Goal: Task Accomplishment & Management: Use online tool/utility

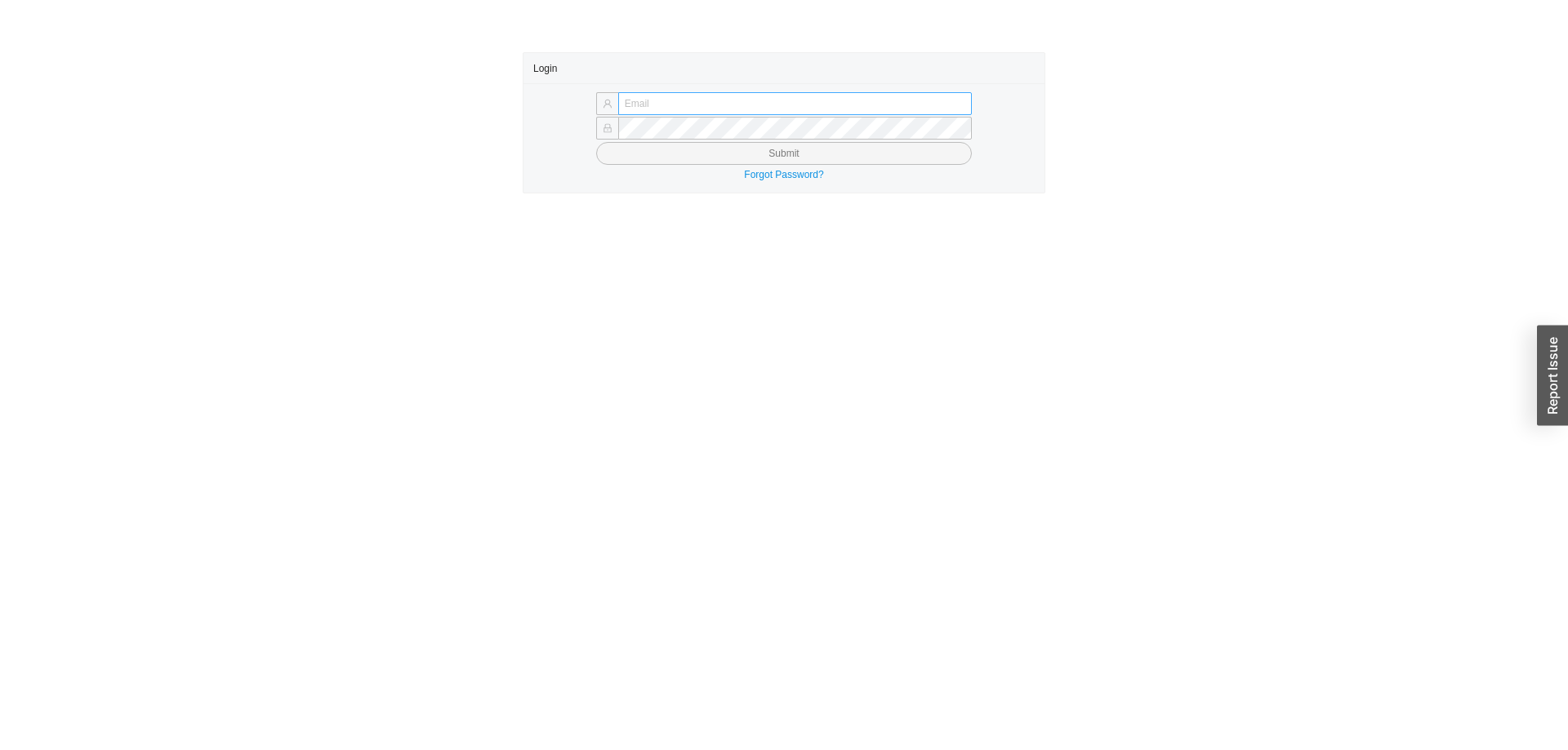
click at [655, 99] on input "text" at bounding box center [795, 104] width 354 height 23
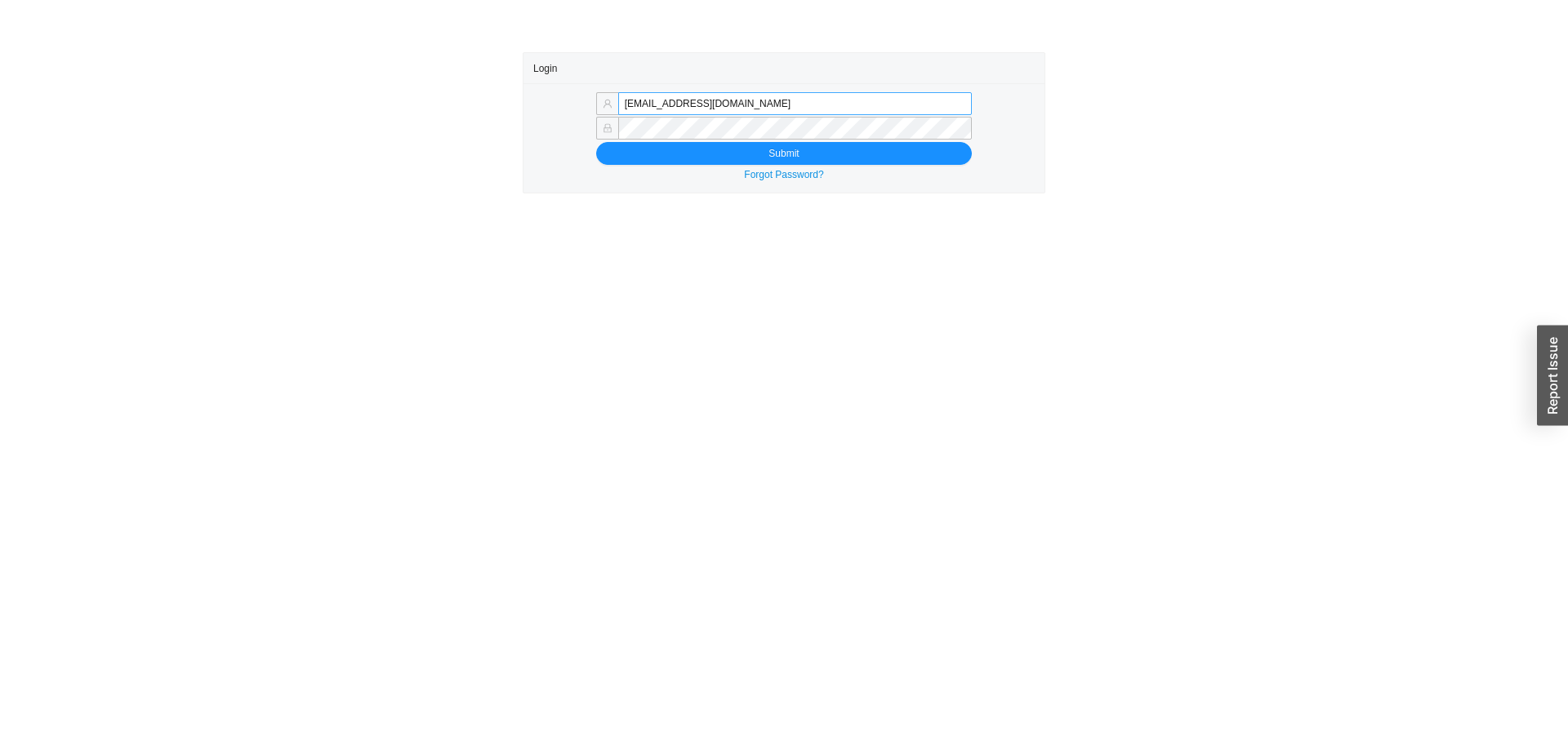
drag, startPoint x: 661, startPoint y: 107, endPoint x: 879, endPoint y: 111, distance: 218.0
click at [879, 111] on input "[EMAIL_ADDRESS][DOMAIN_NAME]" at bounding box center [795, 104] width 354 height 23
type input "[EMAIL_ADDRESS][DOMAIN_NAME]"
click at [673, 158] on button "Submit" at bounding box center [783, 154] width 376 height 23
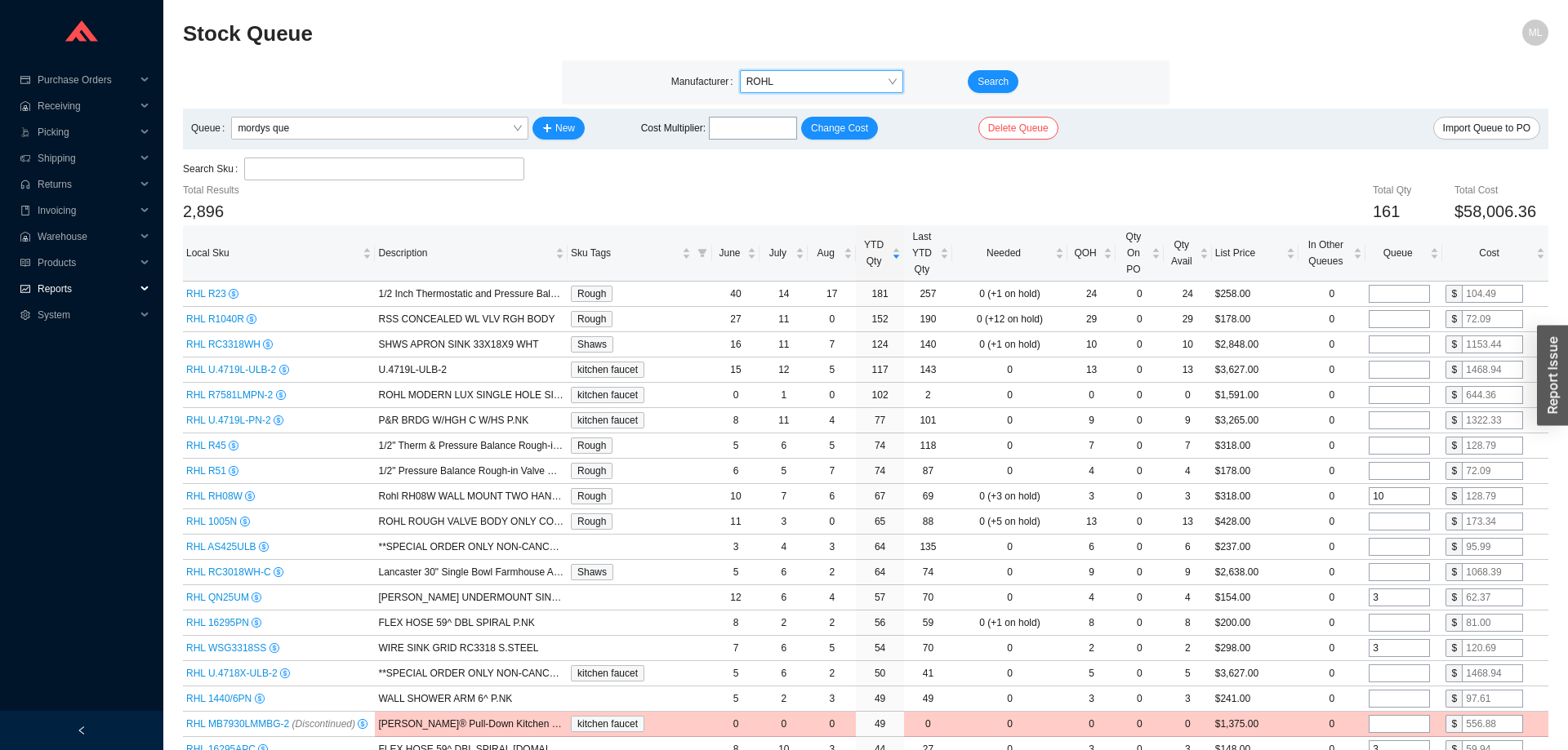
click at [54, 286] on span "Reports" at bounding box center [86, 288] width 98 height 26
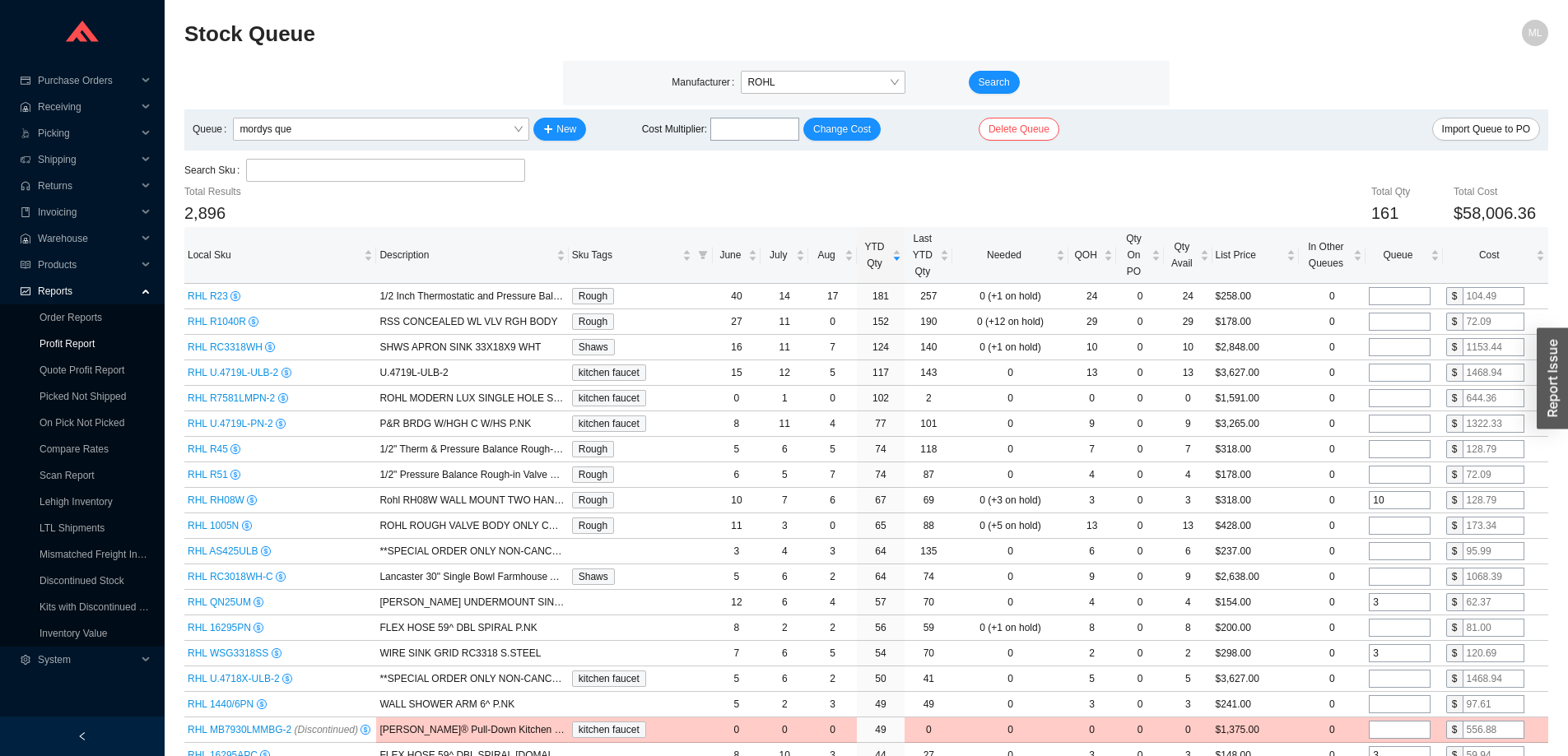
click at [69, 342] on link "Profit Report" at bounding box center [67, 344] width 55 height 12
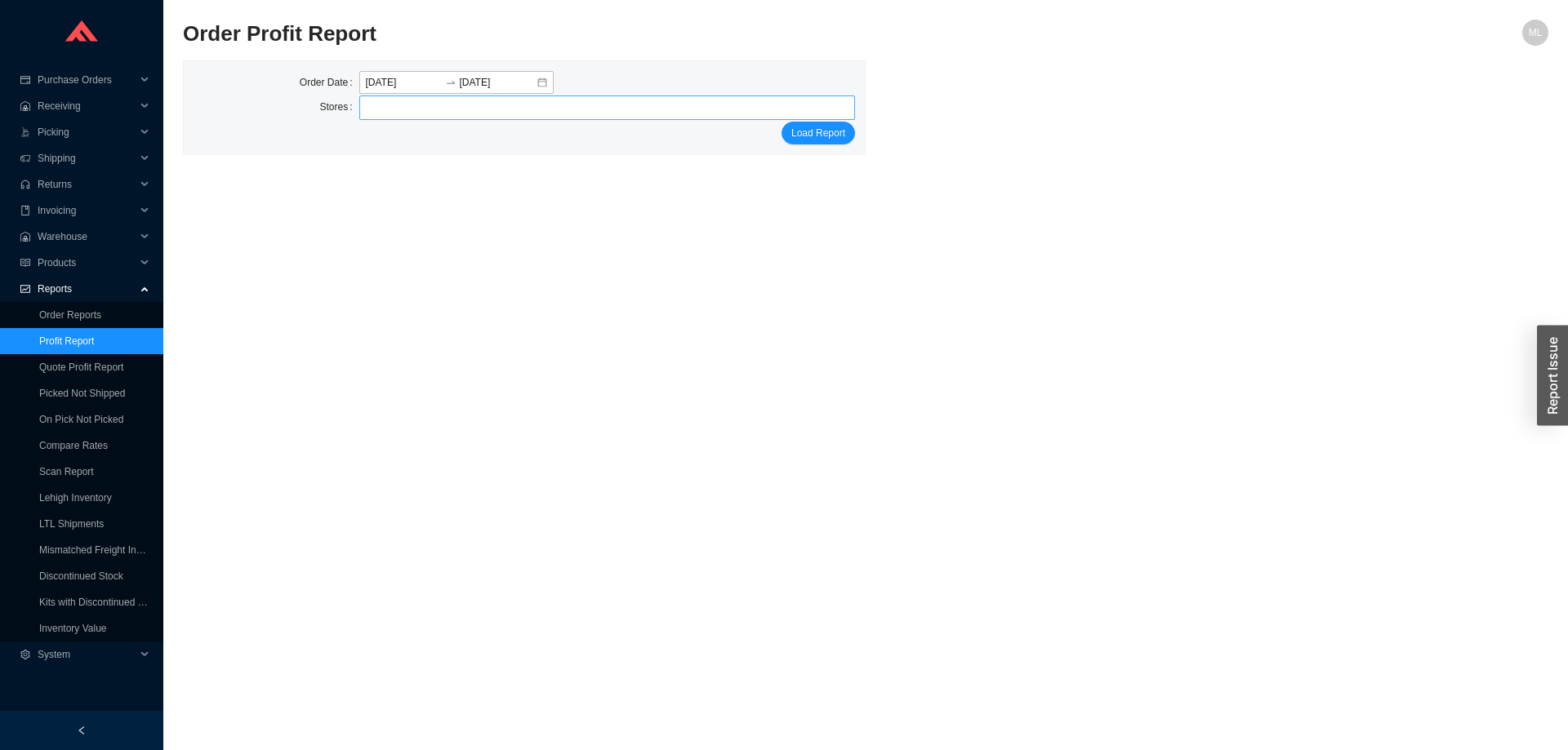
click at [392, 109] on div at bounding box center [600, 108] width 476 height 23
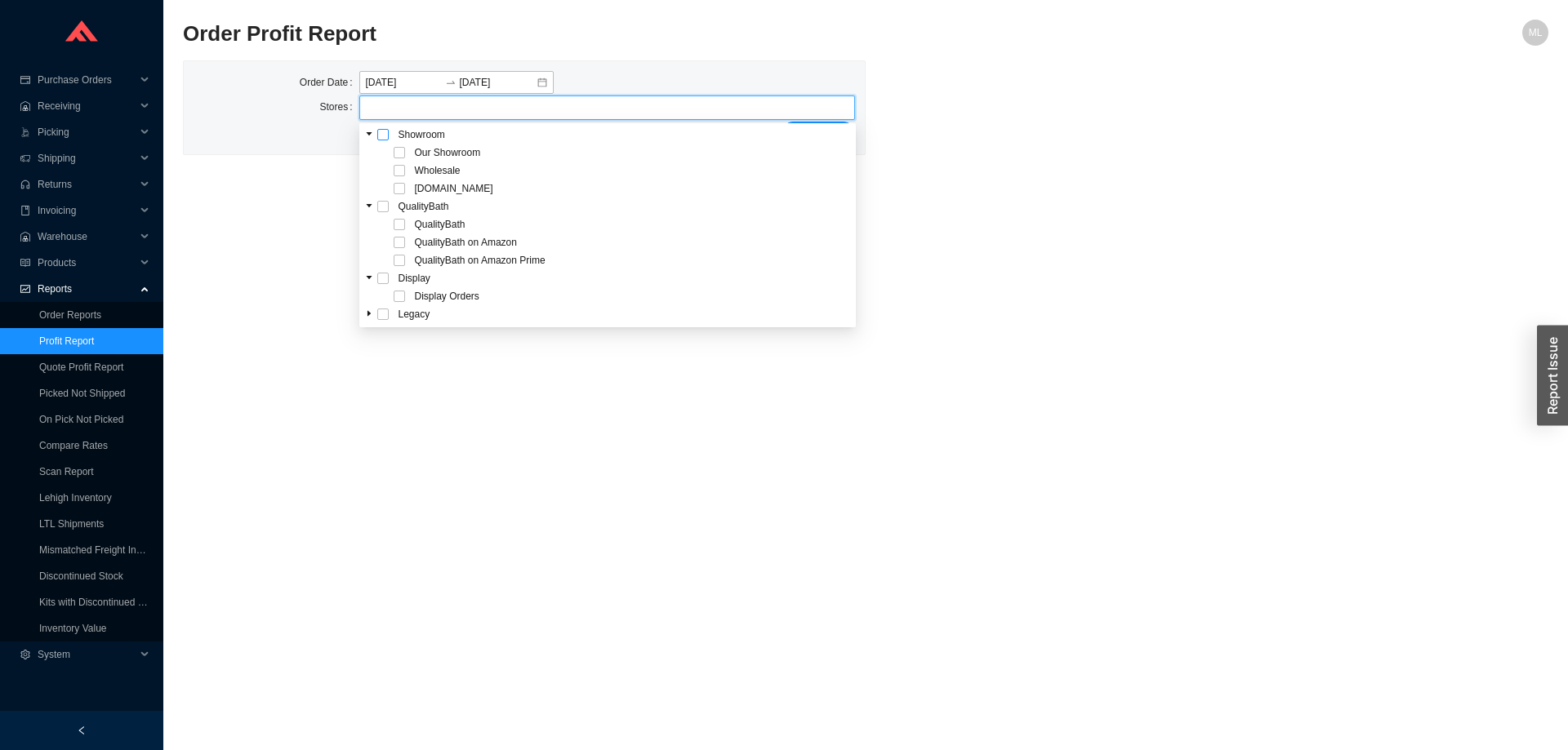
click at [380, 137] on span at bounding box center [383, 134] width 12 height 12
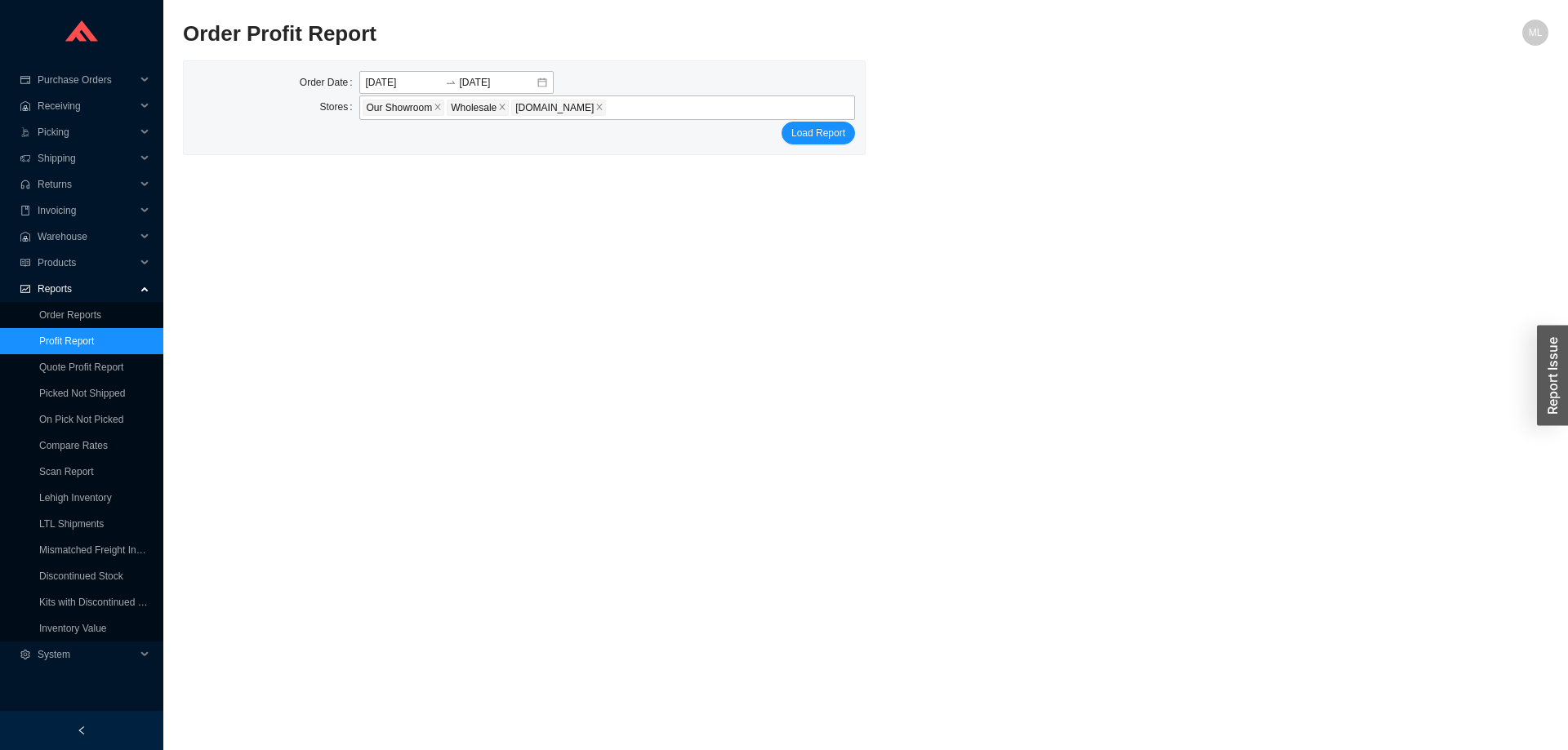
click at [1071, 230] on main "Order Profit Report ML Order Date 2025-08-20 2025-08-20 Stores Our Showroom Who…" at bounding box center [865, 384] width 1365 height 731
click at [824, 133] on span "Load Report" at bounding box center [818, 133] width 54 height 16
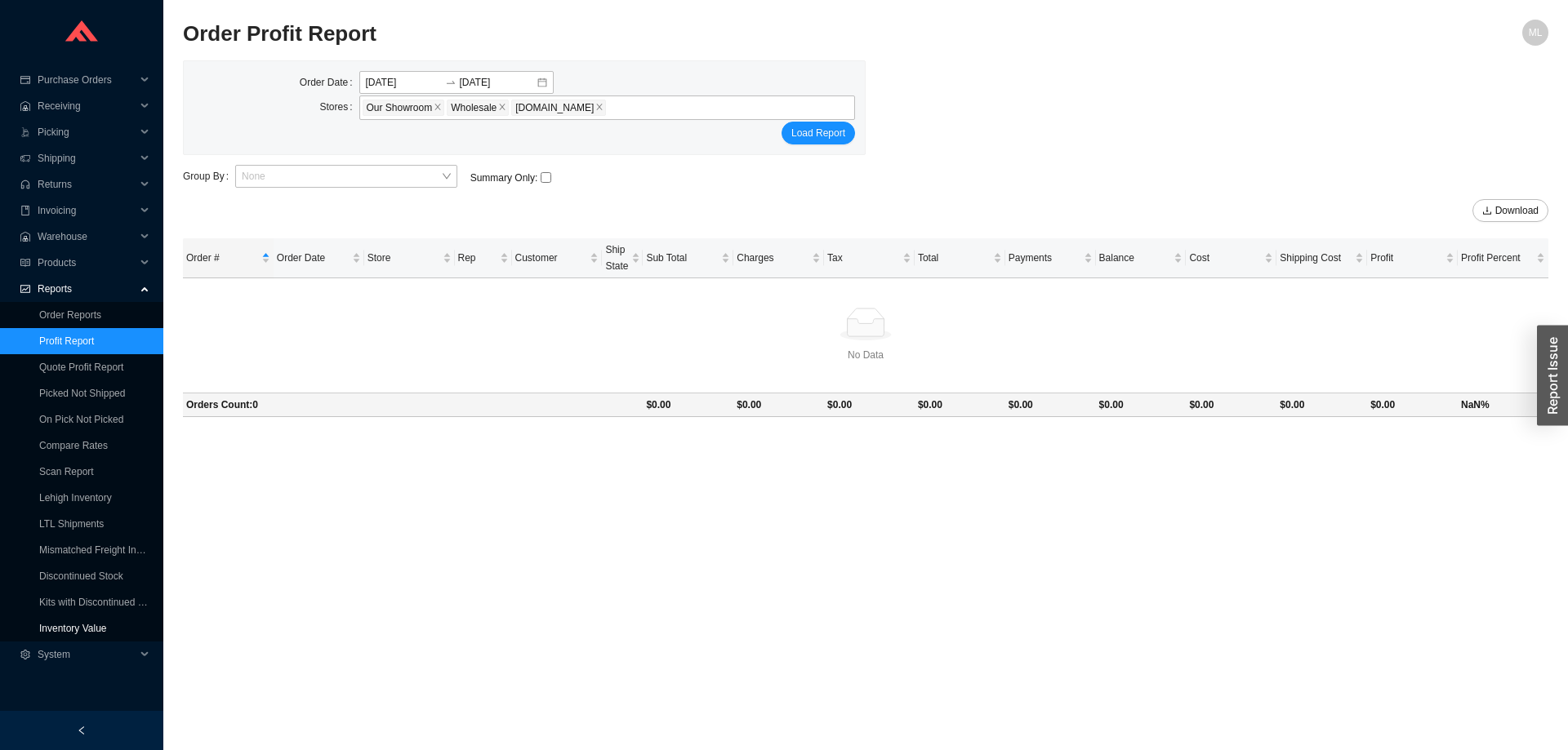
click at [87, 625] on link "Inventory Value" at bounding box center [73, 628] width 68 height 12
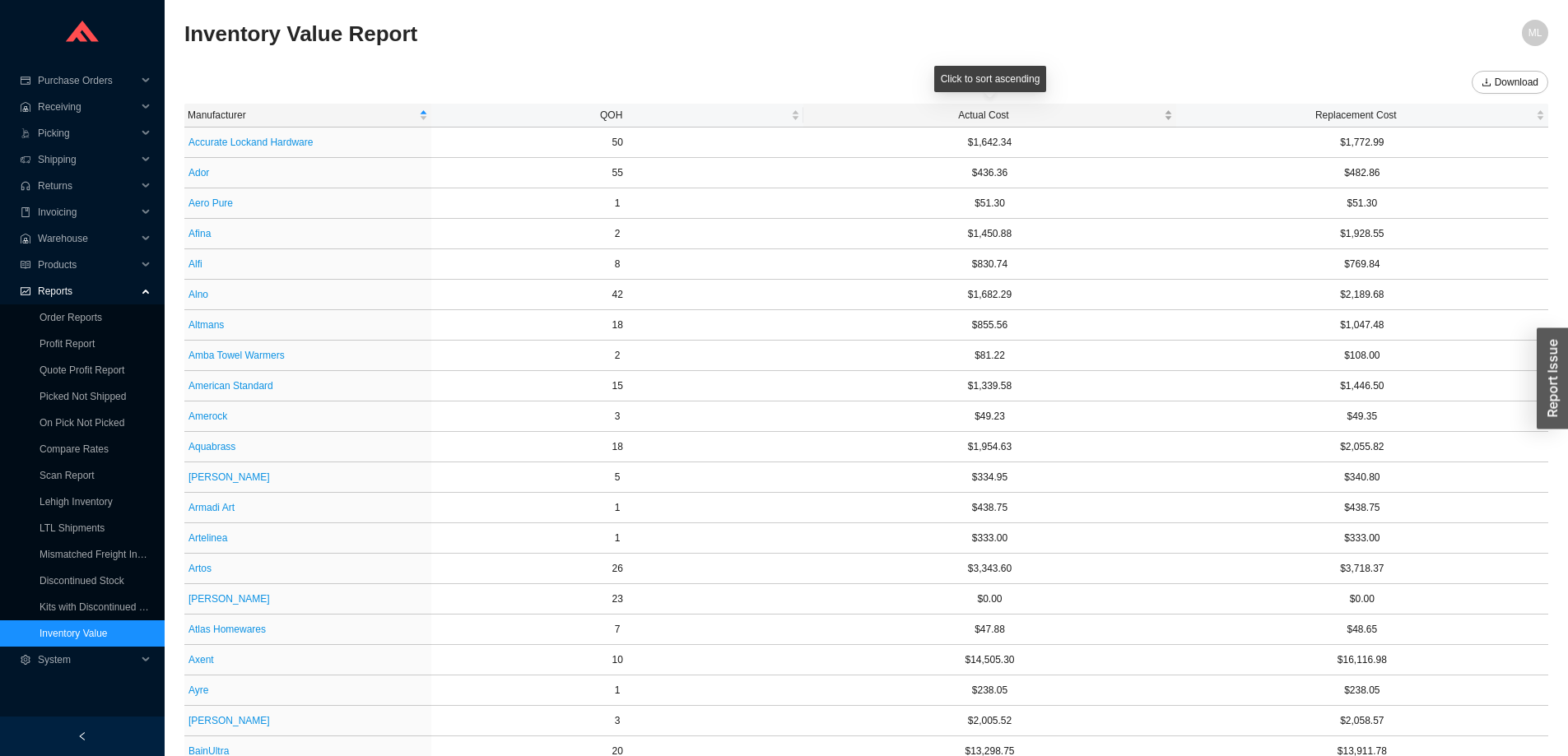
click at [979, 113] on span "Actual Cost" at bounding box center [983, 114] width 354 height 16
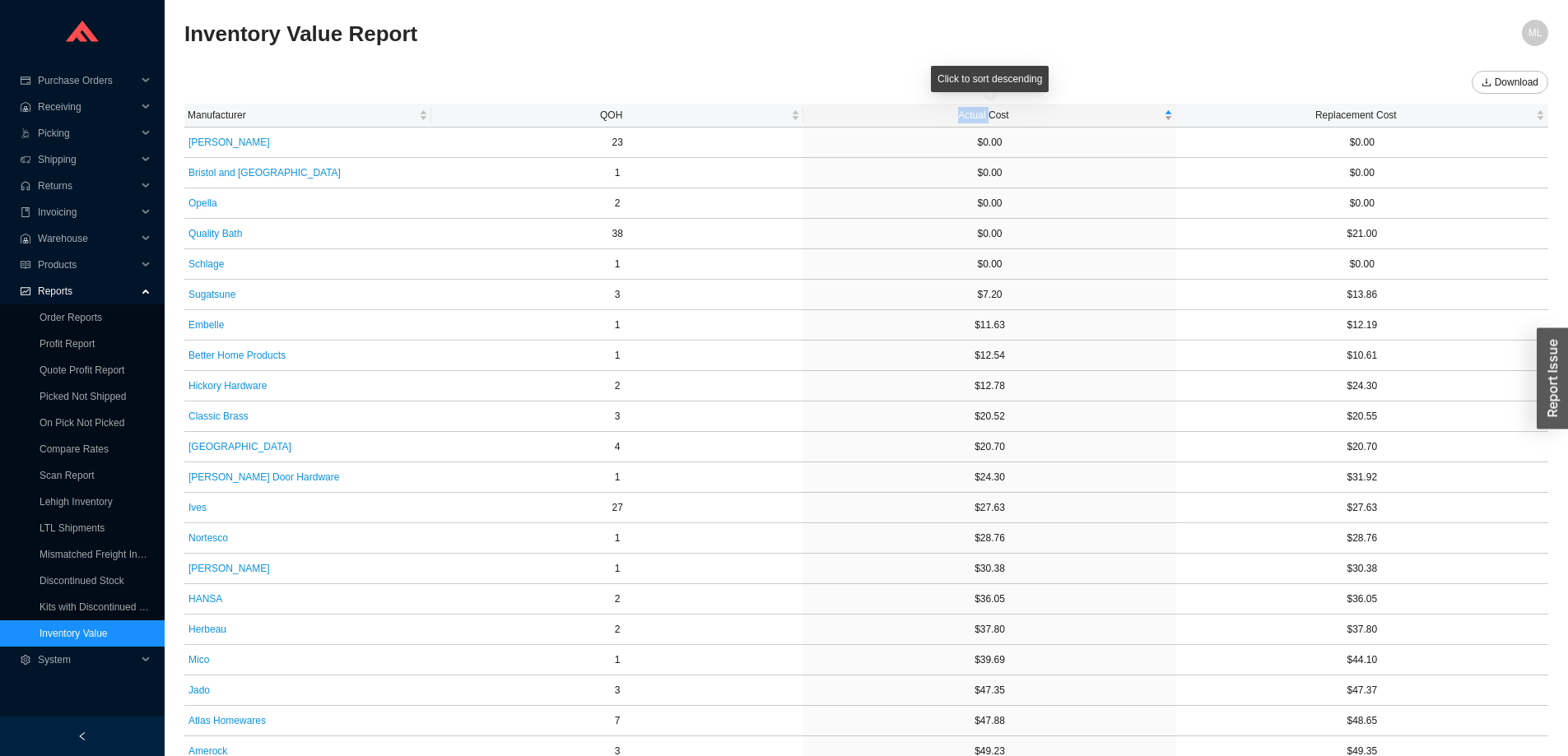
click at [979, 113] on span "Actual Cost" at bounding box center [983, 114] width 354 height 16
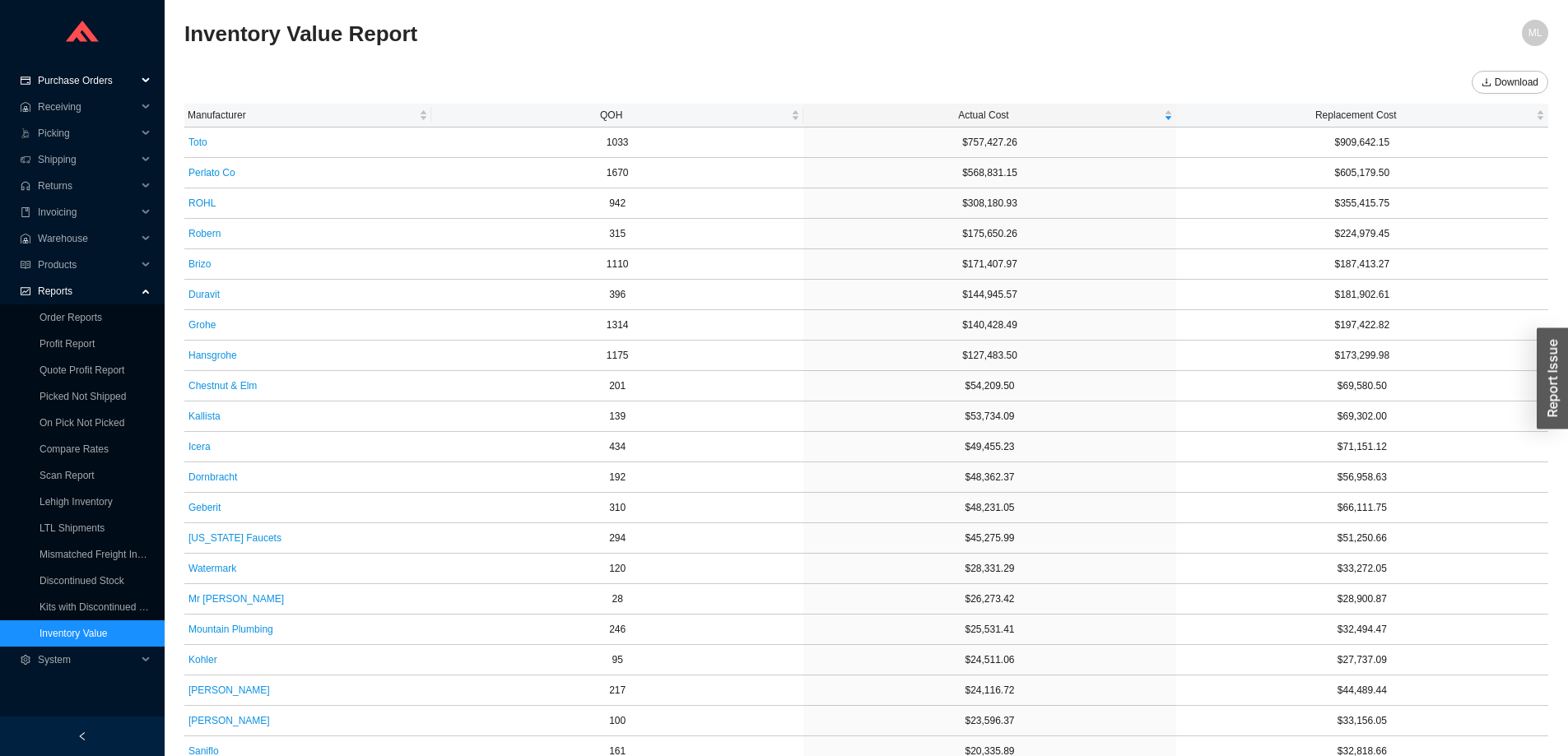
click at [96, 77] on span "Purchase Orders" at bounding box center [87, 80] width 99 height 26
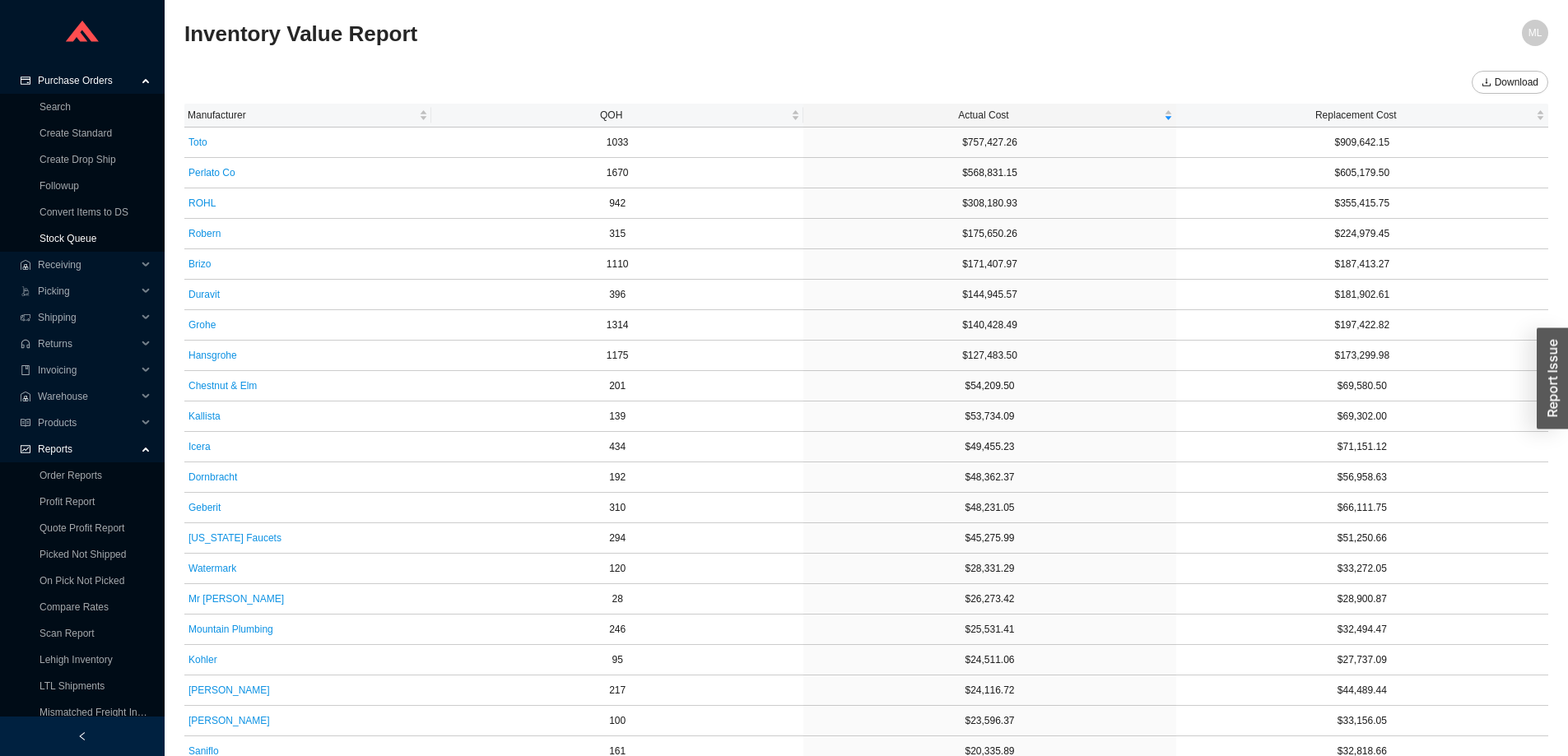
click at [82, 240] on link "Stock Queue" at bounding box center [68, 238] width 57 height 12
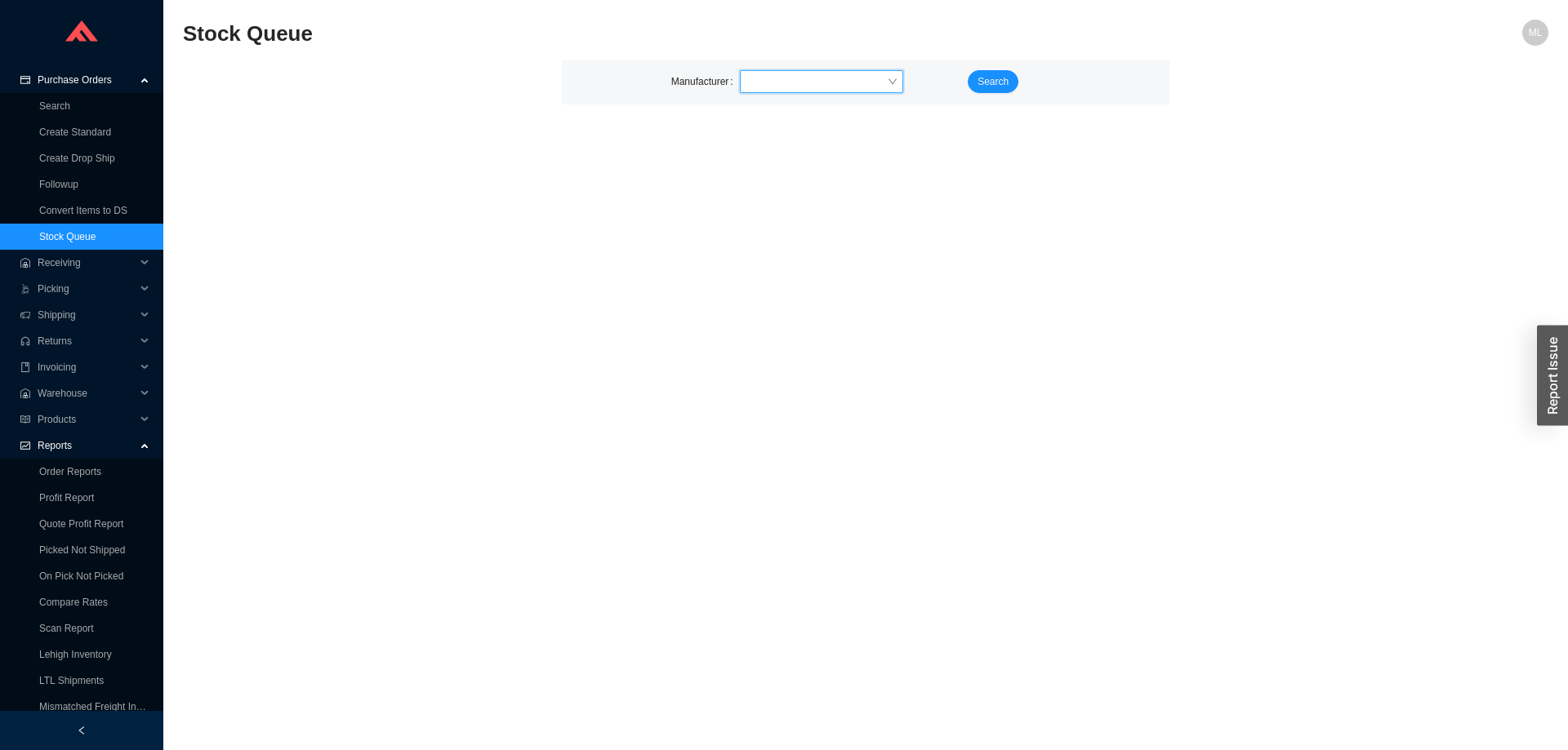
click at [791, 73] on input "search" at bounding box center [817, 82] width 140 height 21
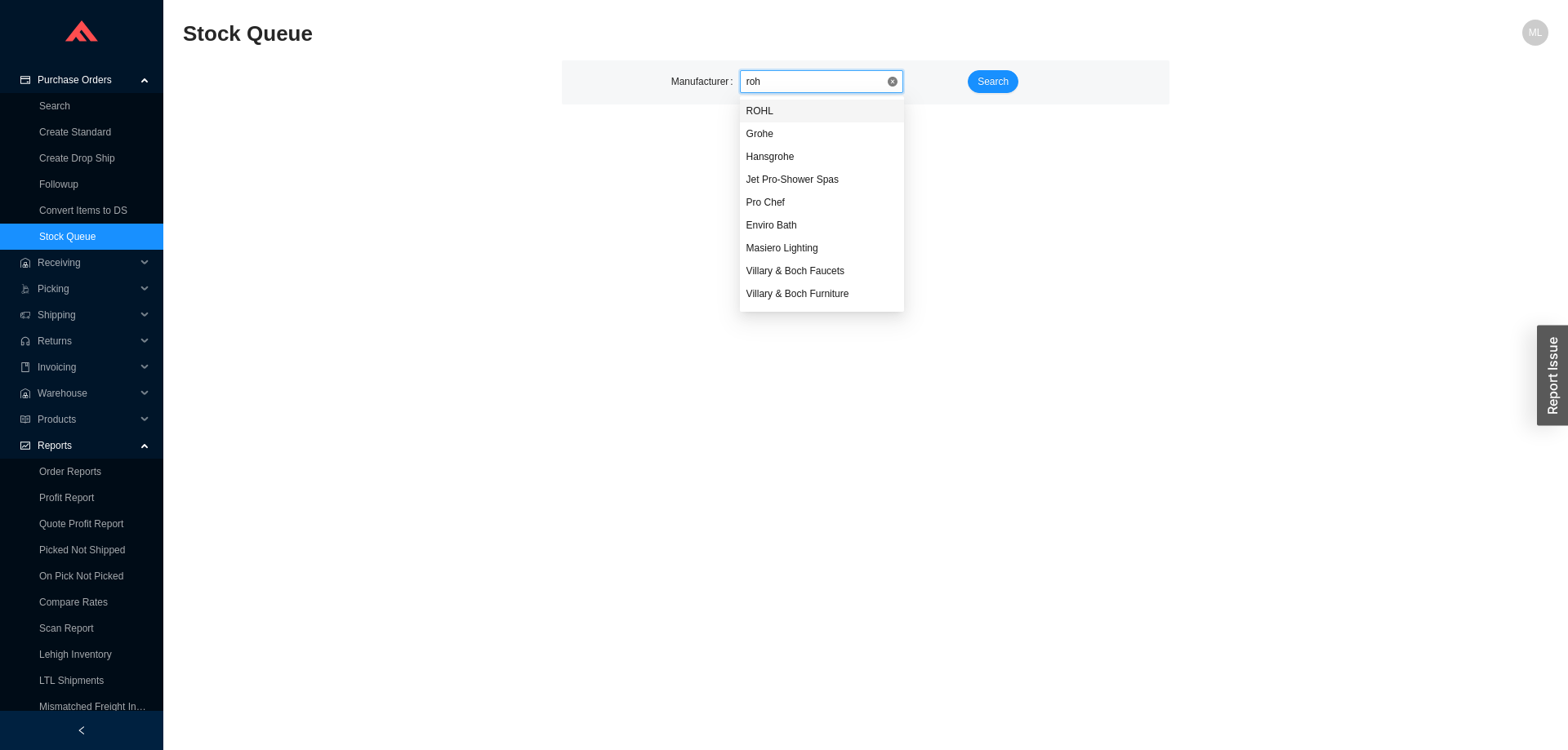
type input "rohl"
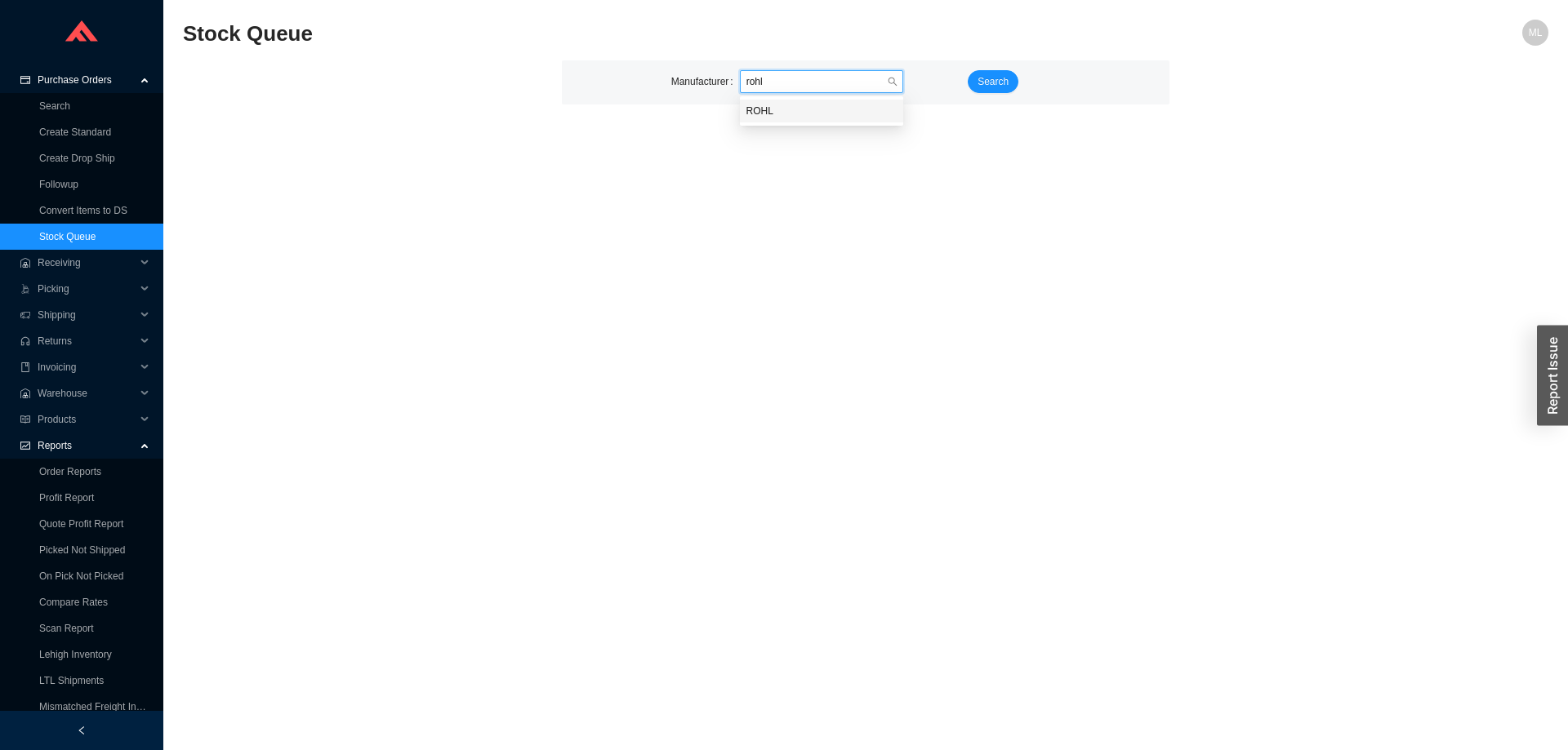
click at [756, 105] on div "ROHL" at bounding box center [821, 110] width 150 height 14
click at [976, 84] on button "Search" at bounding box center [992, 82] width 51 height 23
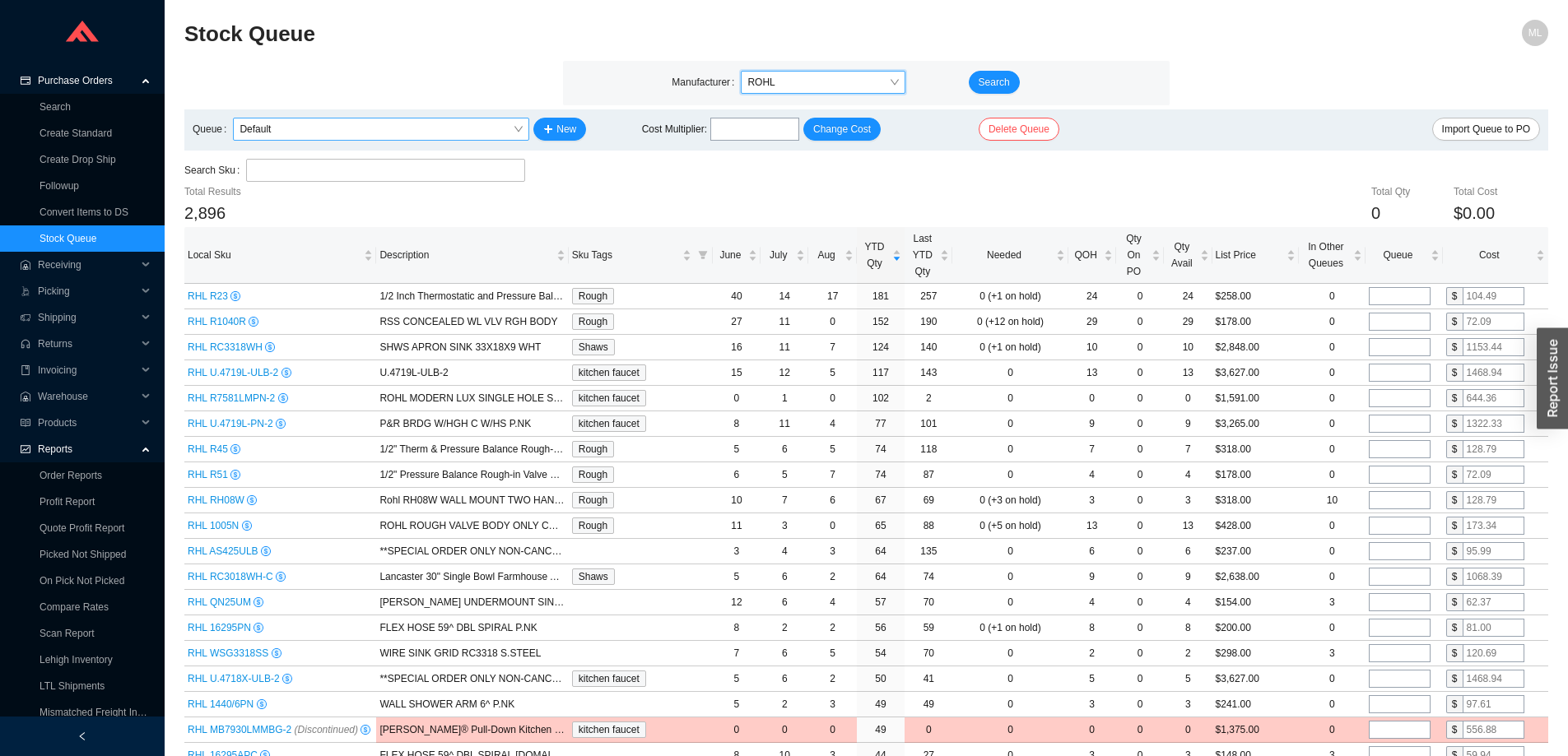
click at [346, 125] on span "Default" at bounding box center [381, 129] width 283 height 21
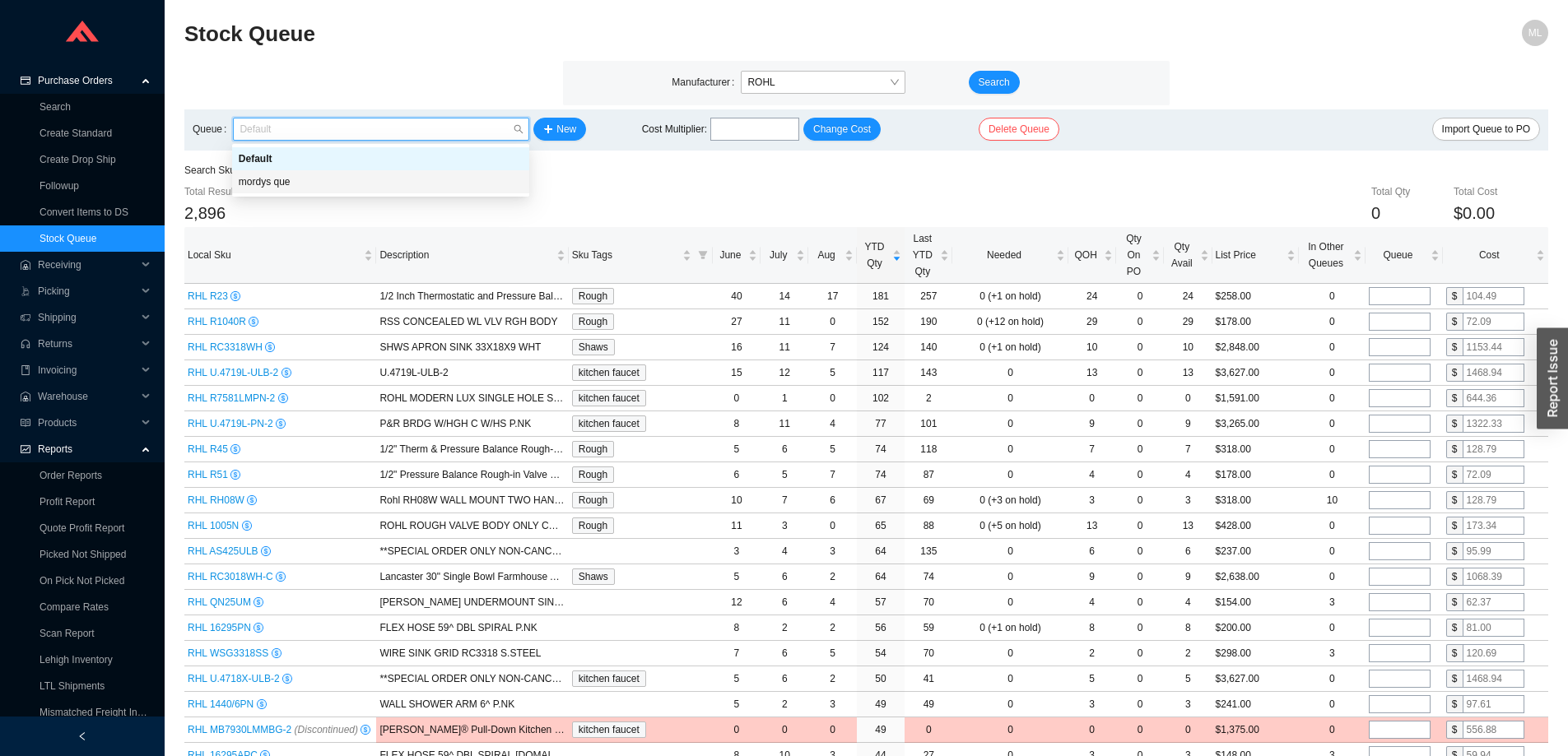
click at [295, 187] on div "mordys que" at bounding box center [380, 181] width 284 height 15
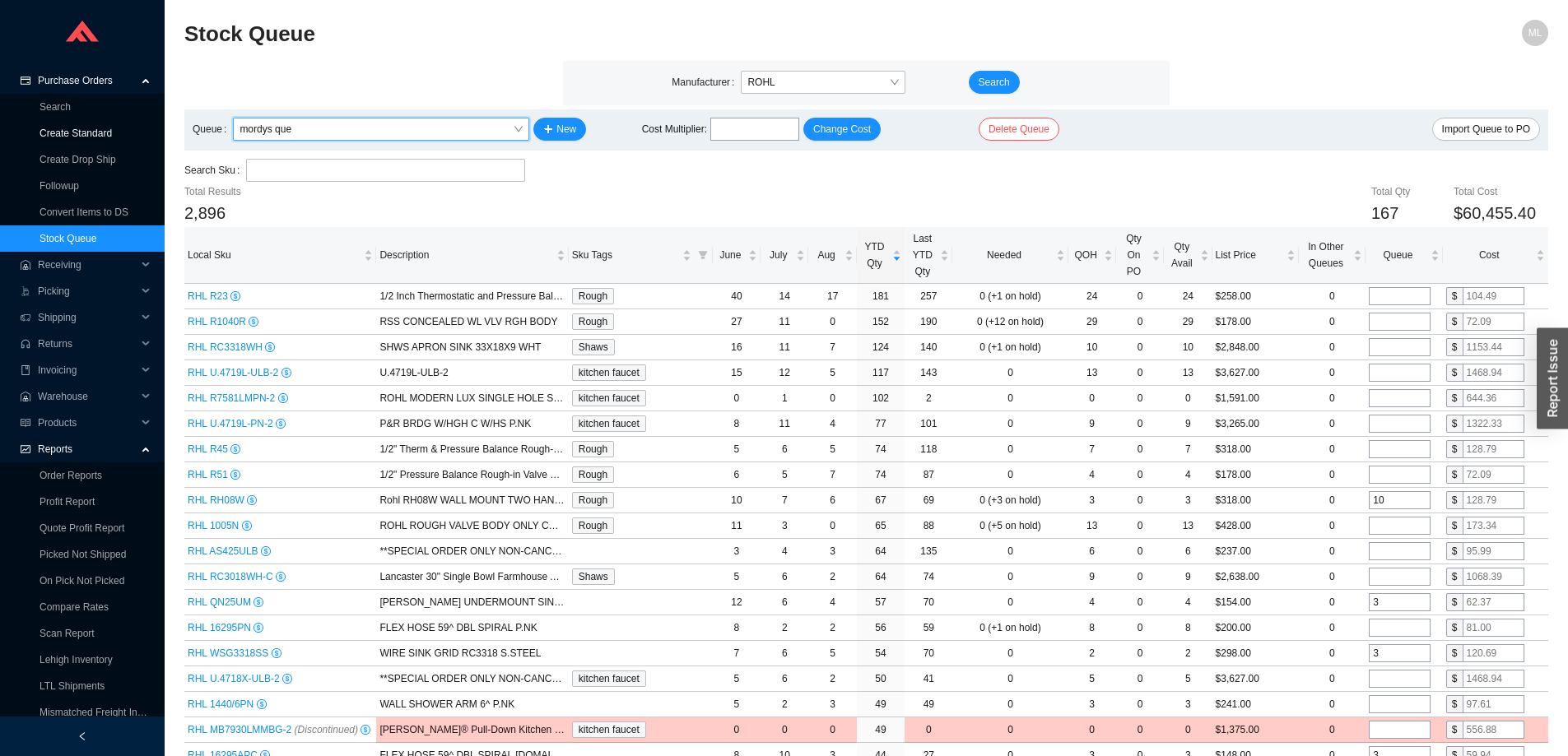
click at [77, 129] on link "Create Standard" at bounding box center [76, 134] width 73 height 12
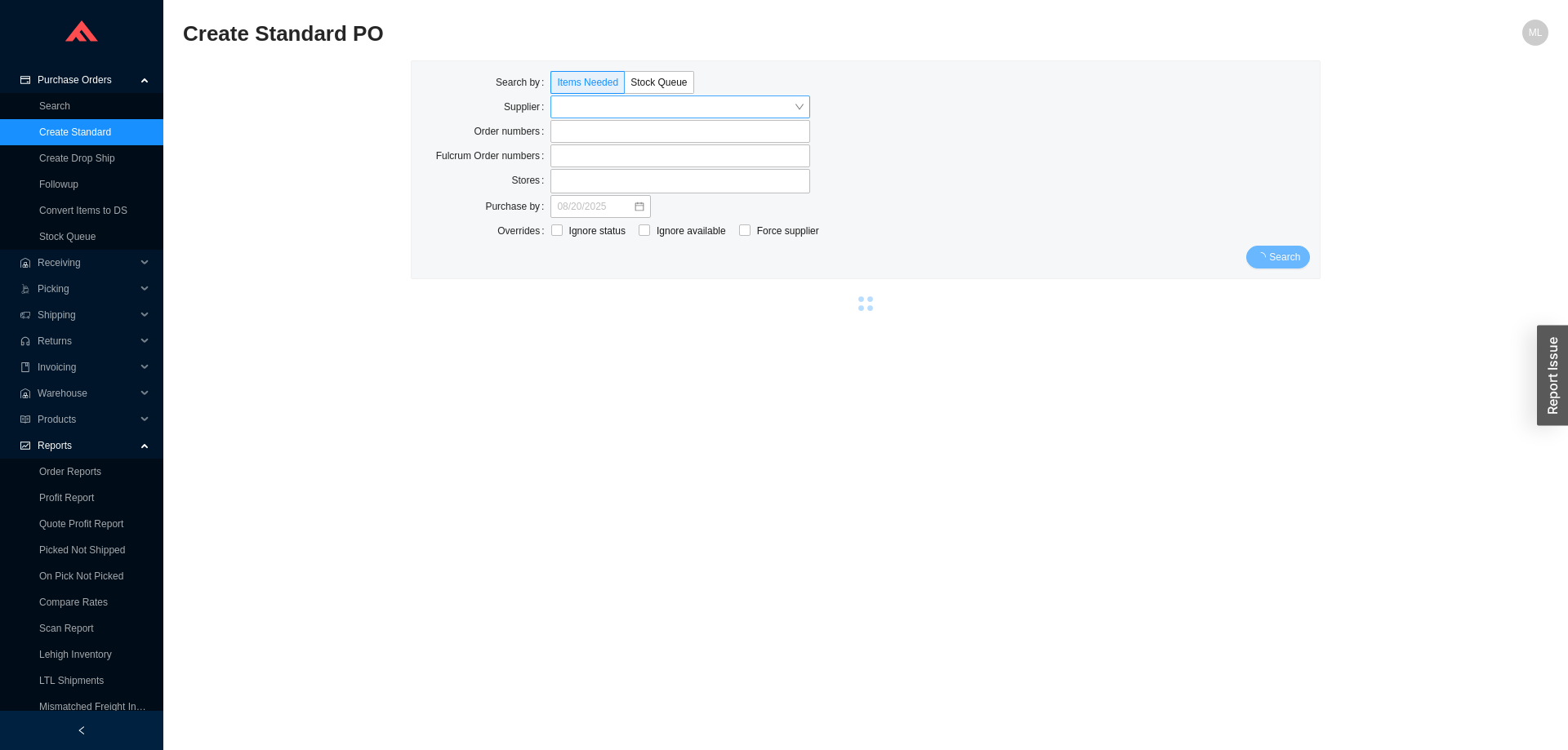
click at [578, 105] on input "search" at bounding box center [675, 107] width 236 height 21
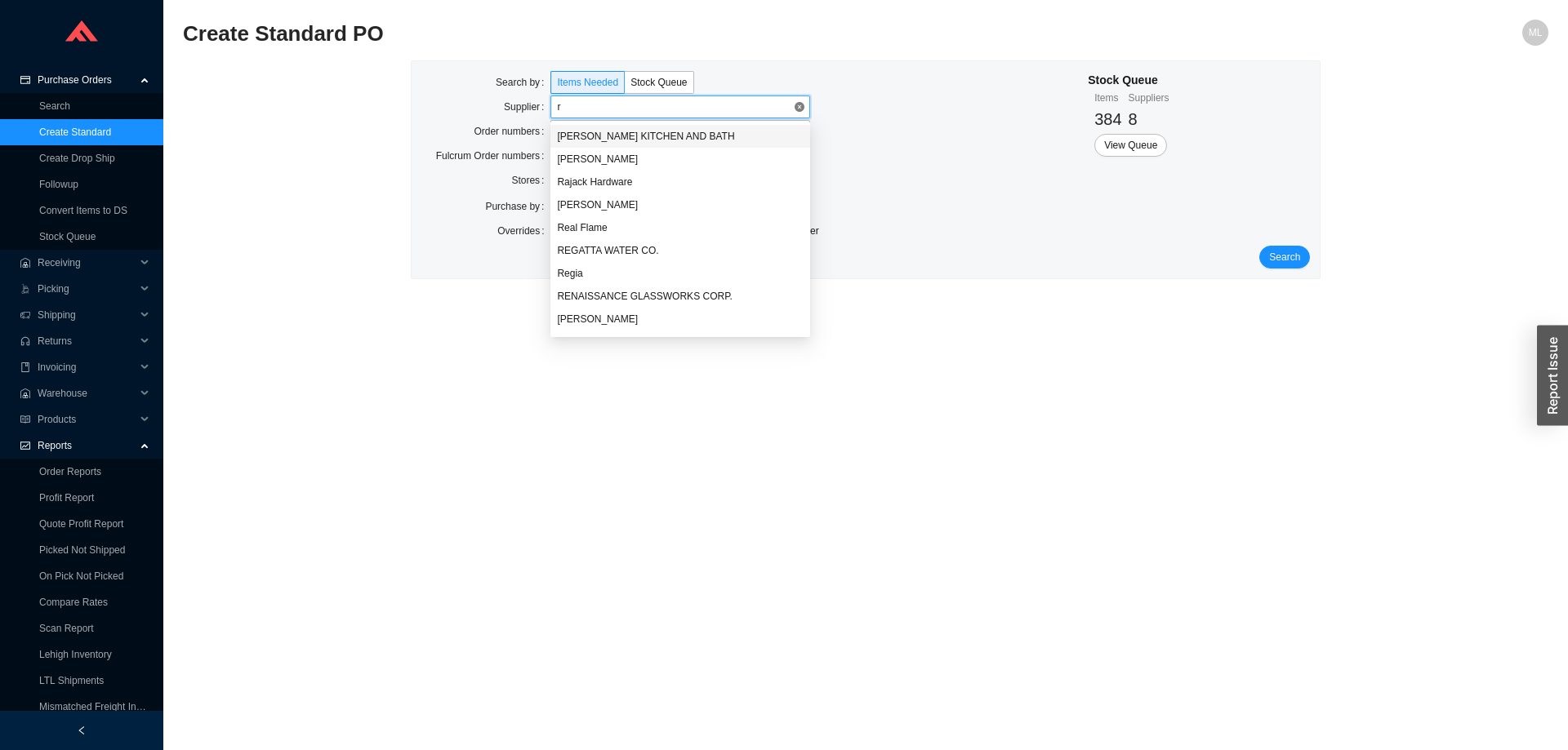
type input "ro"
click at [590, 223] on div "ROHL CORPORATION" at bounding box center [680, 227] width 247 height 14
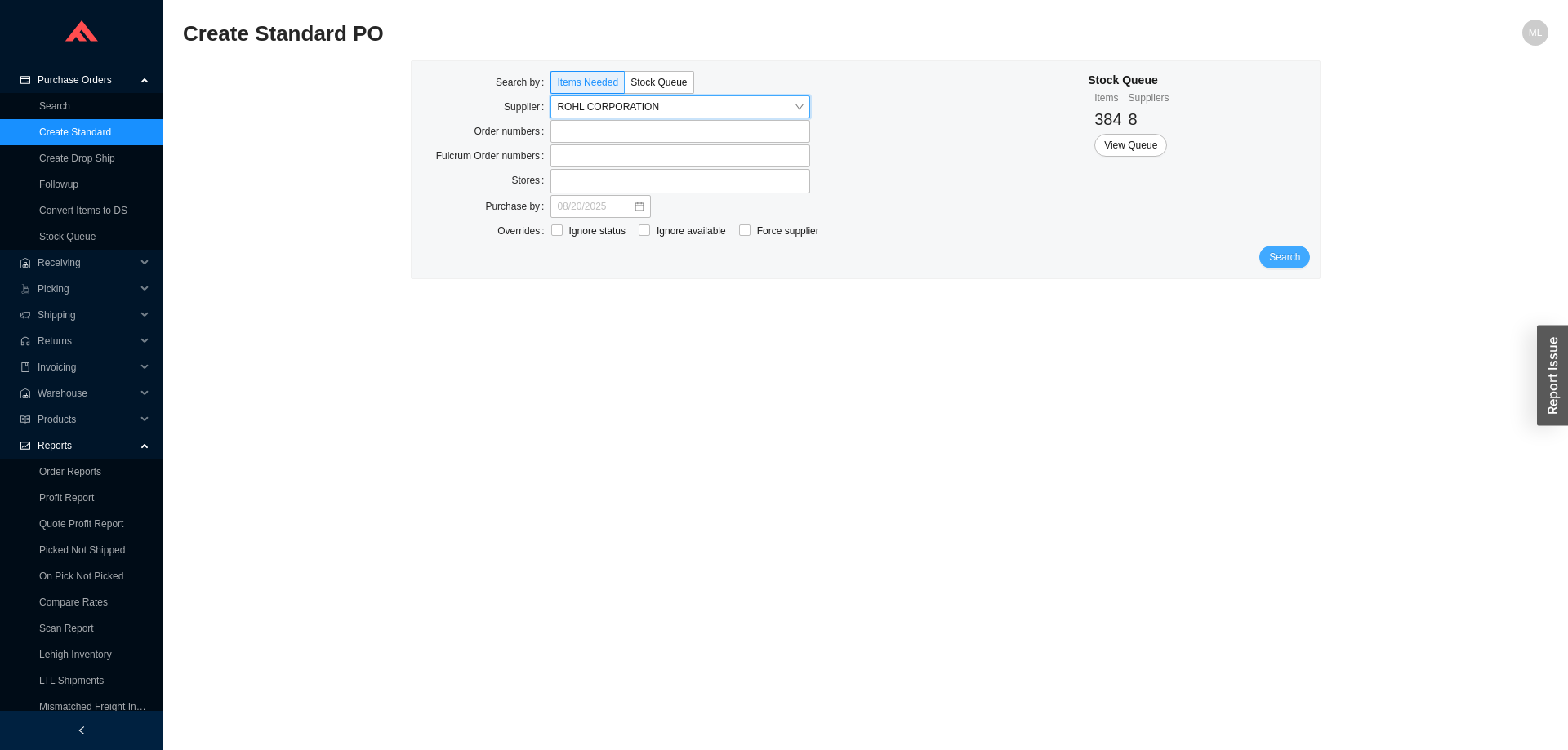
click at [1278, 253] on span "Search" at bounding box center [1285, 256] width 31 height 16
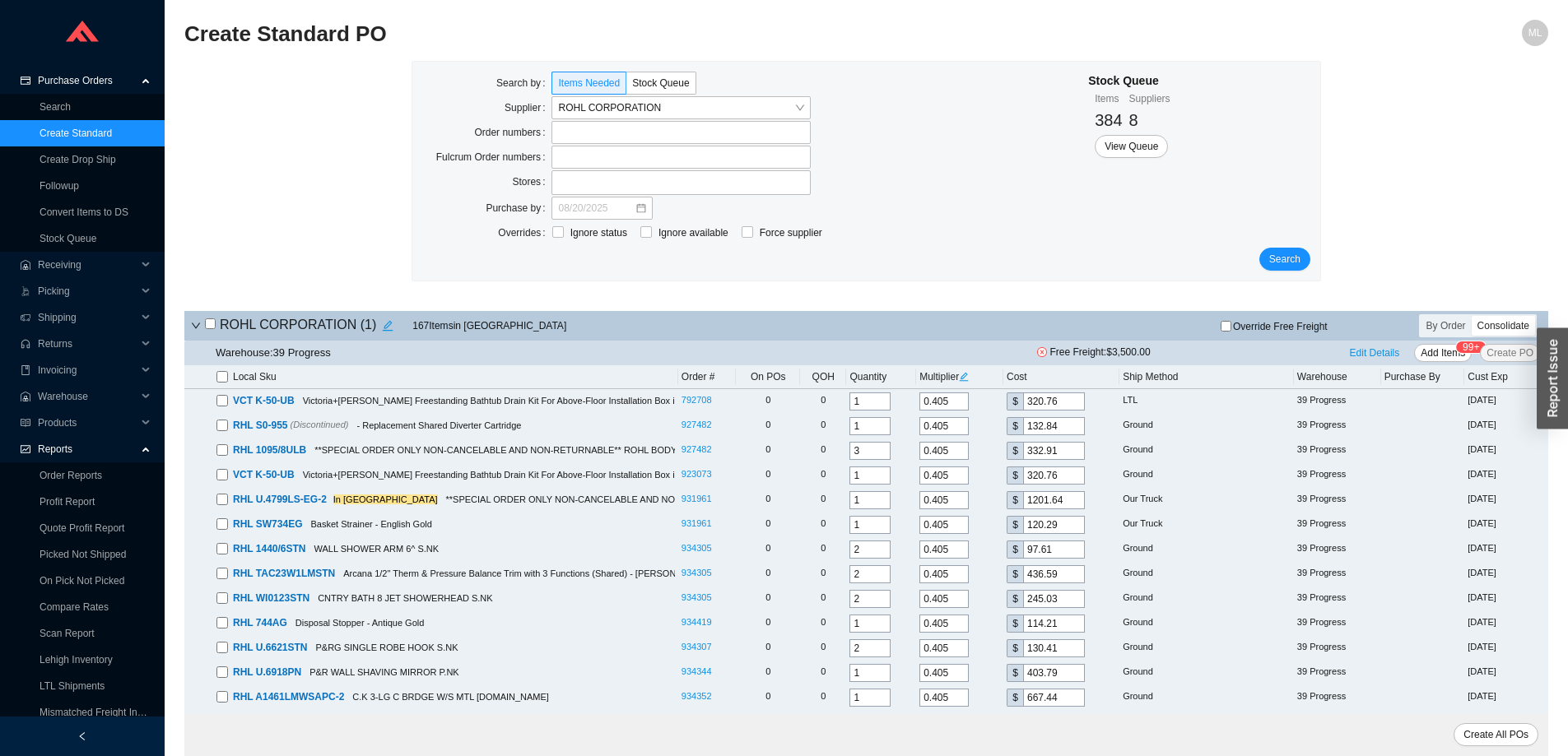
click at [219, 378] on input "checkbox" at bounding box center [222, 377] width 12 height 12
checkbox input "true"
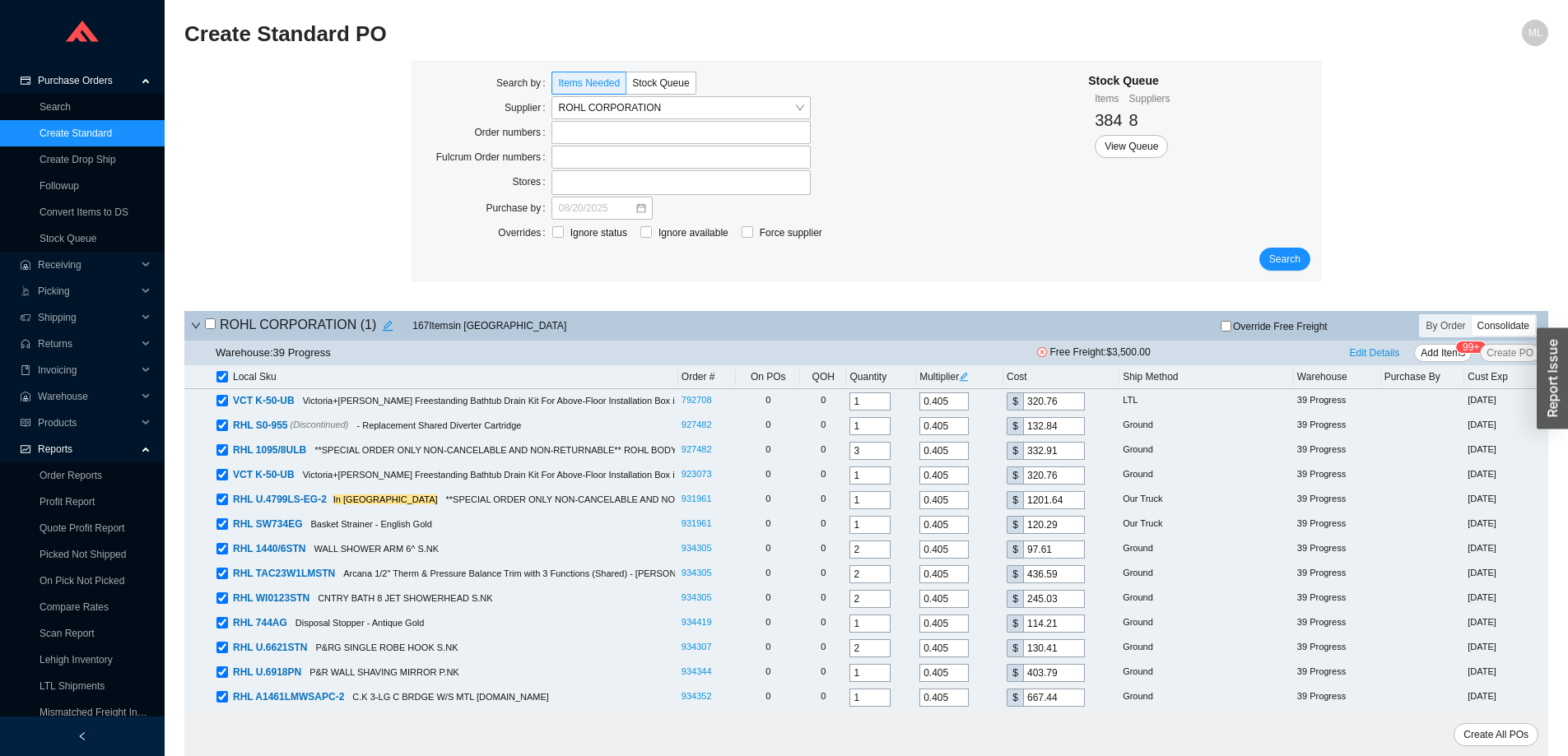
checkbox input "true"
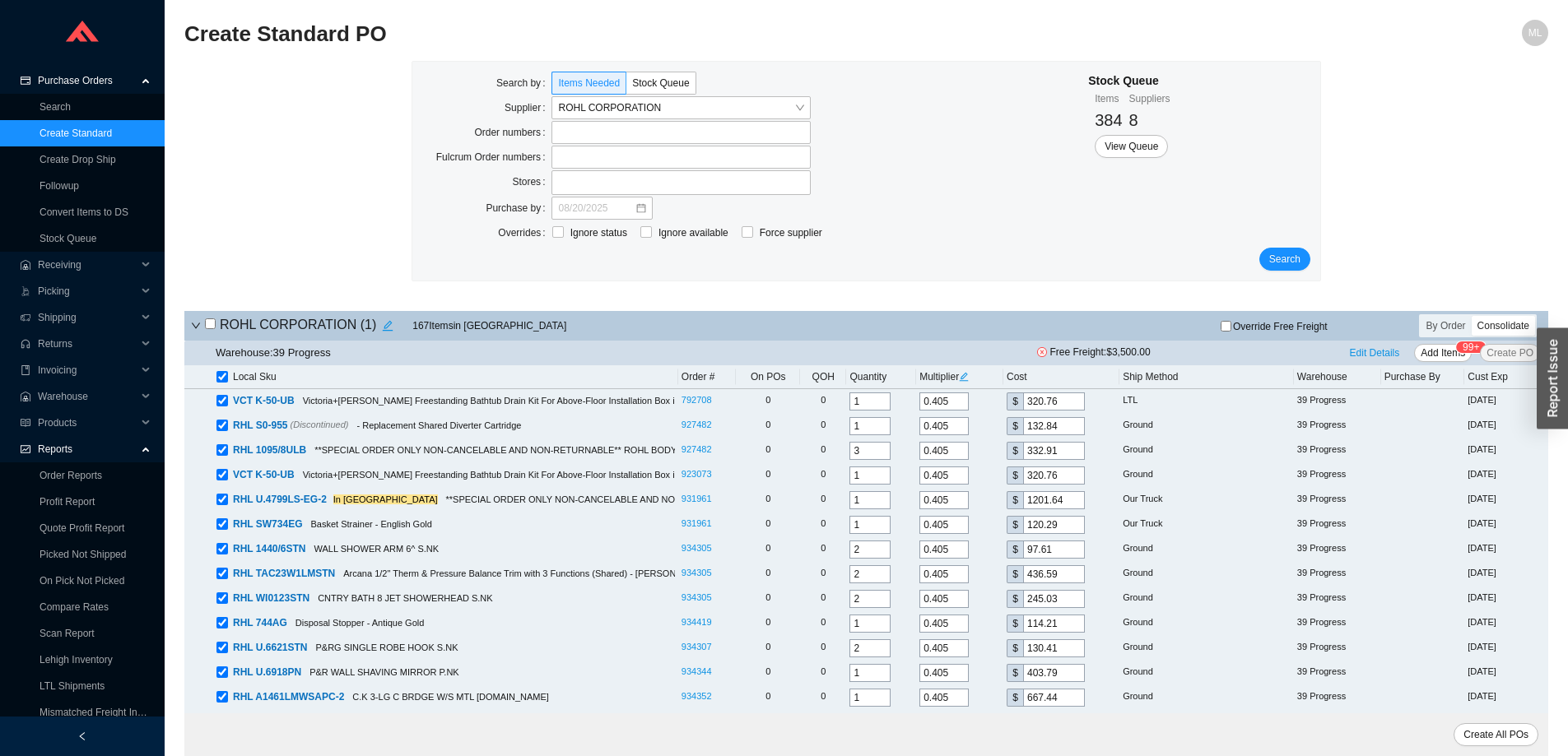
checkbox input "true"
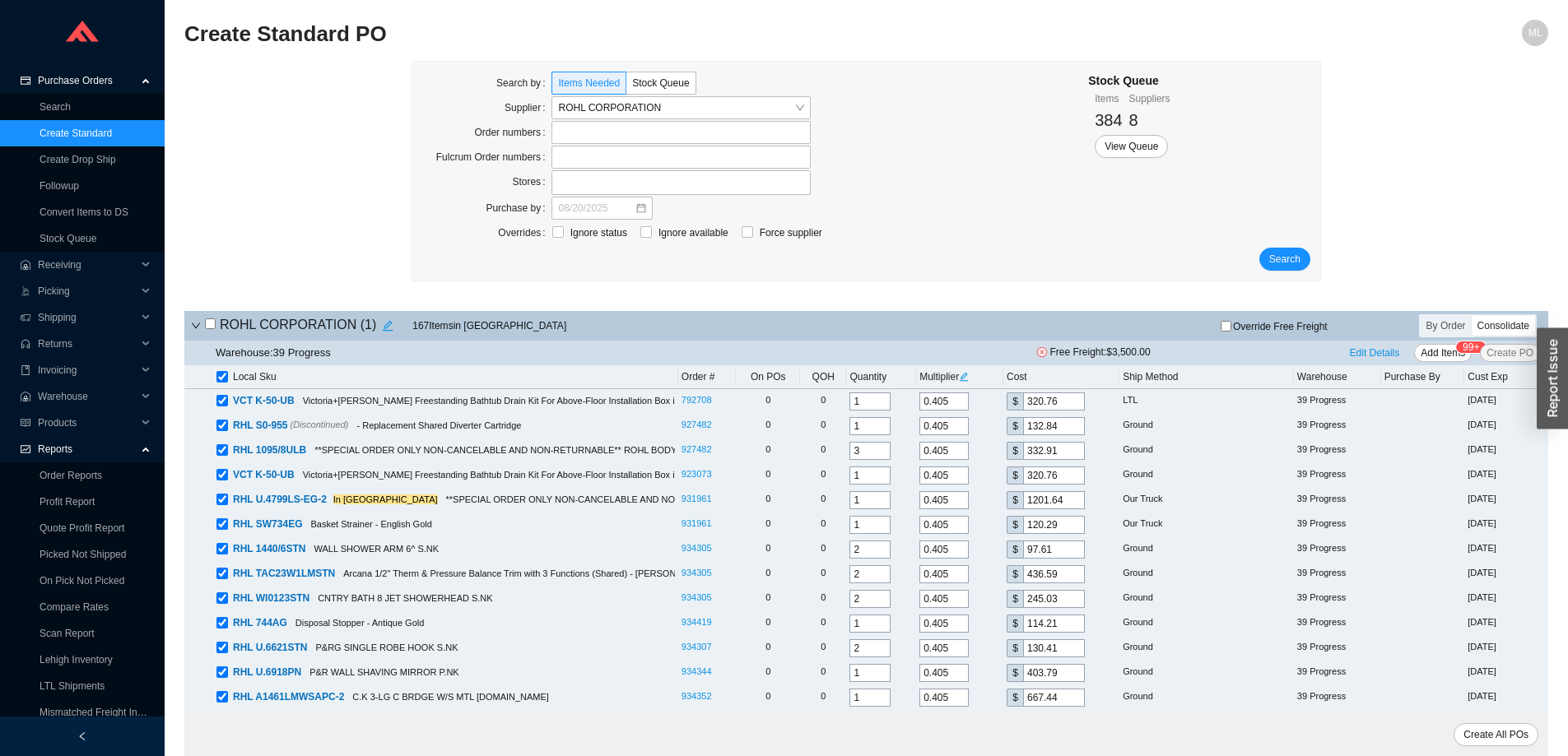
checkbox input "true"
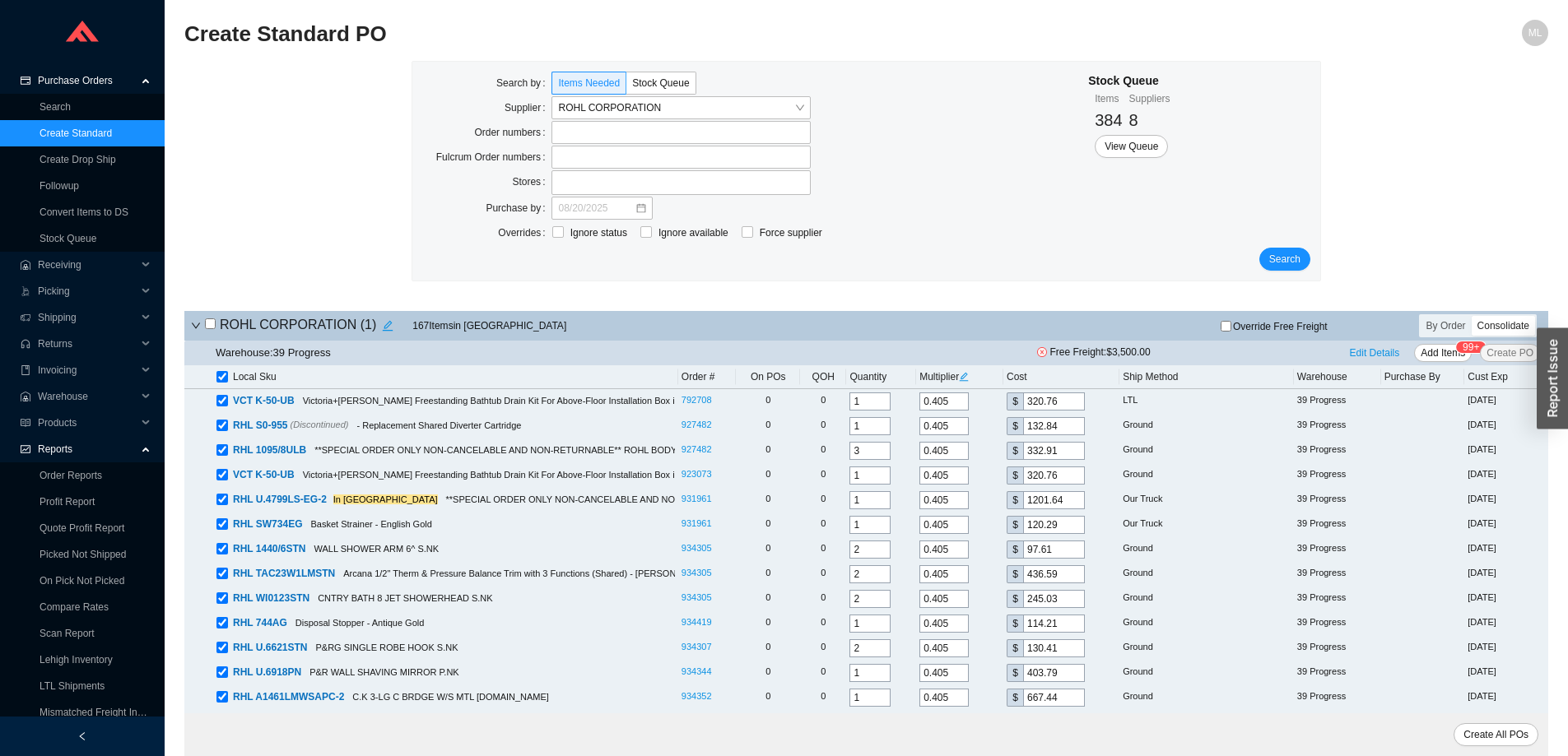
checkbox input "true"
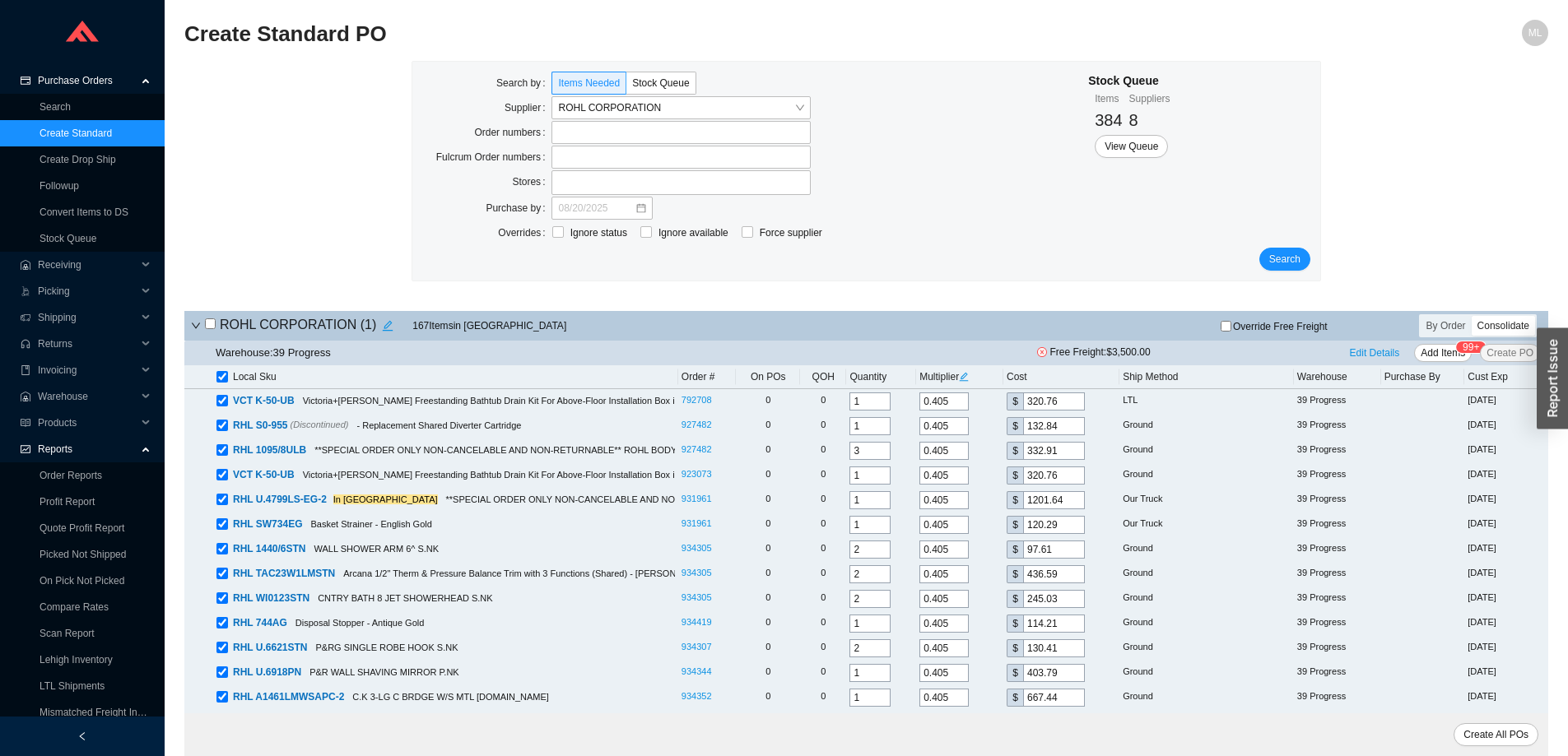
checkbox input "true"
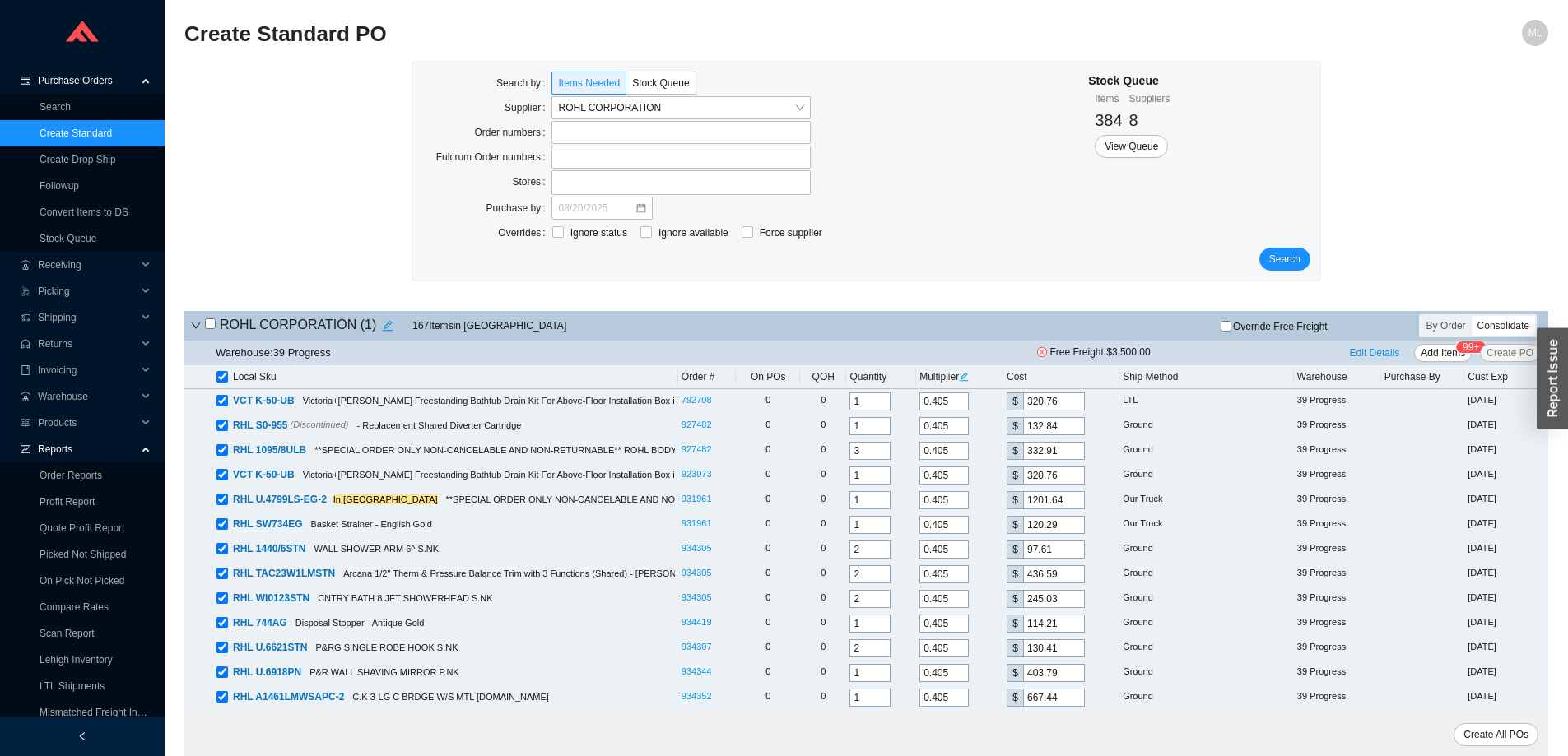
checkbox input "true"
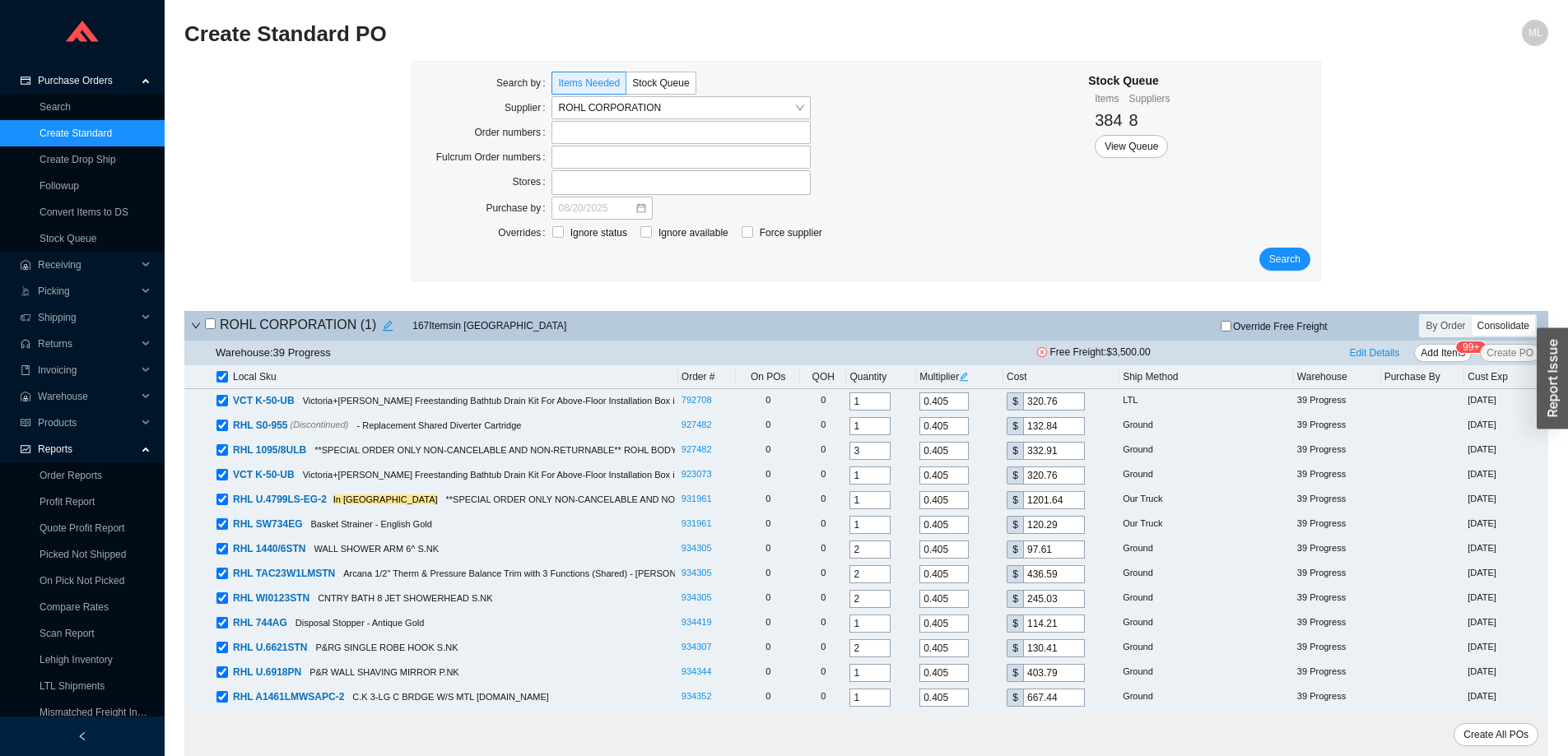
checkbox input "true"
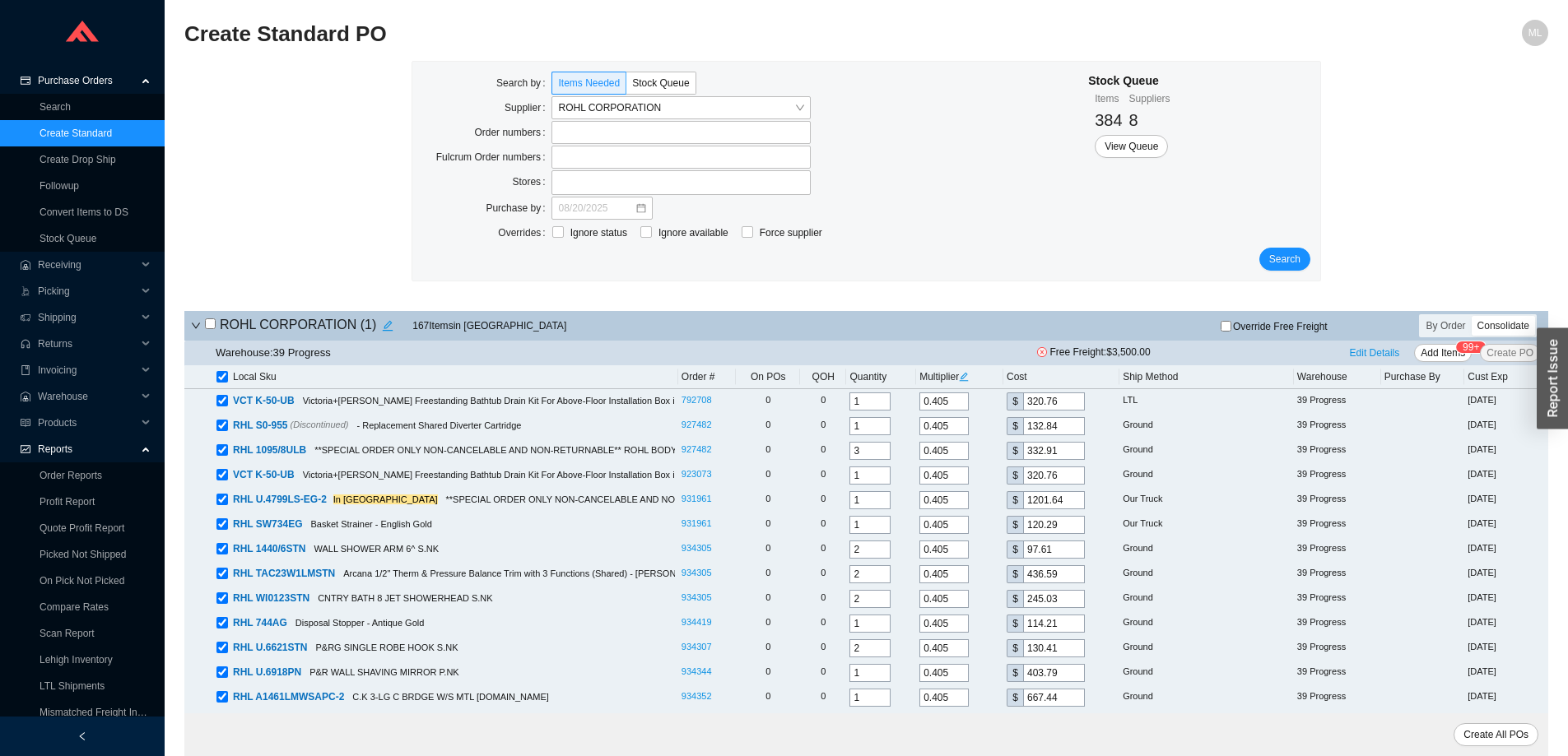
checkbox input "true"
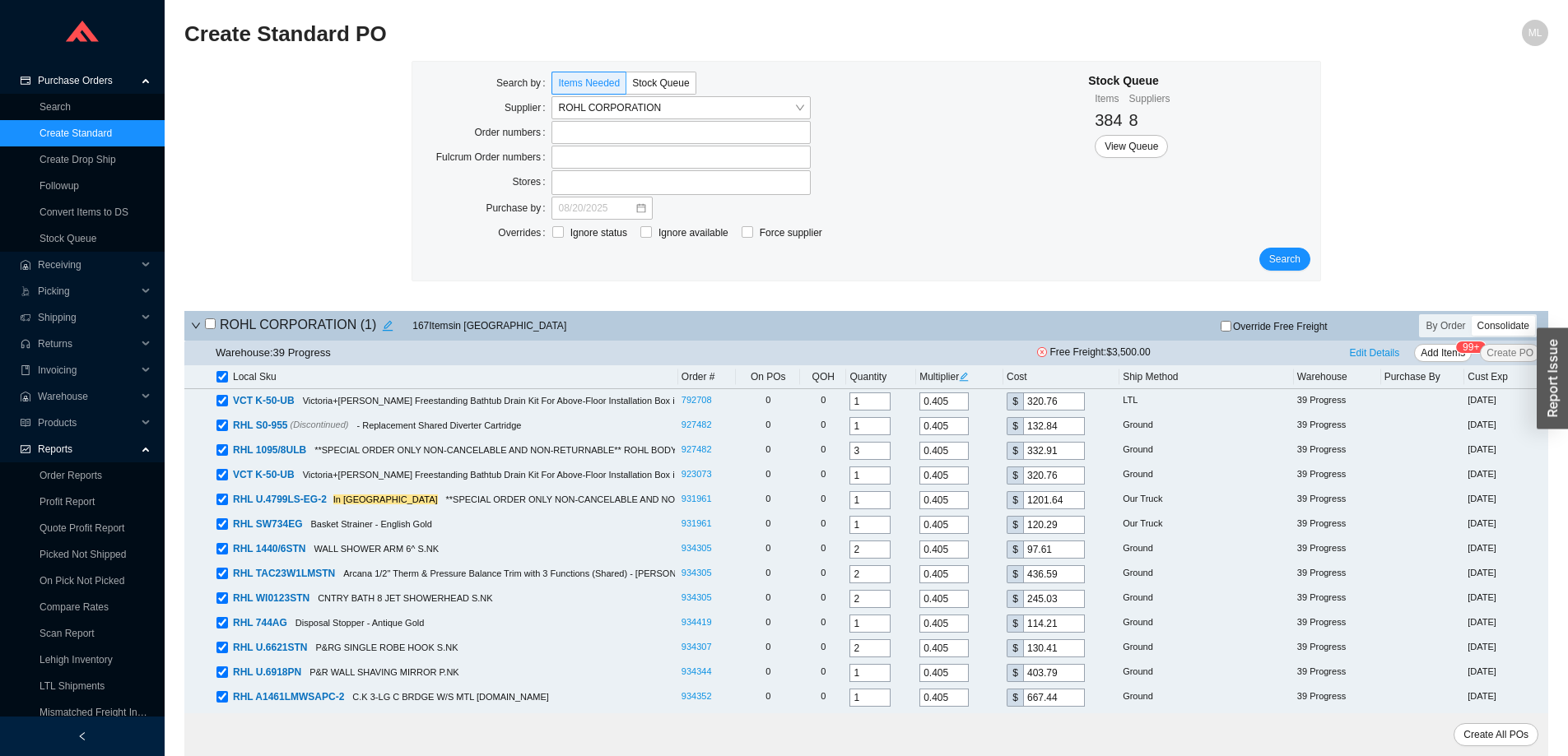
checkbox input "true"
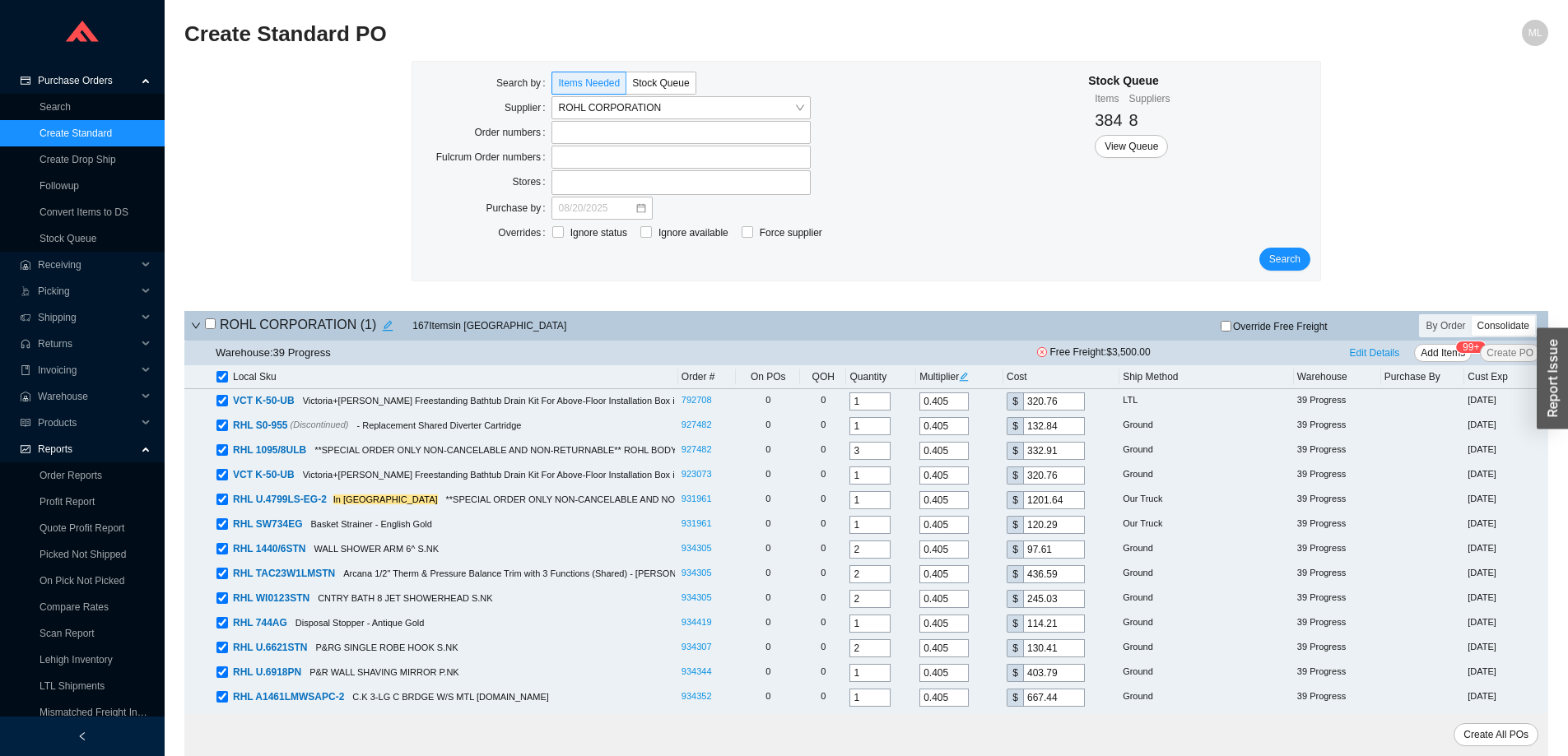
checkbox input "true"
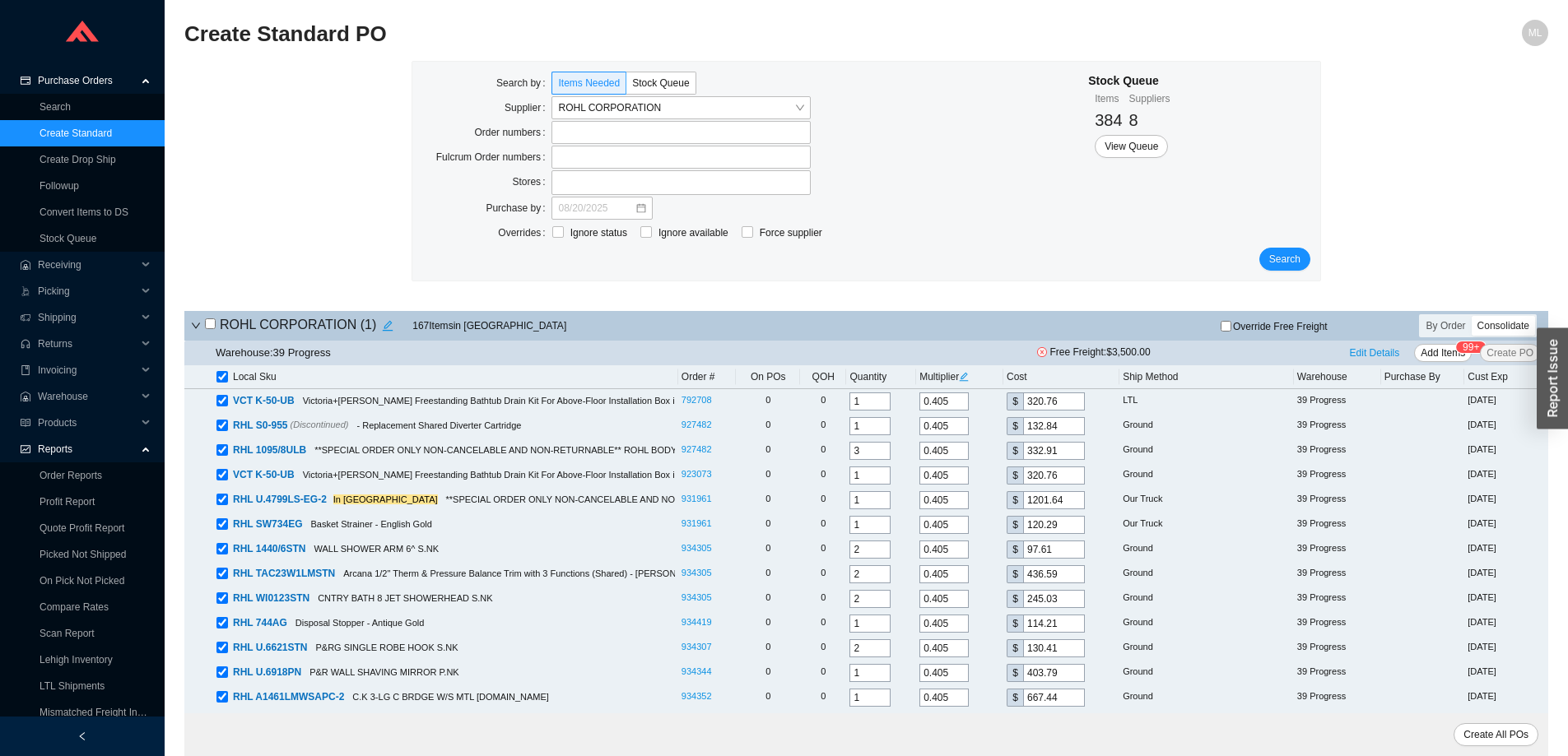
checkbox input "true"
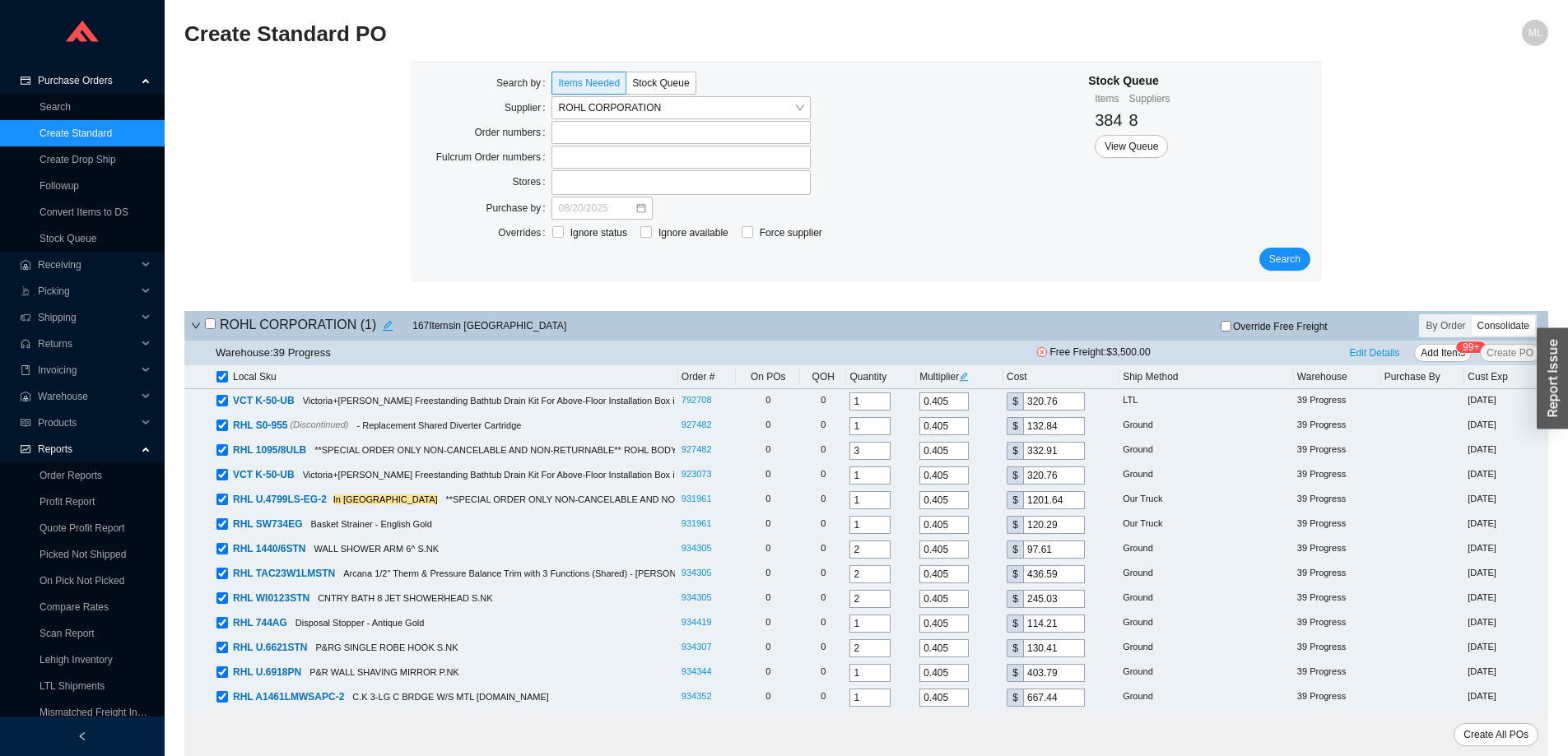
checkbox input "true"
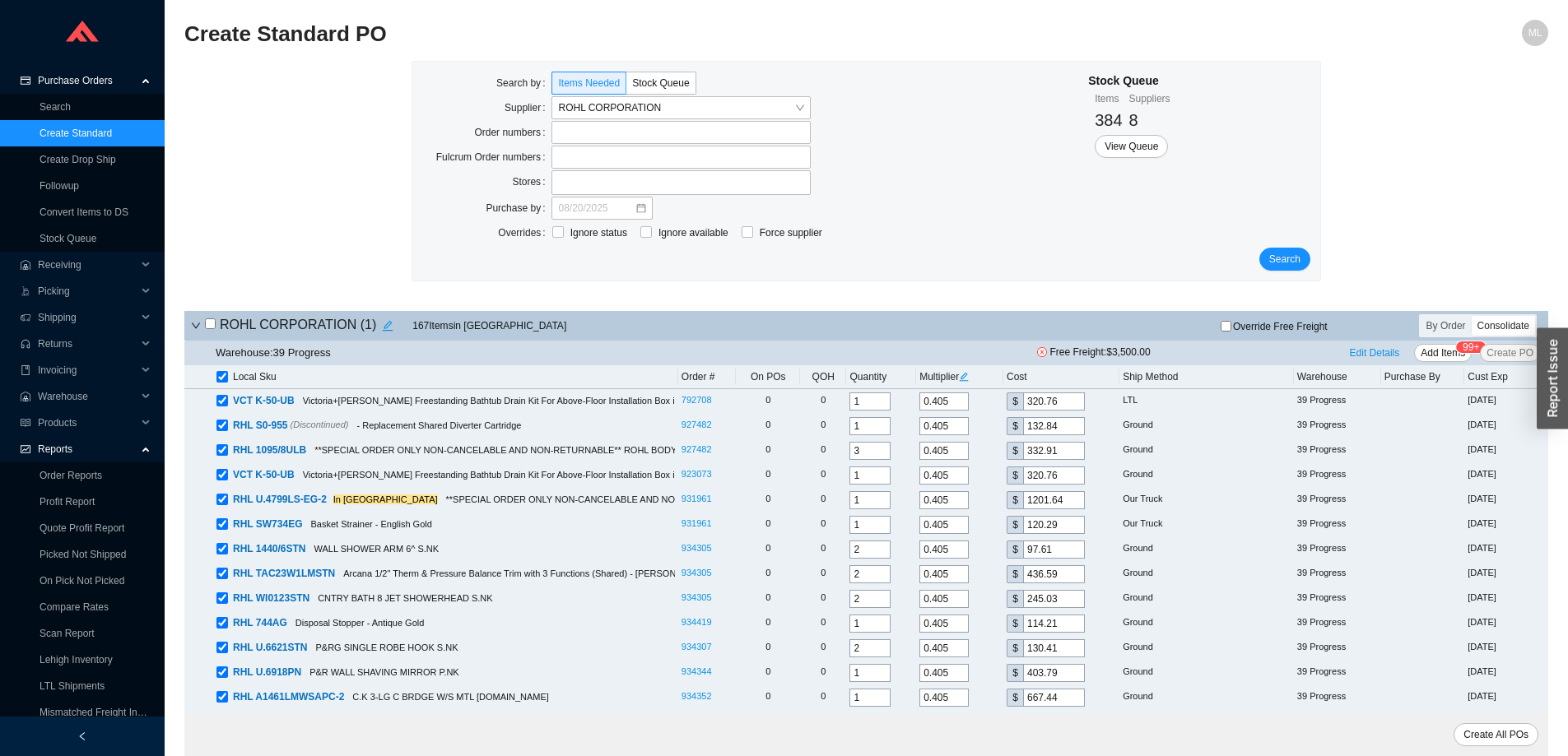
checkbox input "true"
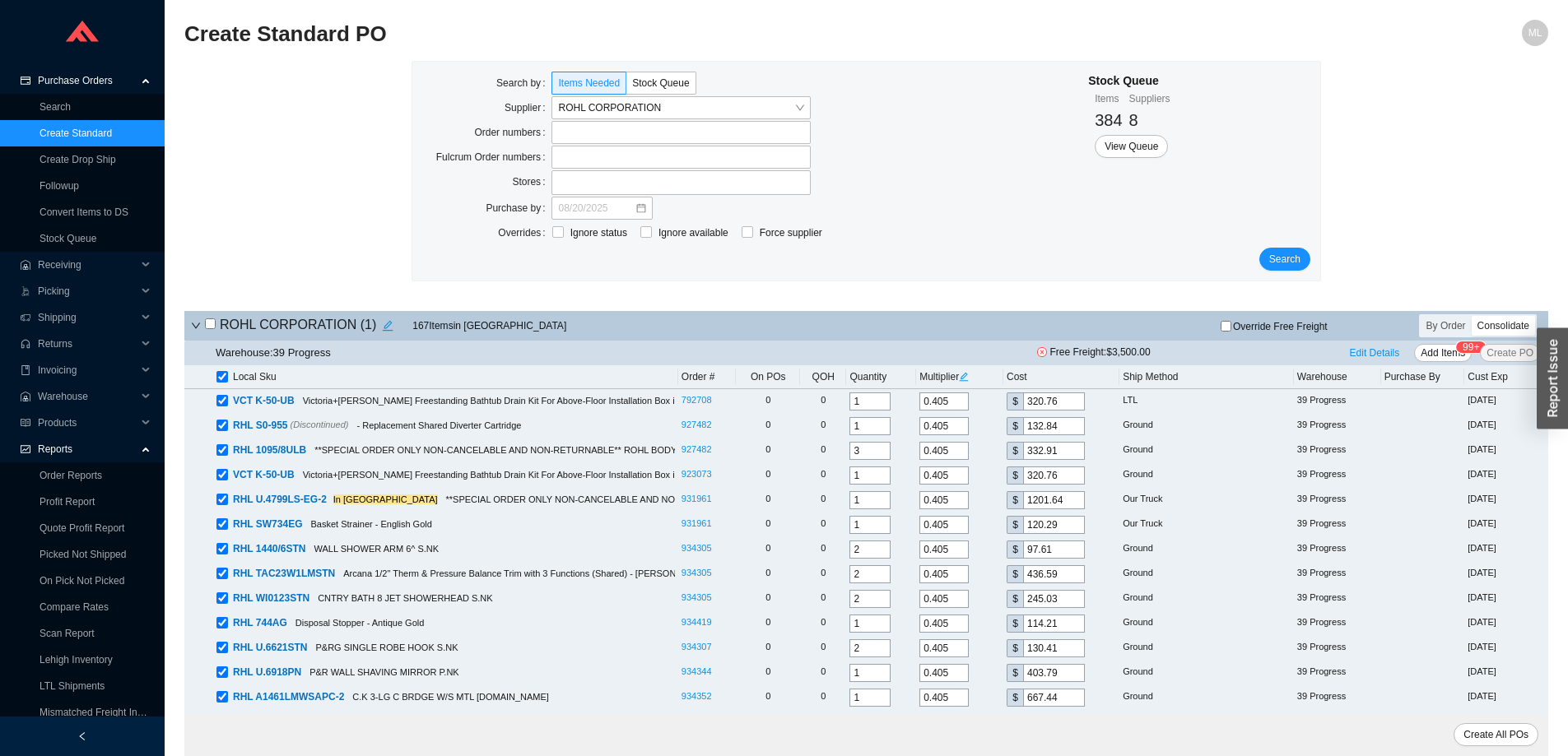
checkbox input "true"
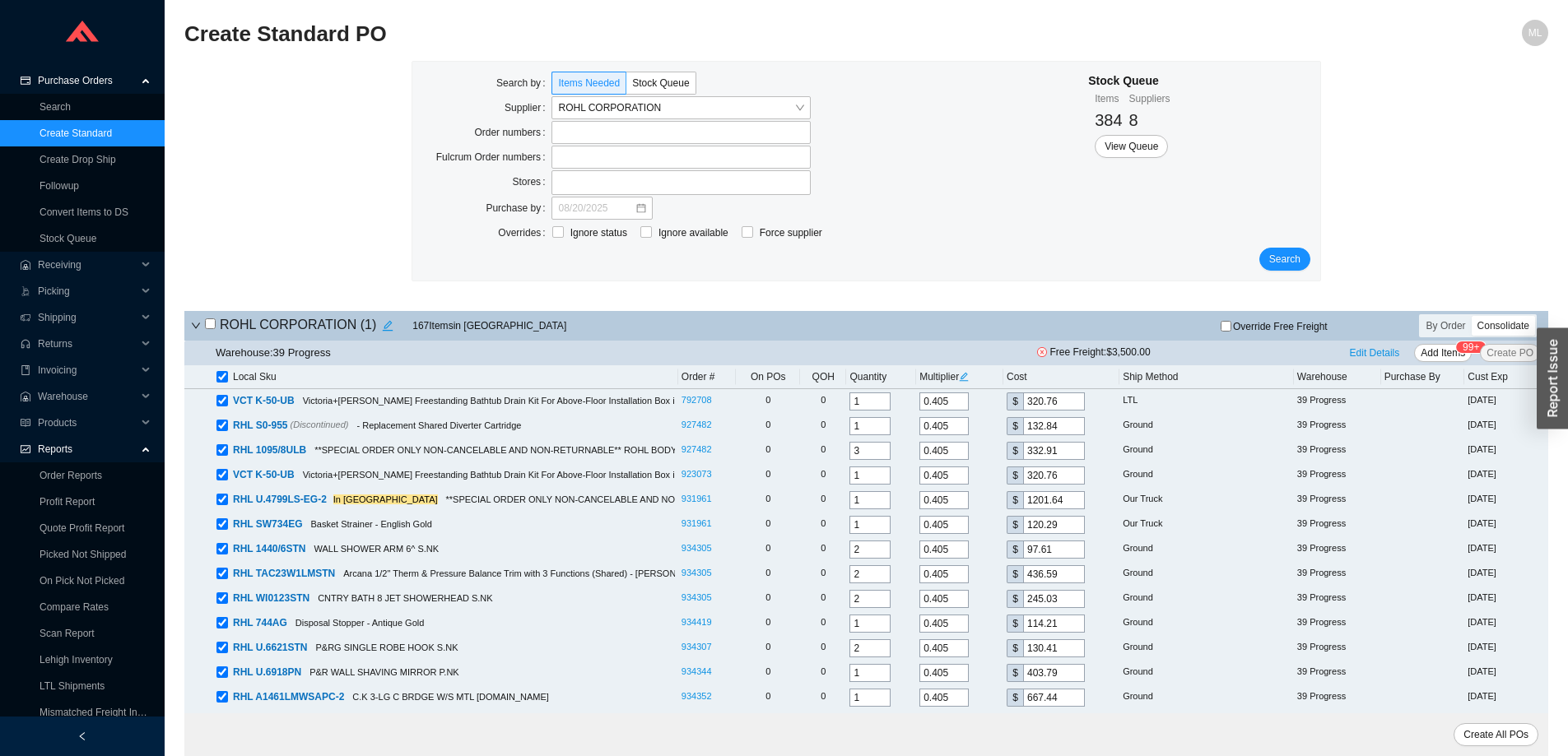
checkbox input "true"
click at [220, 376] on input "checkbox" at bounding box center [222, 377] width 12 height 12
checkbox input "false"
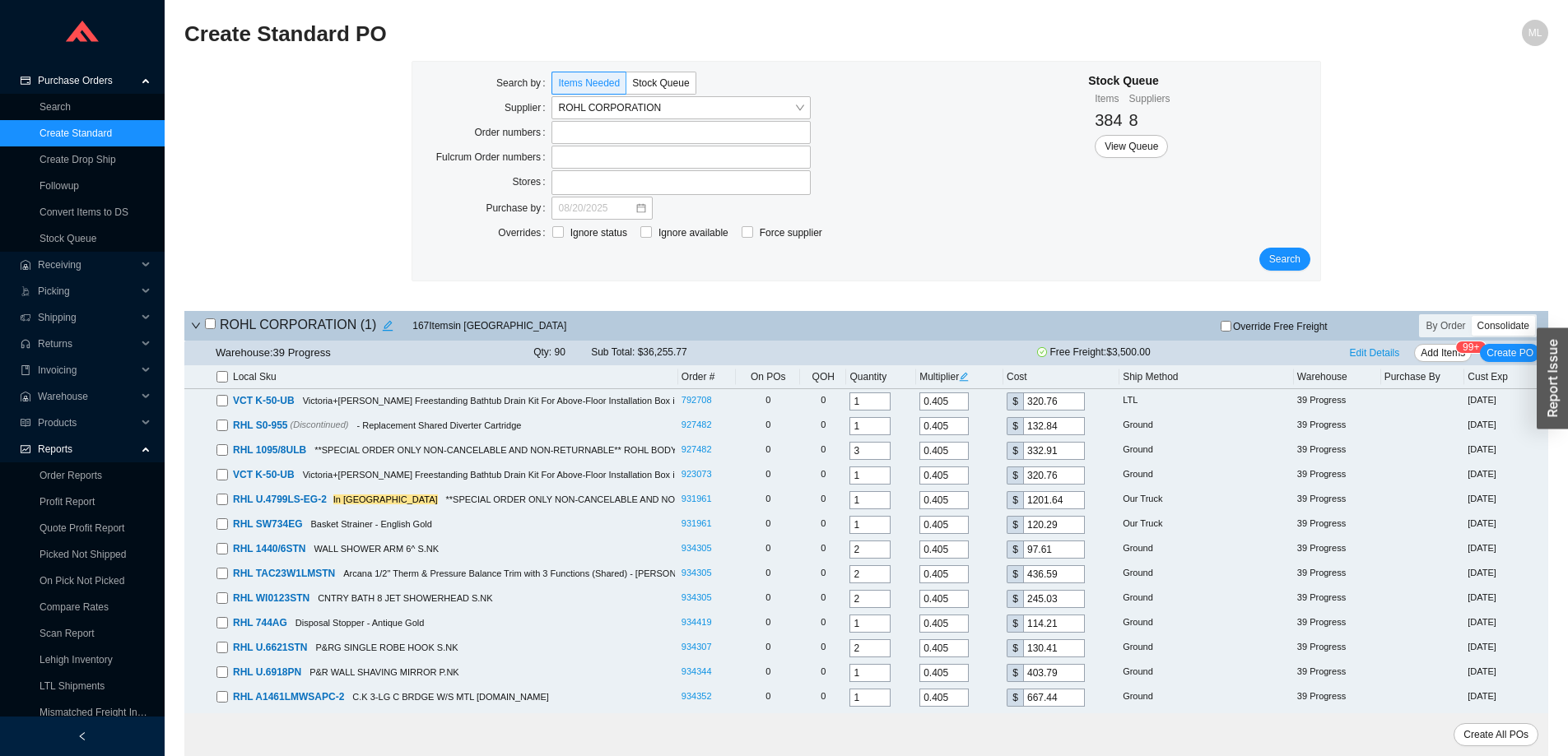
checkbox input "false"
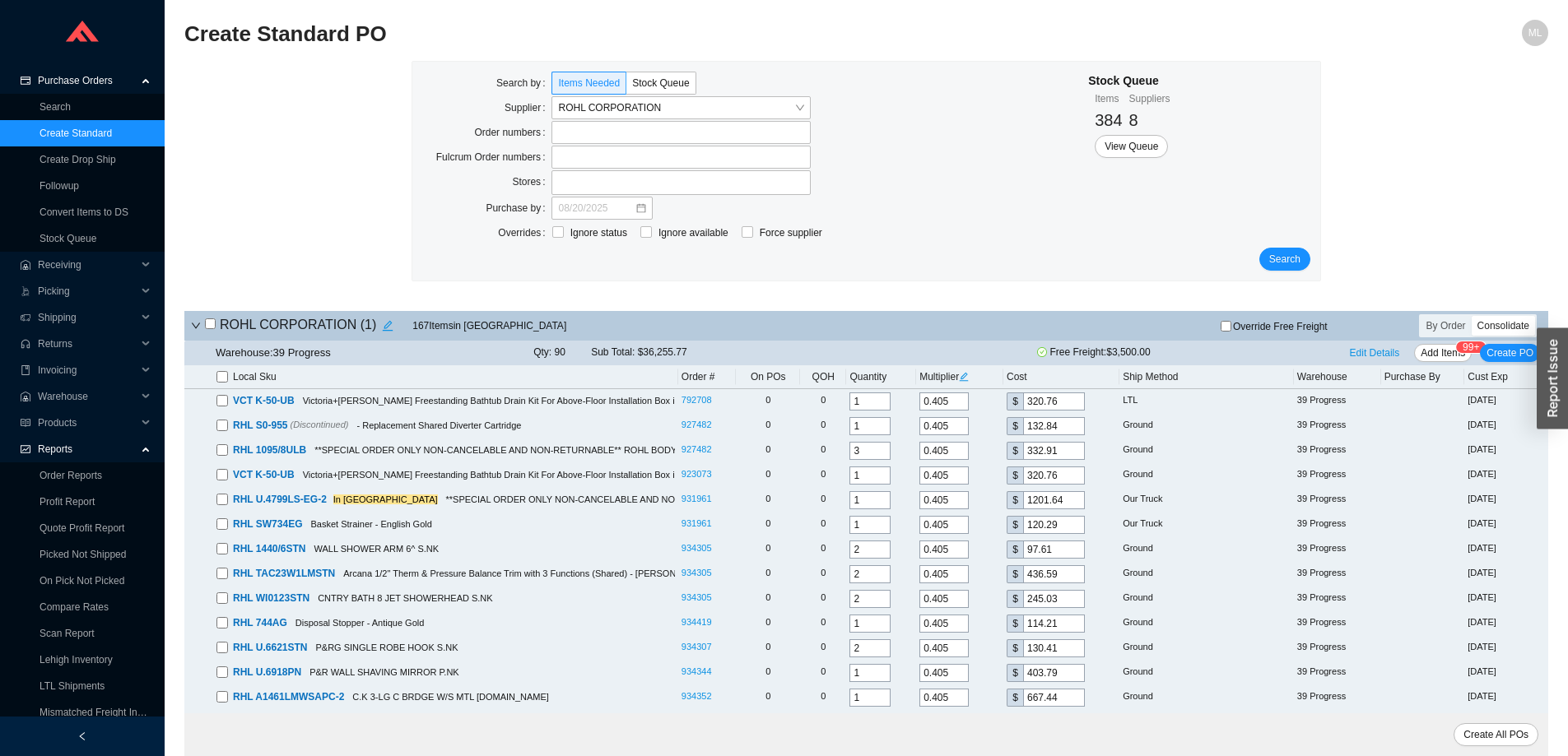
checkbox input "false"
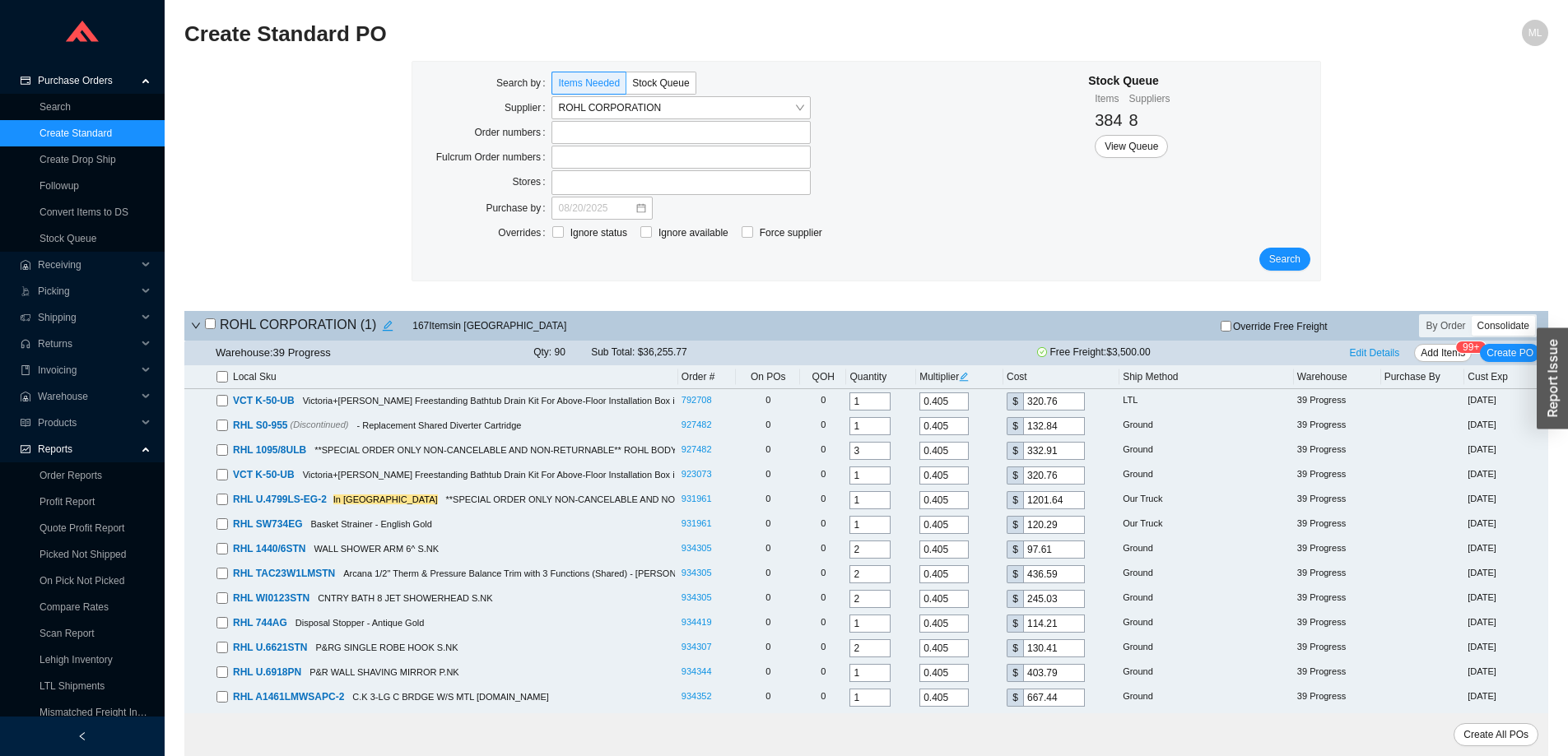
checkbox input "false"
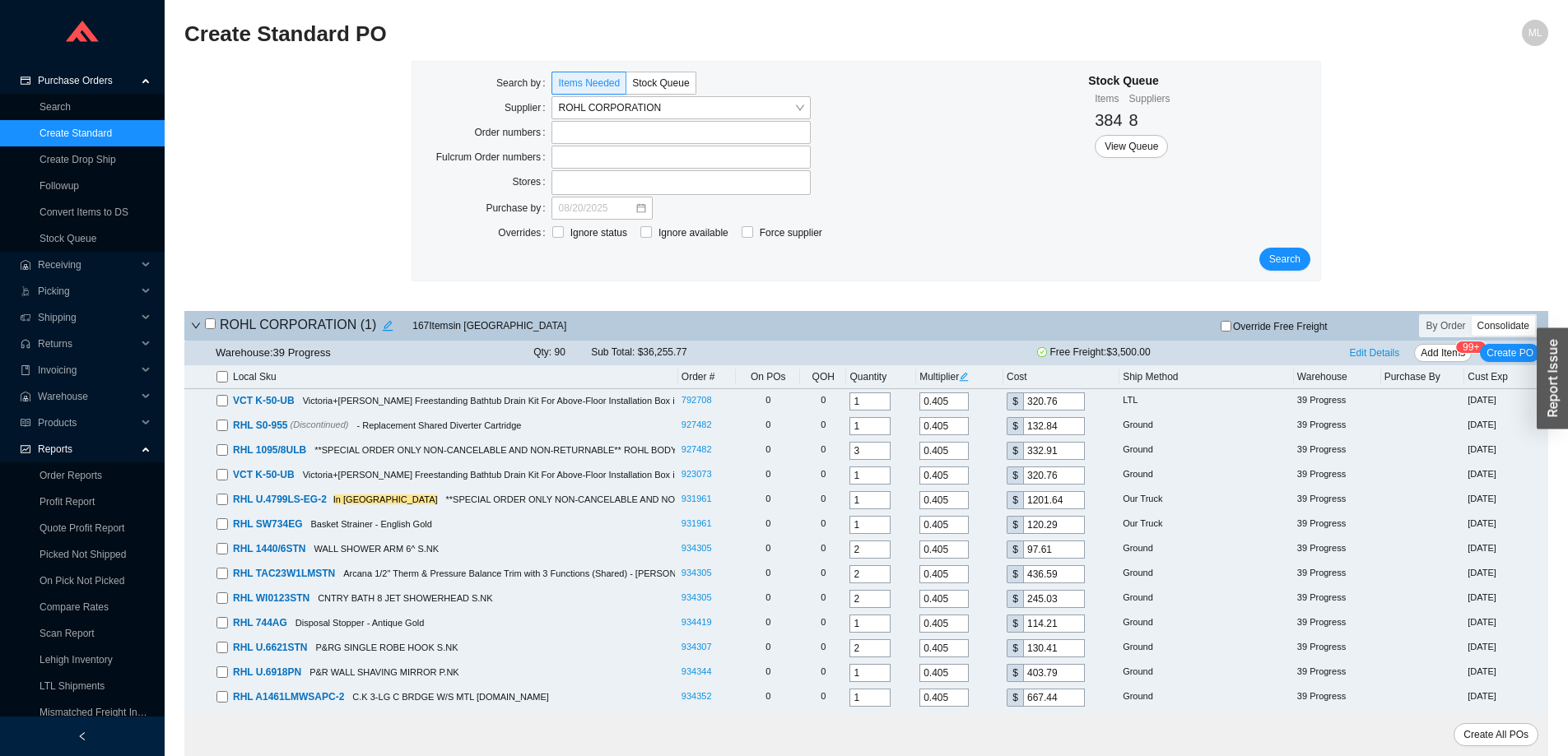
checkbox input "false"
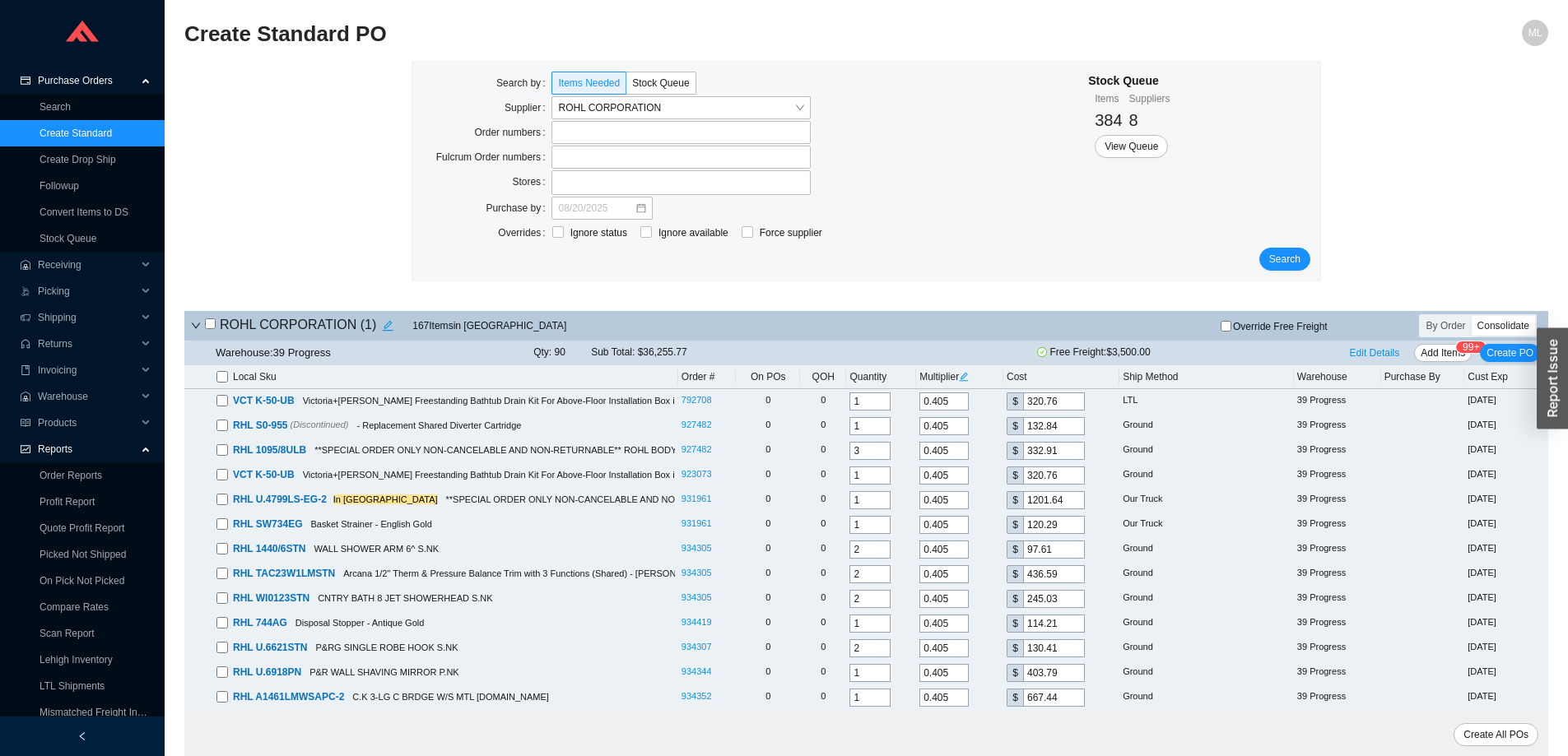
checkbox input "false"
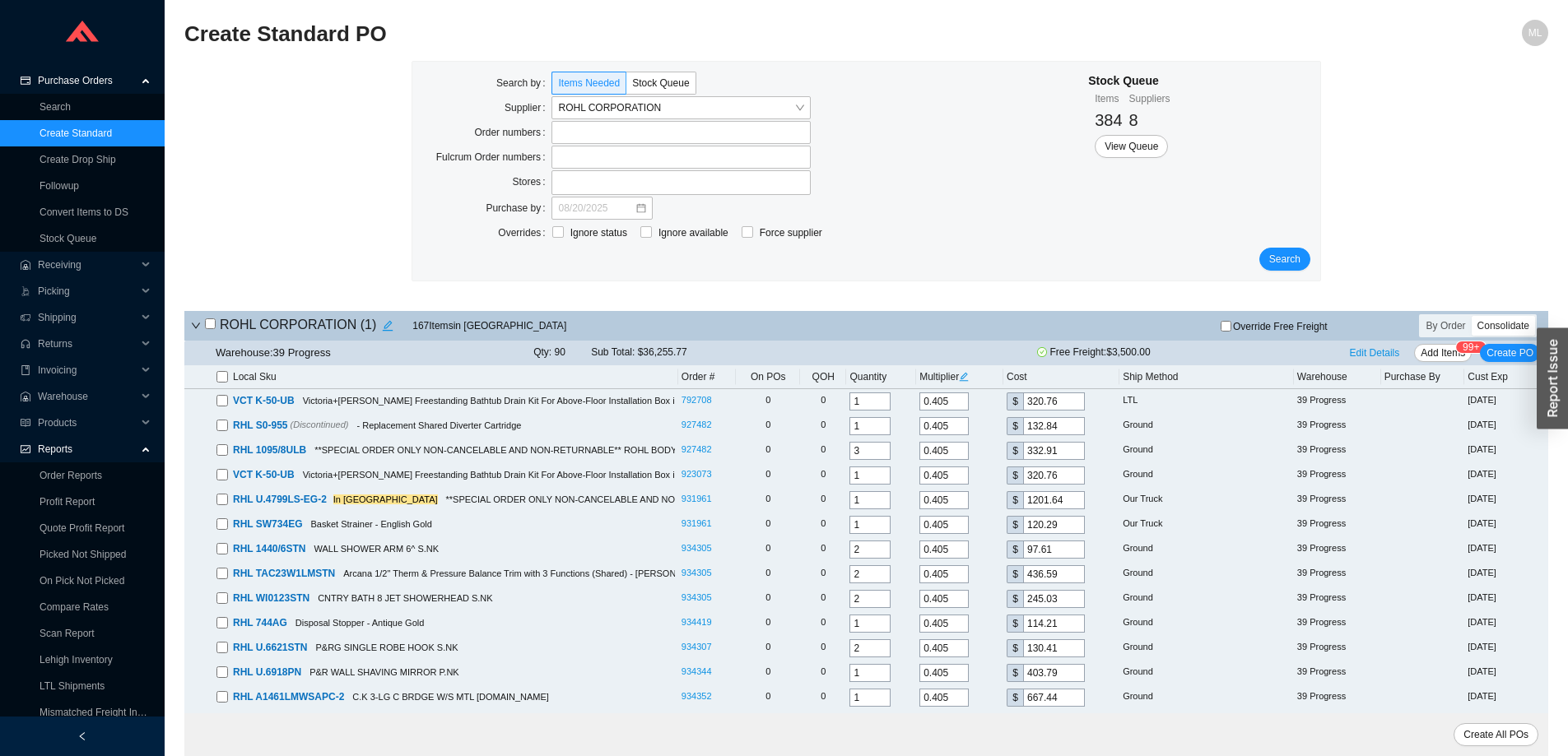
checkbox input "false"
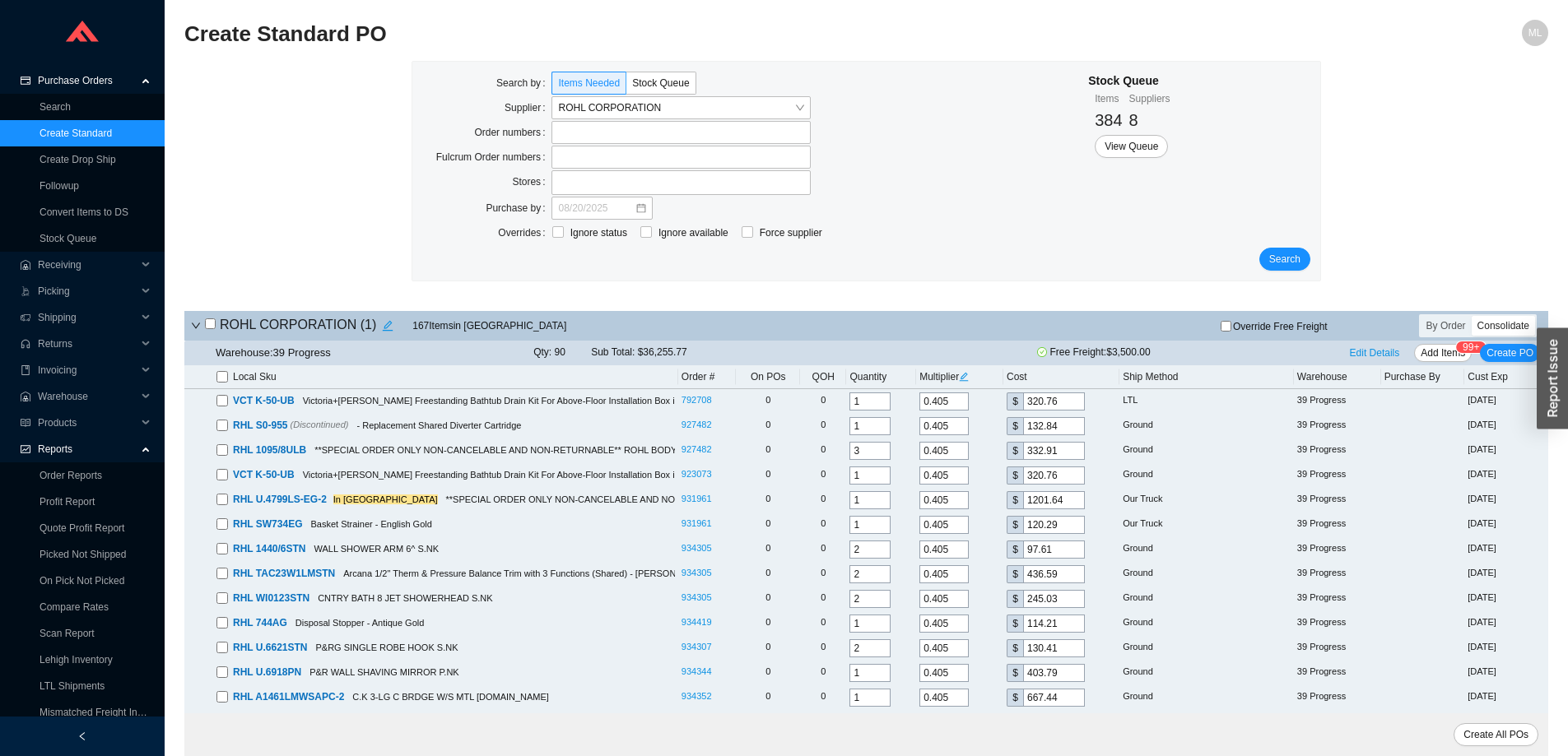
checkbox input "false"
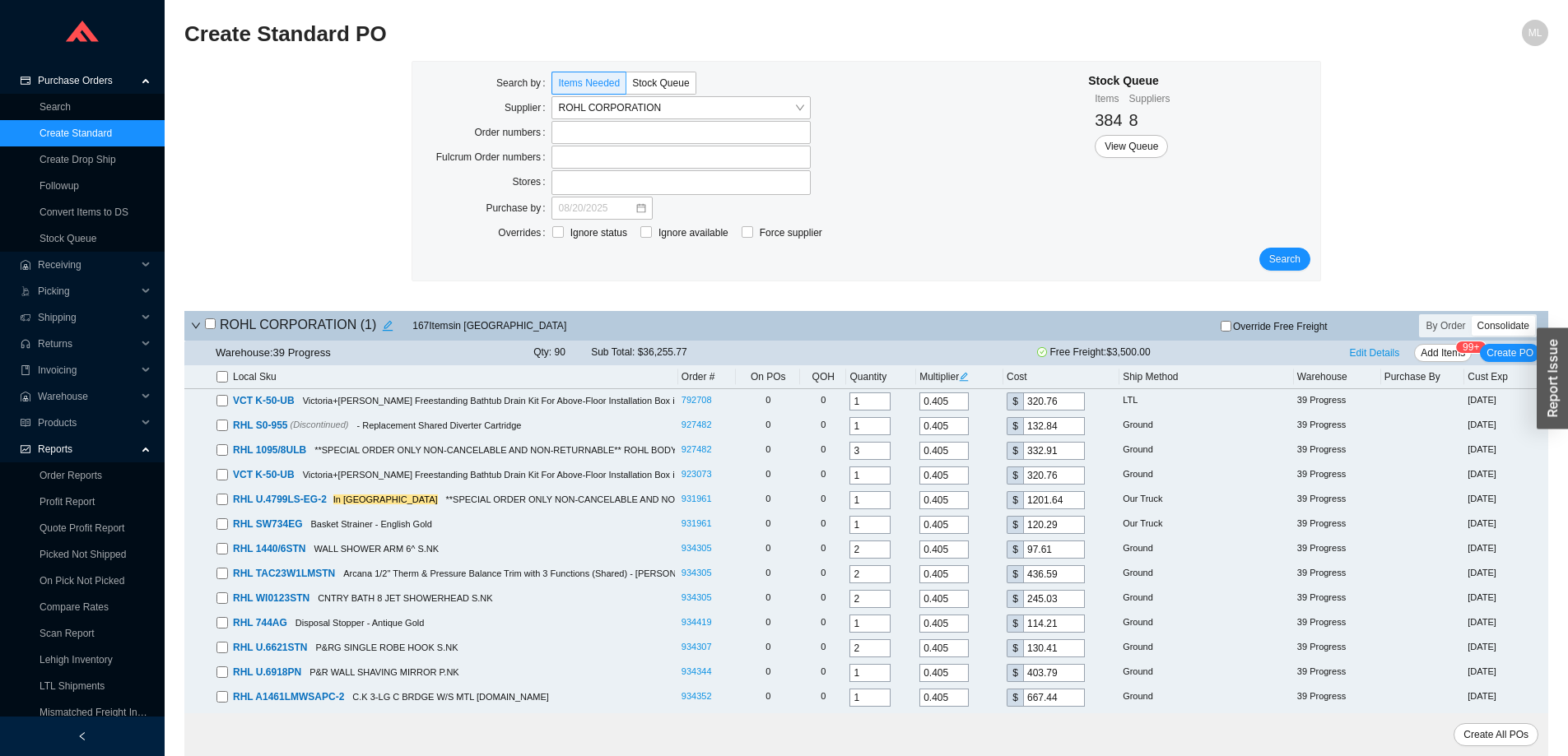
checkbox input "false"
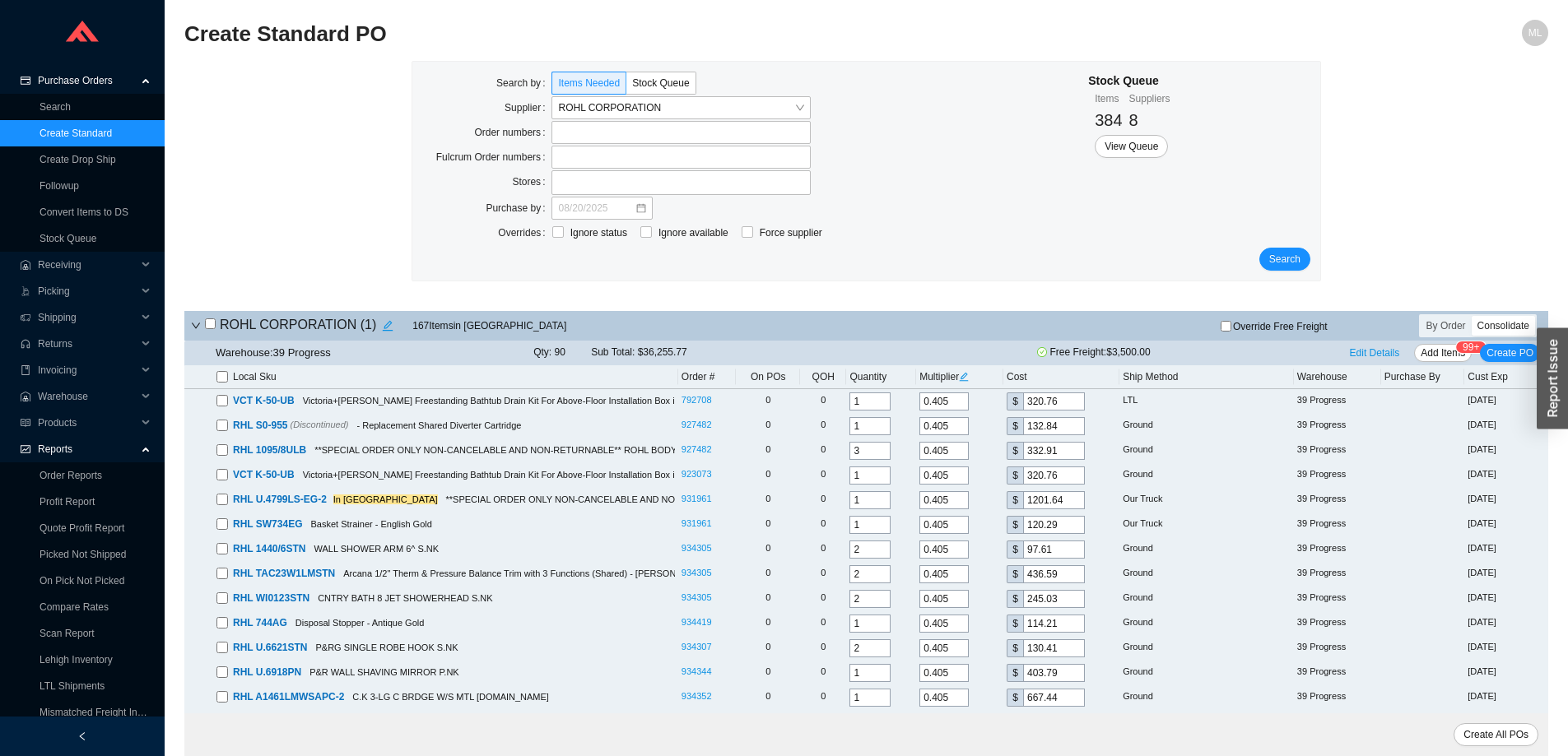
checkbox input "false"
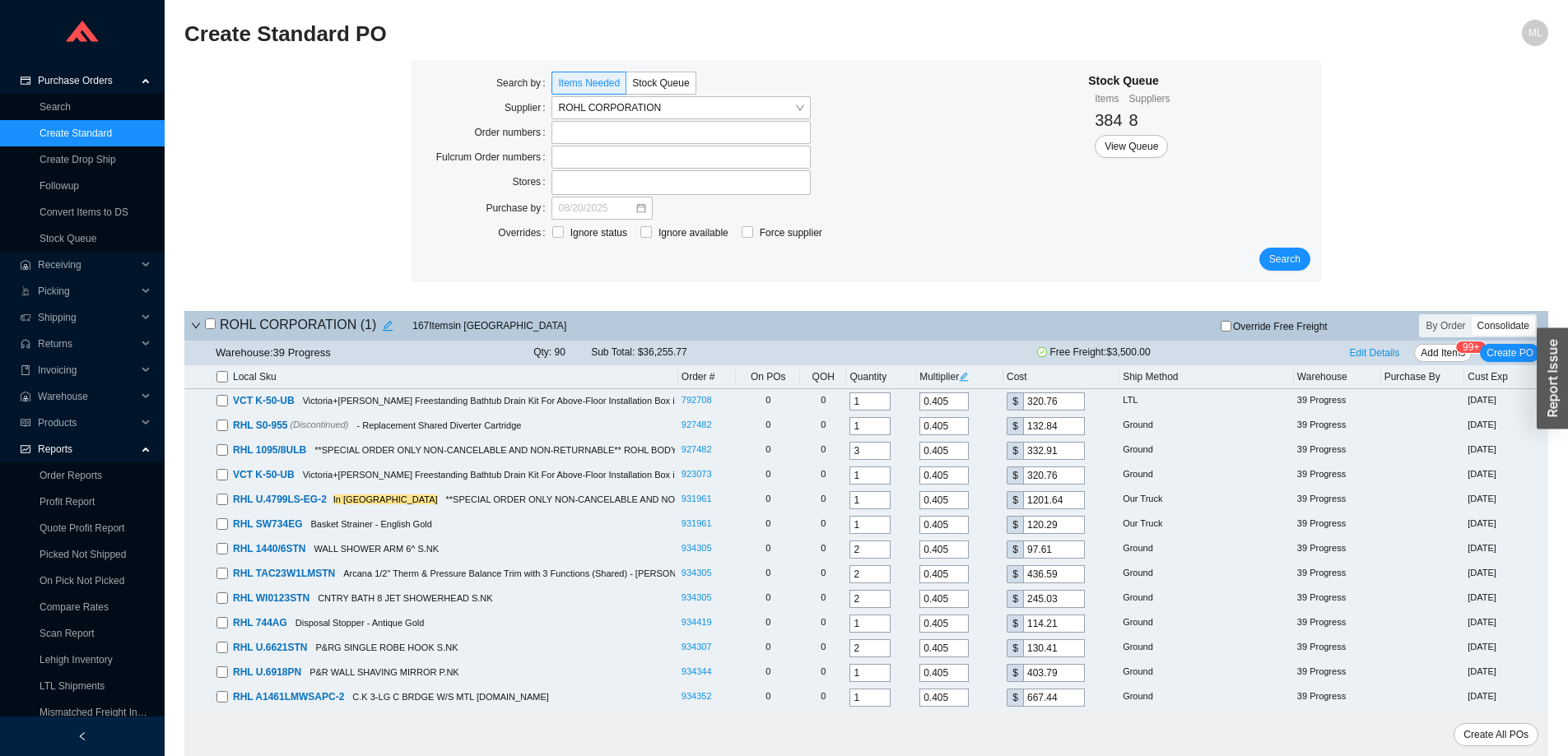
checkbox input "false"
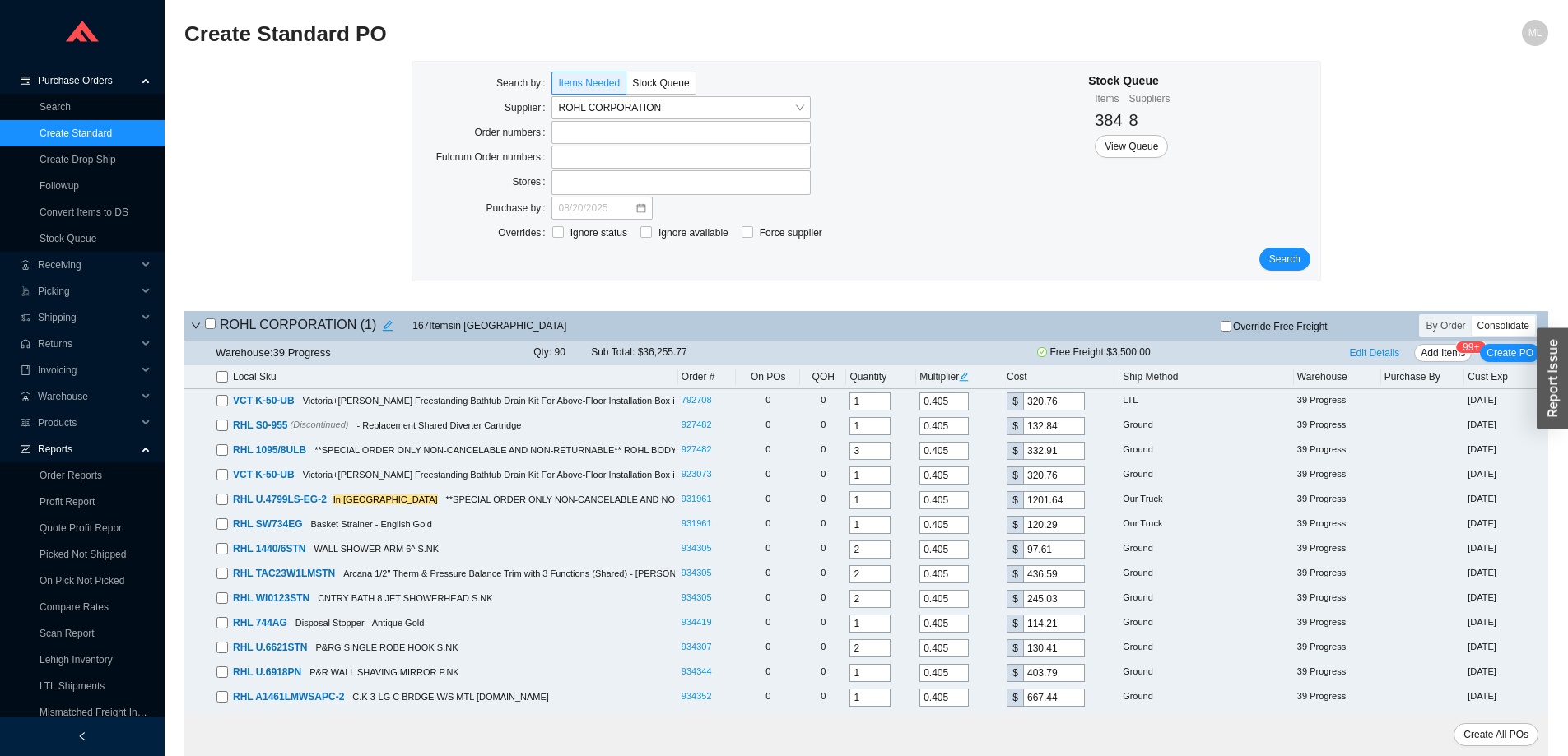
checkbox input "false"
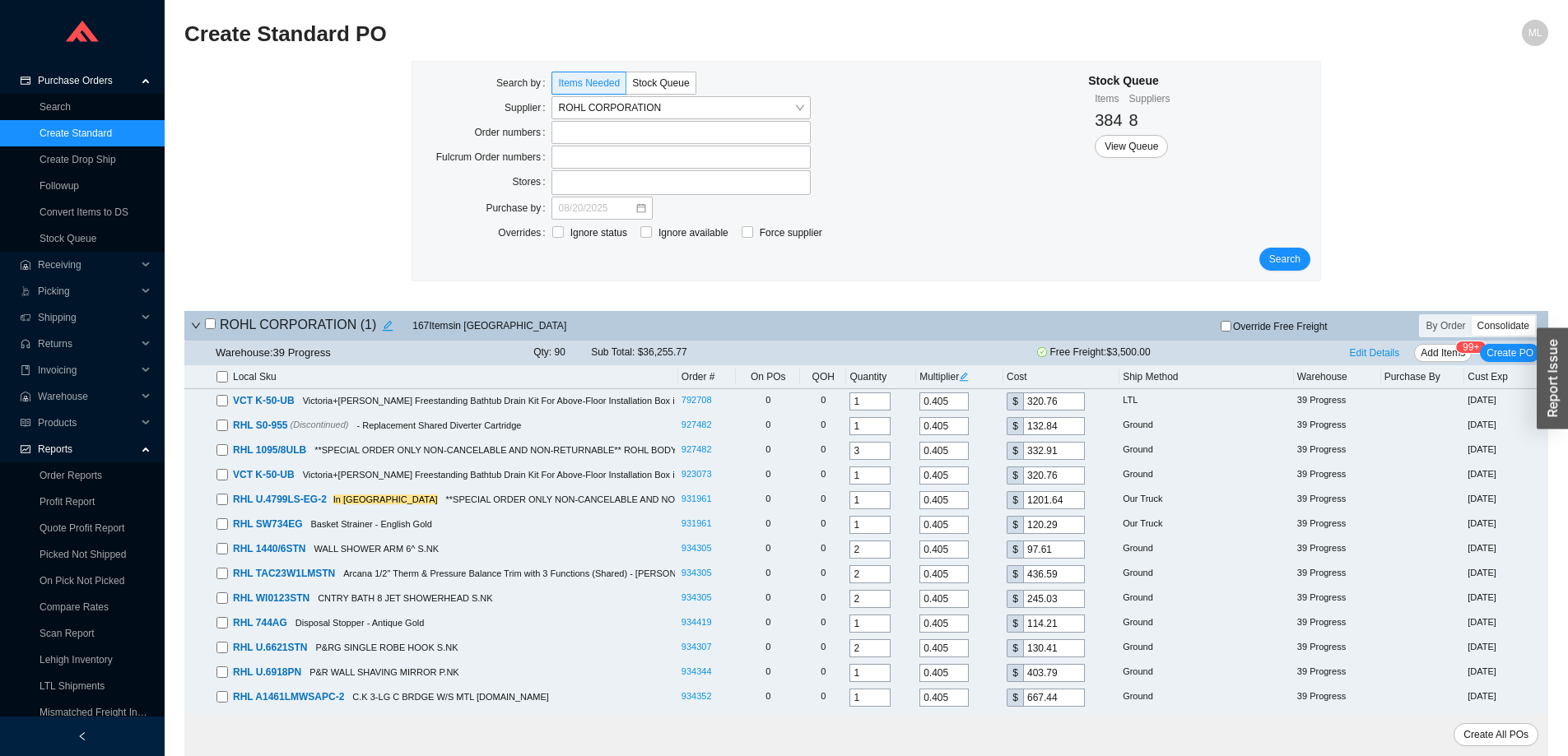
checkbox input "false"
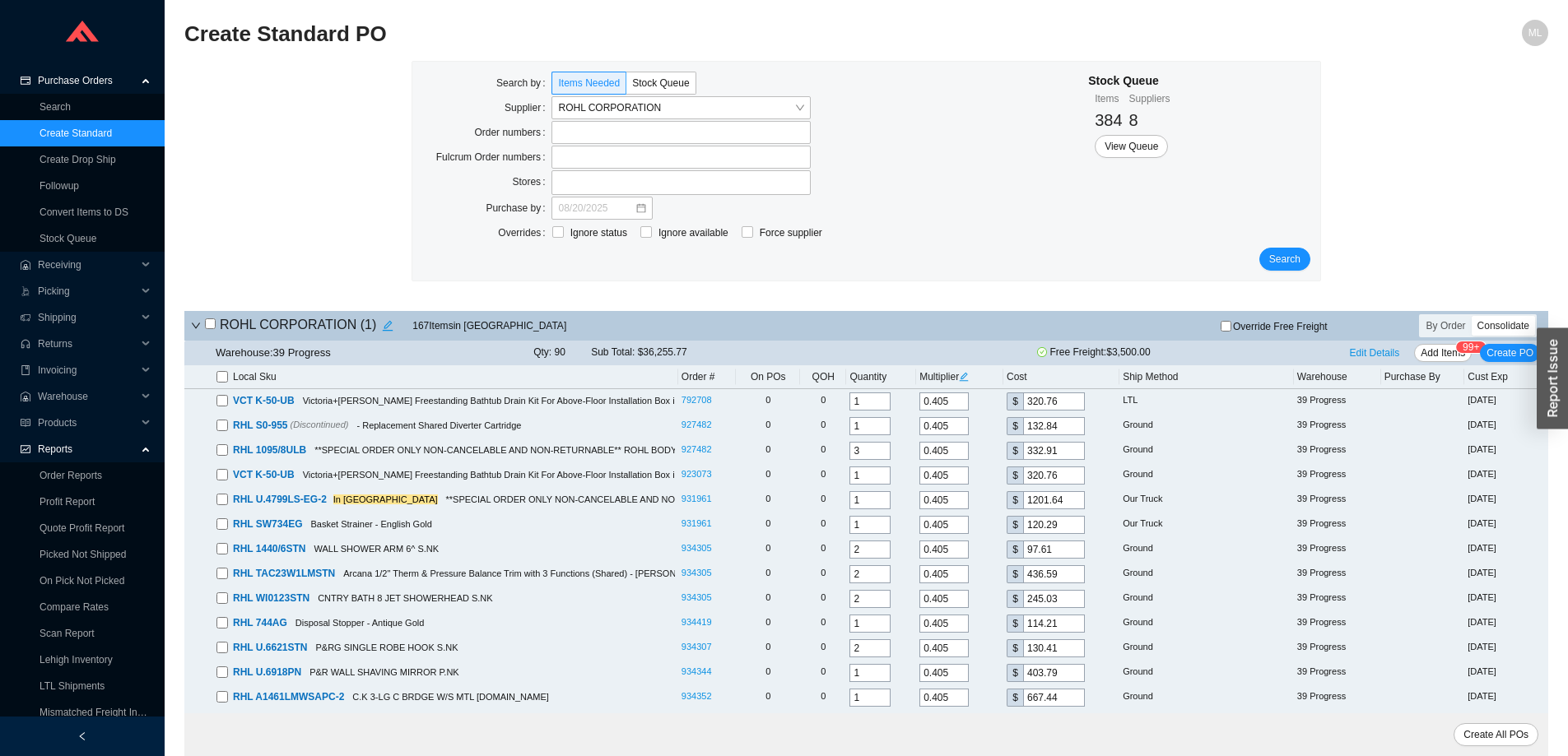
checkbox input "false"
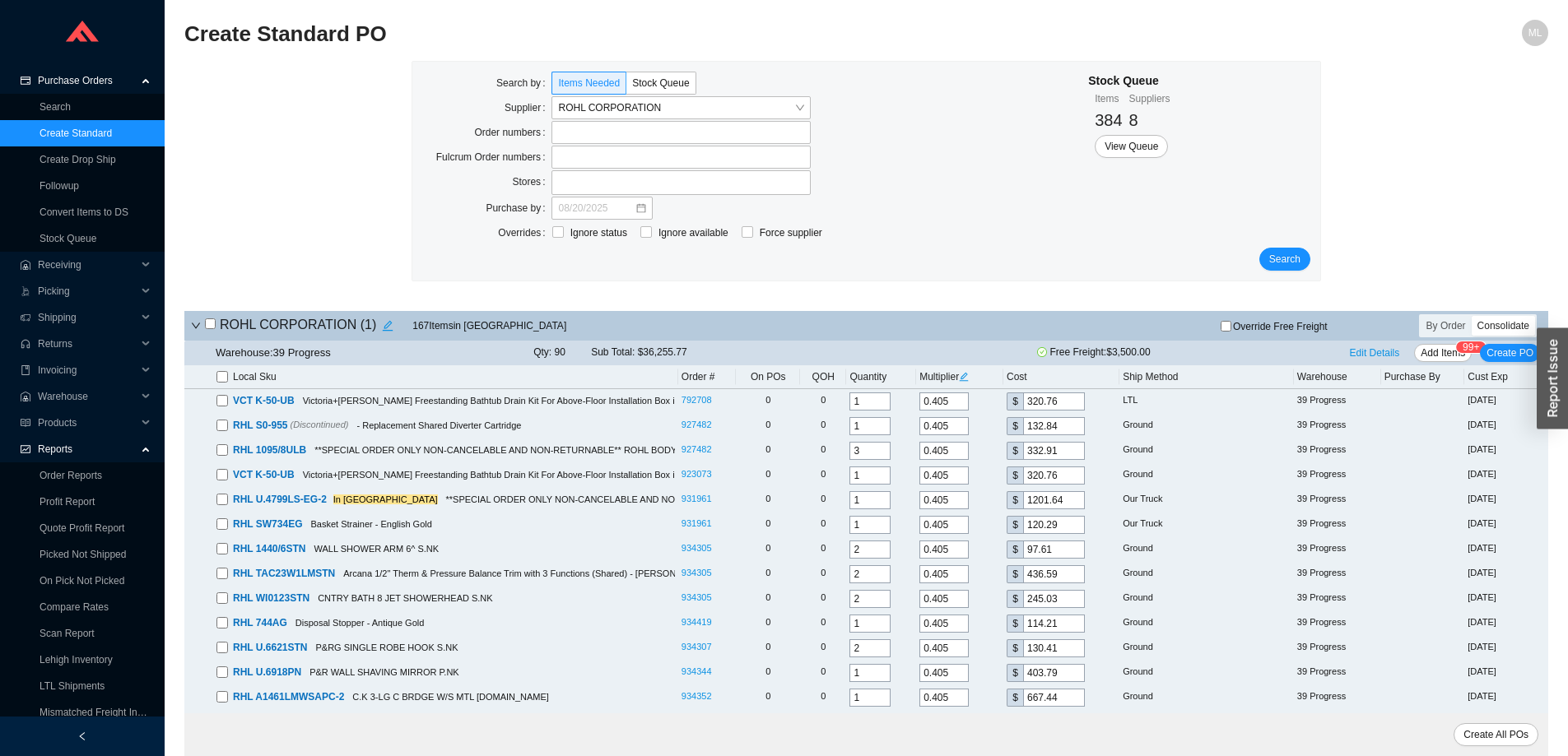
checkbox input "false"
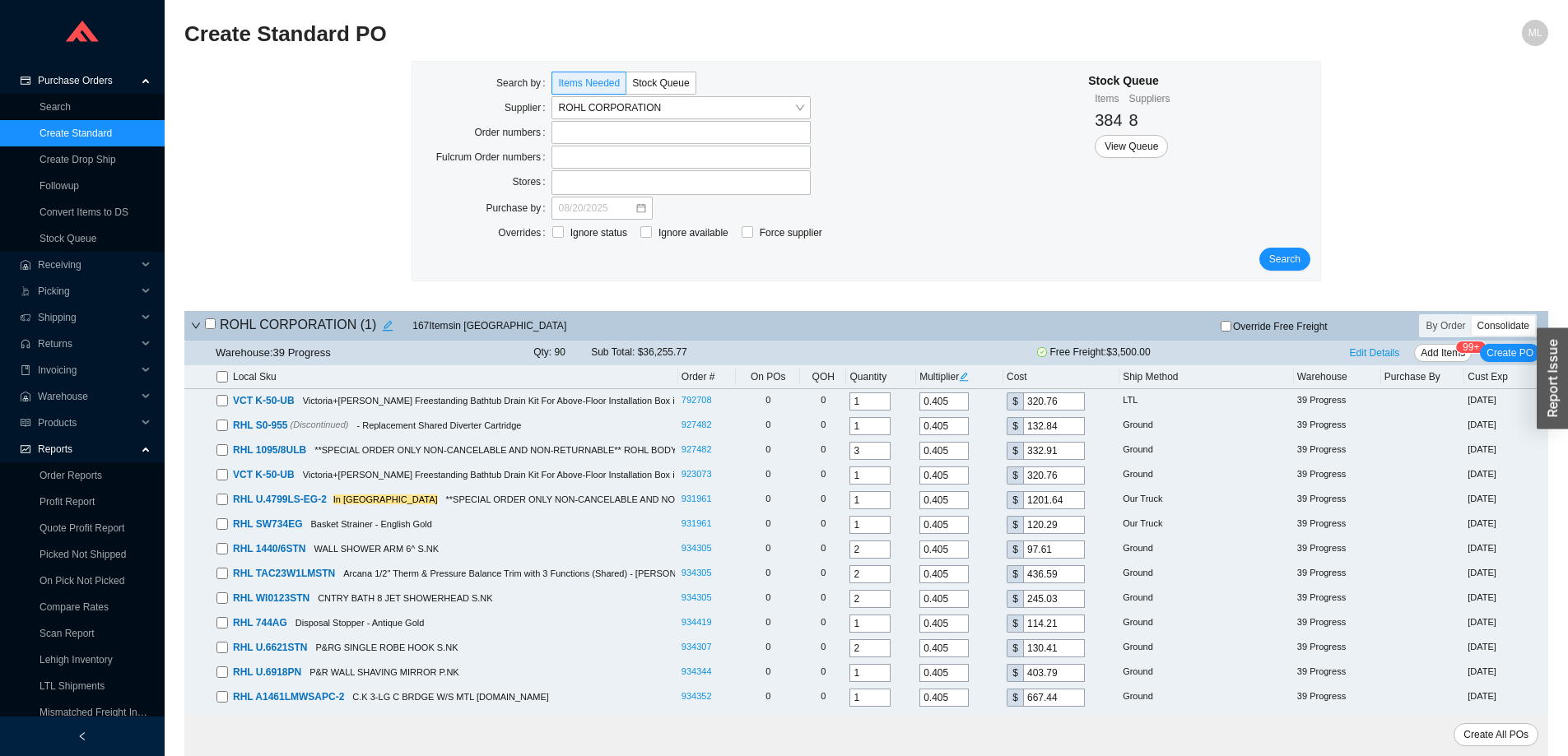
checkbox input "false"
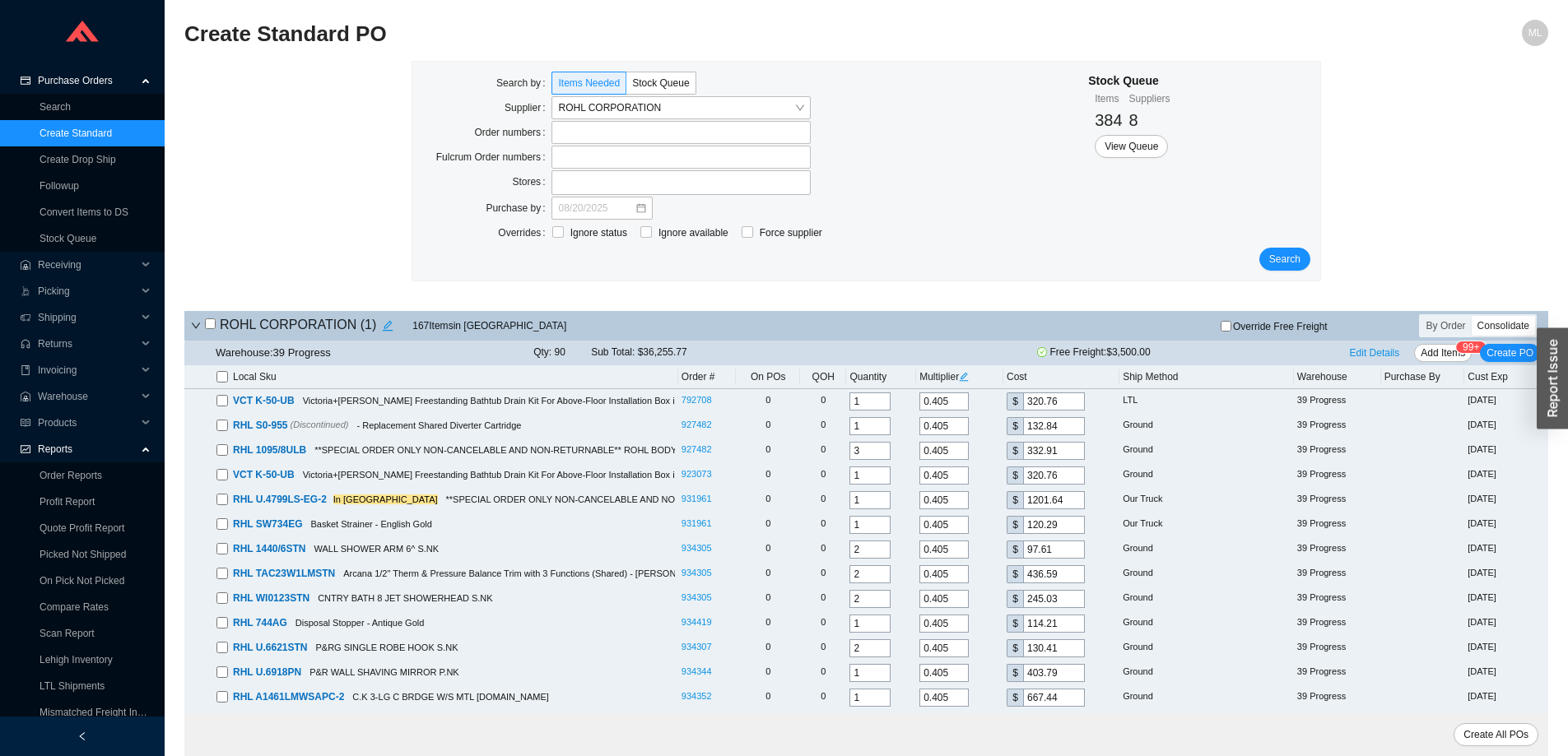
checkbox input "false"
click at [223, 376] on input "checkbox" at bounding box center [222, 377] width 12 height 12
checkbox input "true"
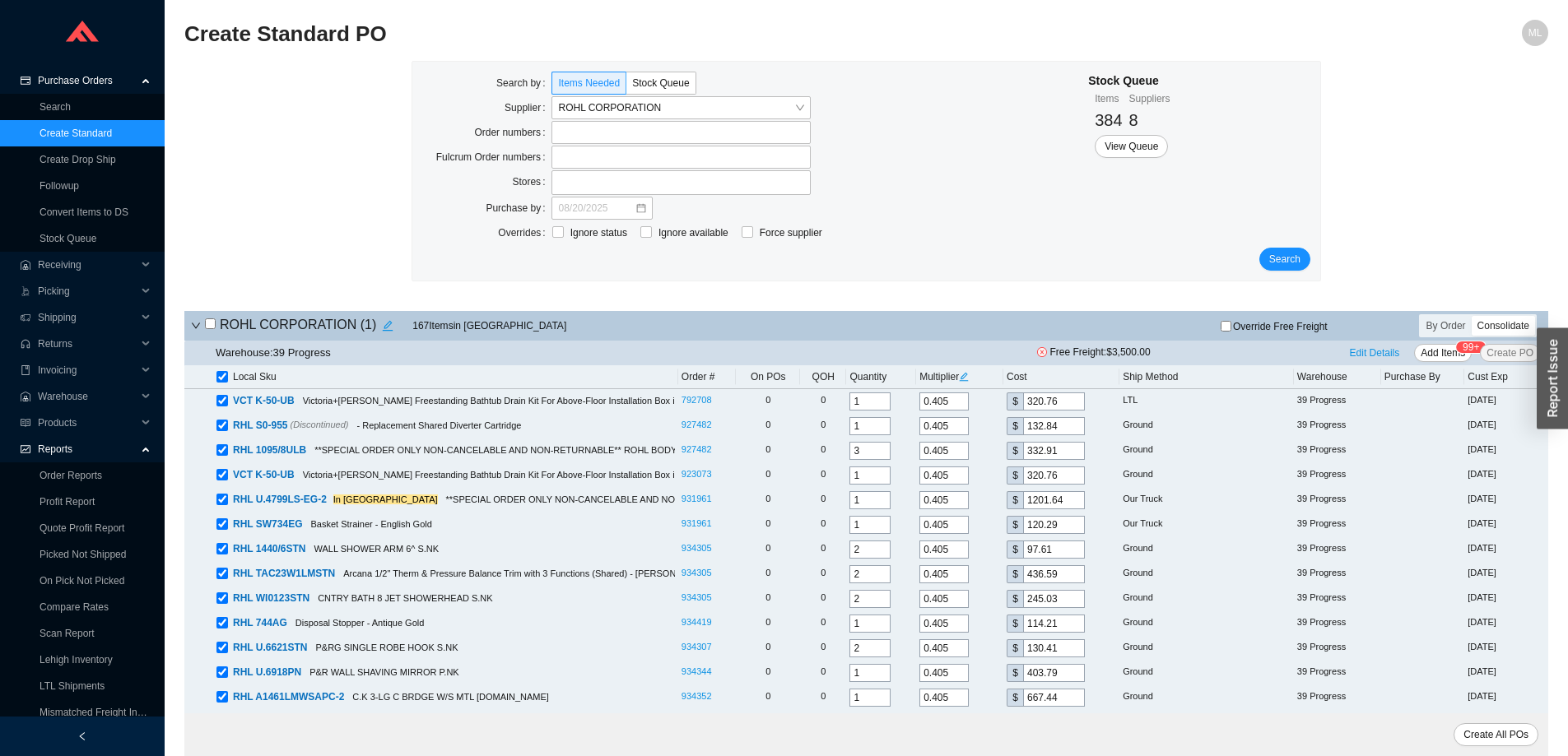
checkbox input "true"
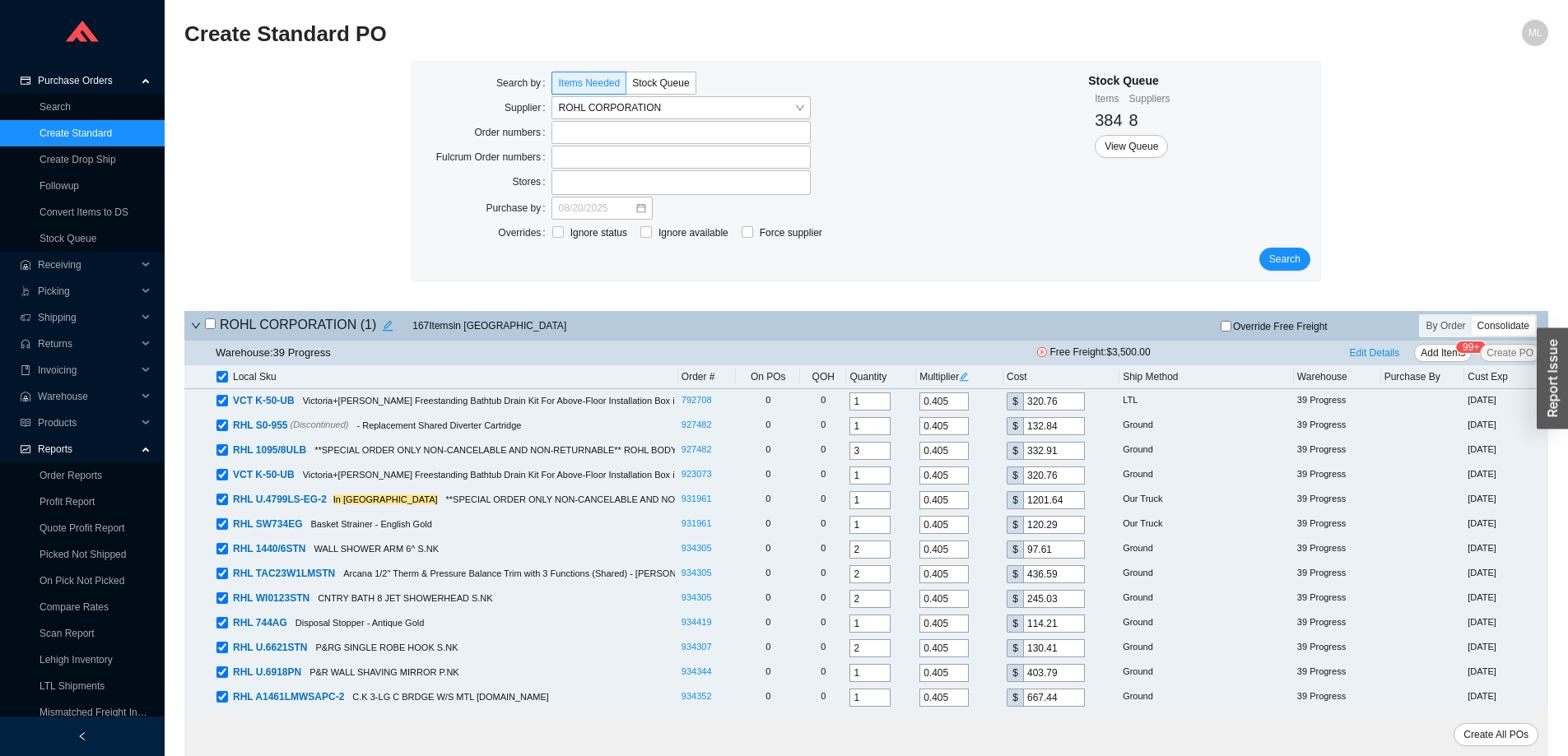
checkbox input "true"
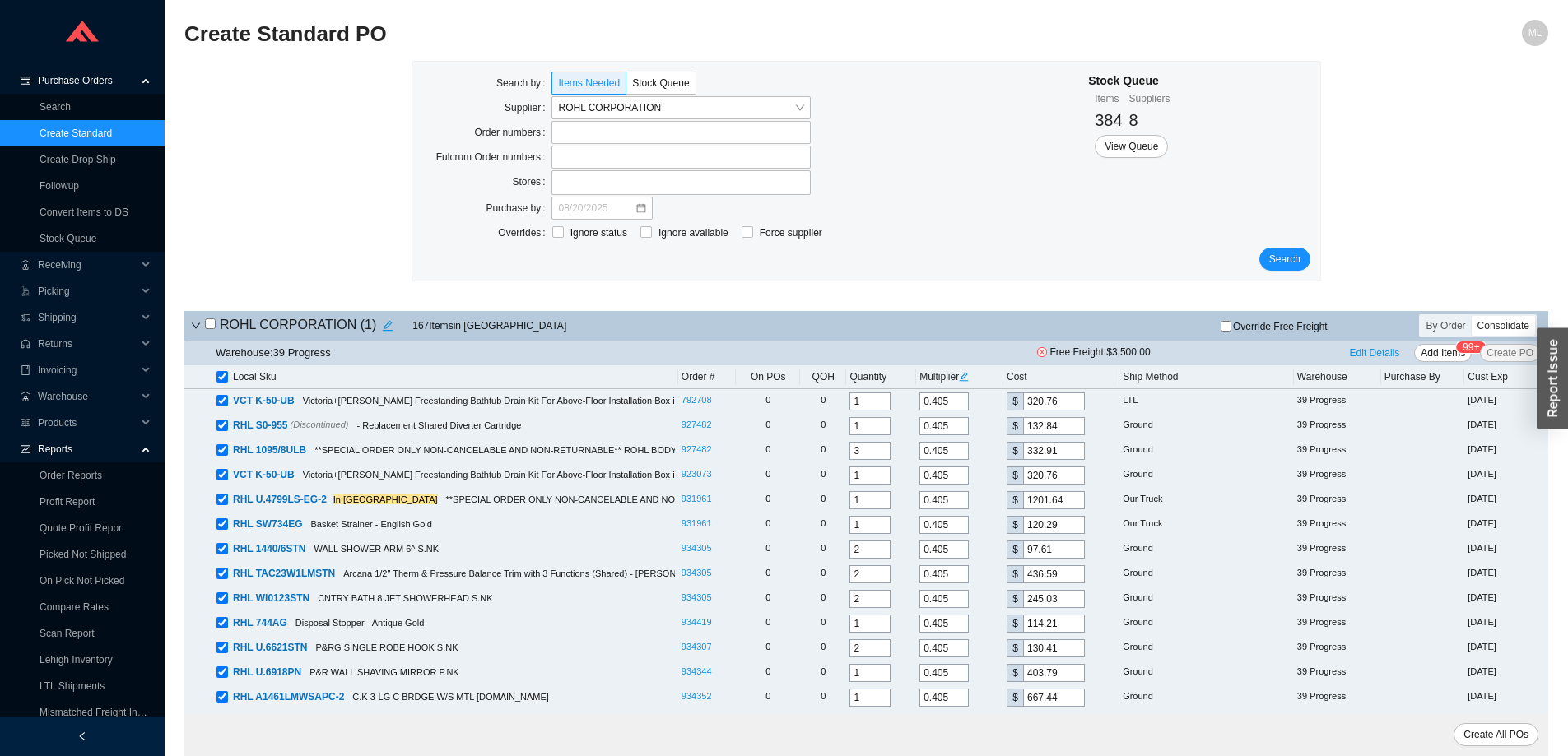
checkbox input "true"
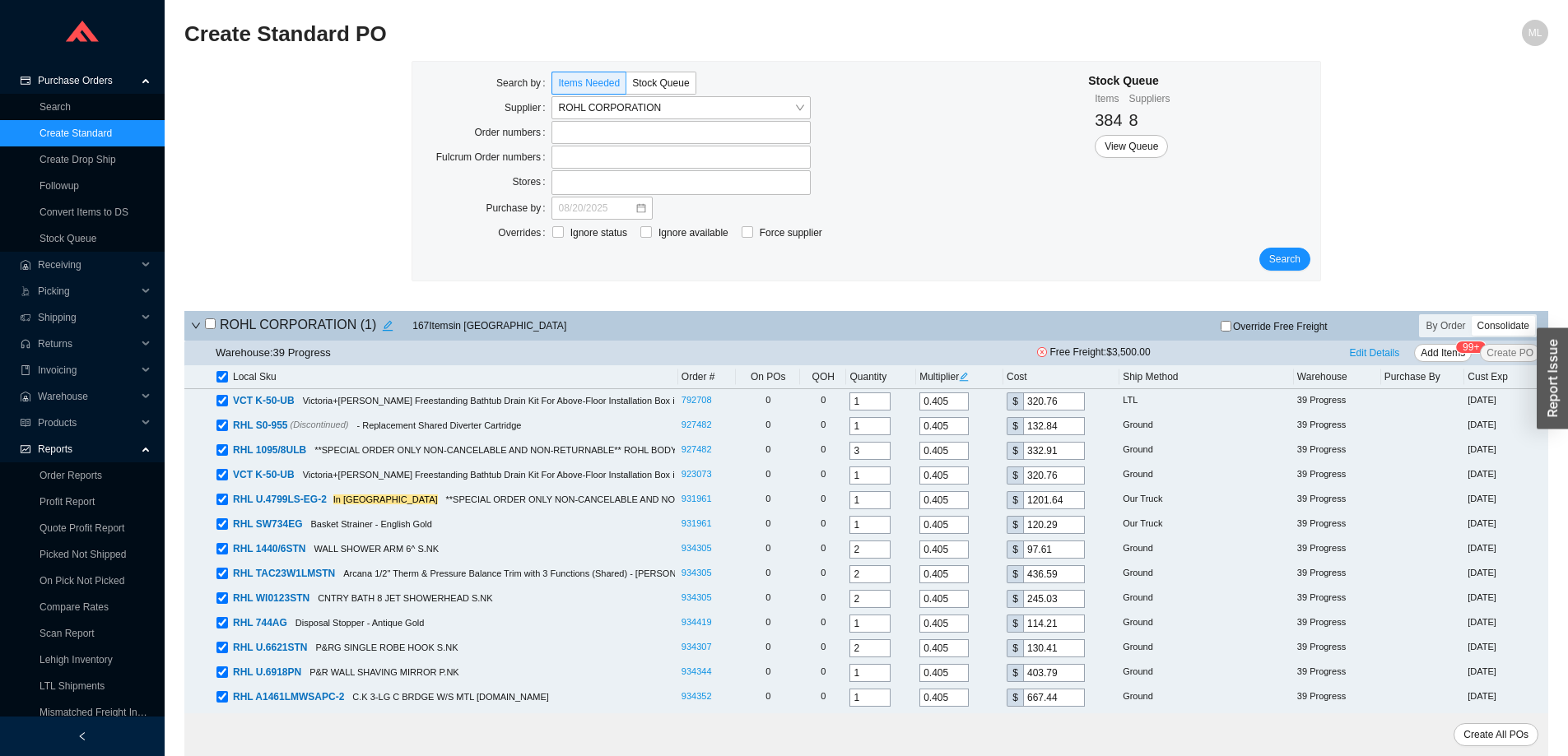
checkbox input "true"
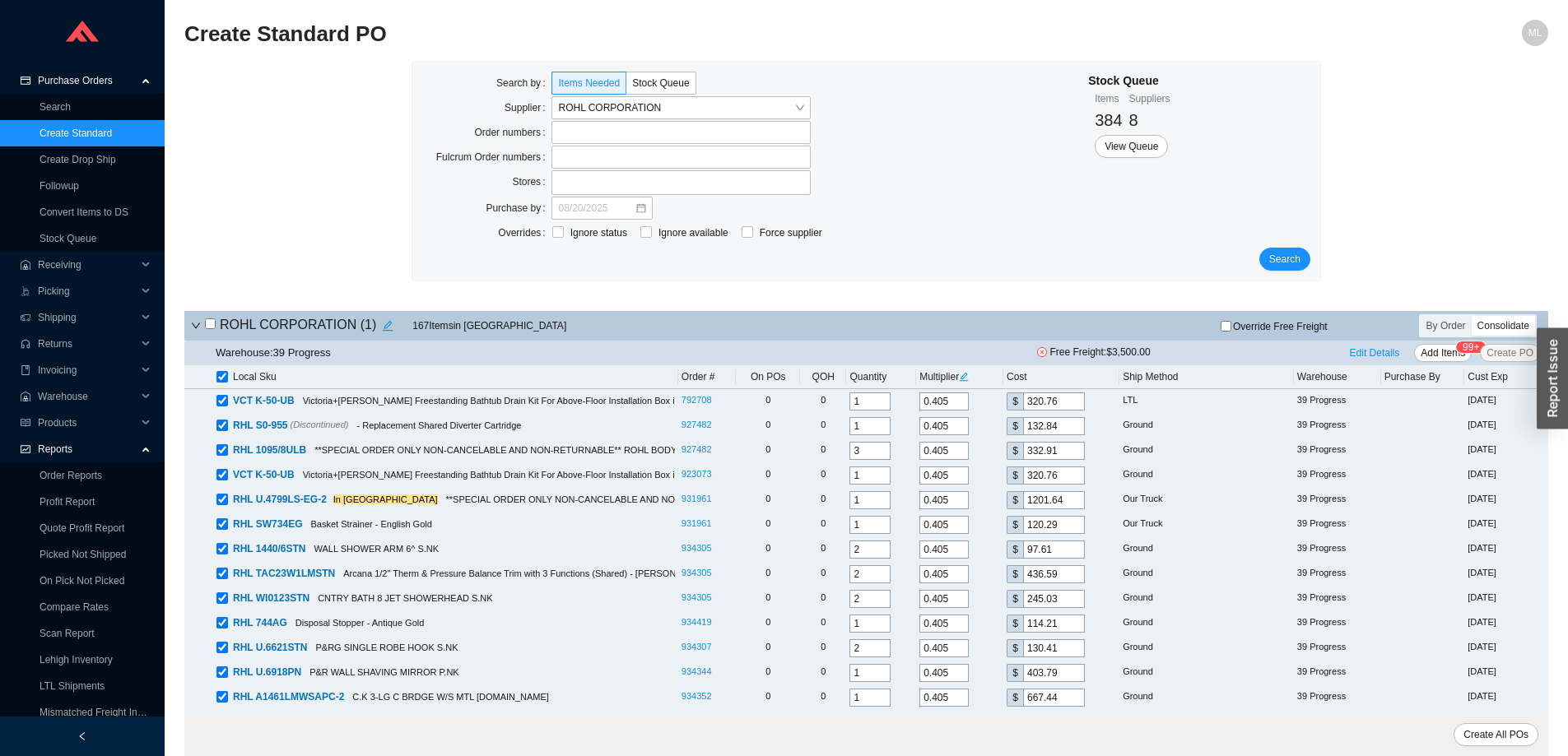
checkbox input "true"
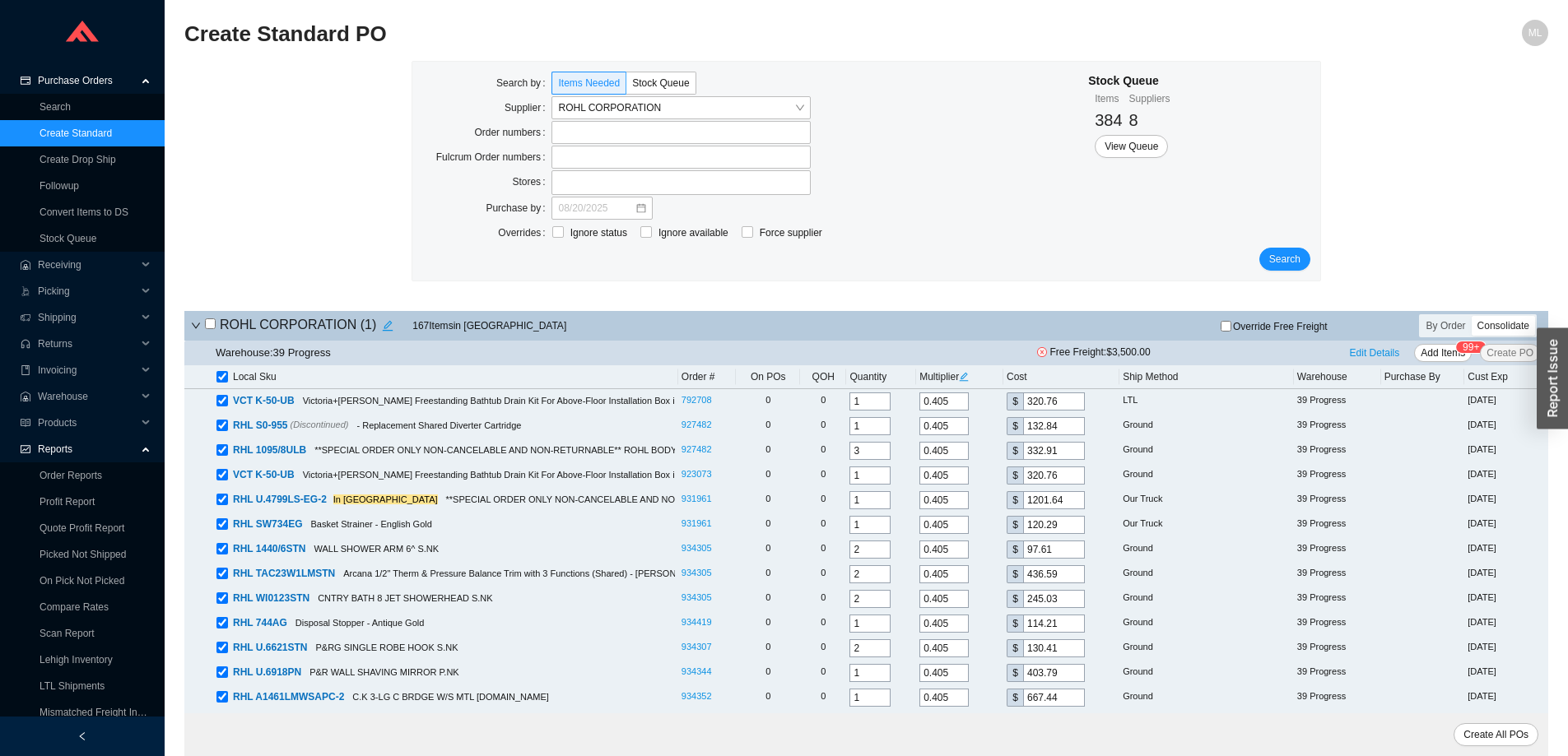
checkbox input "true"
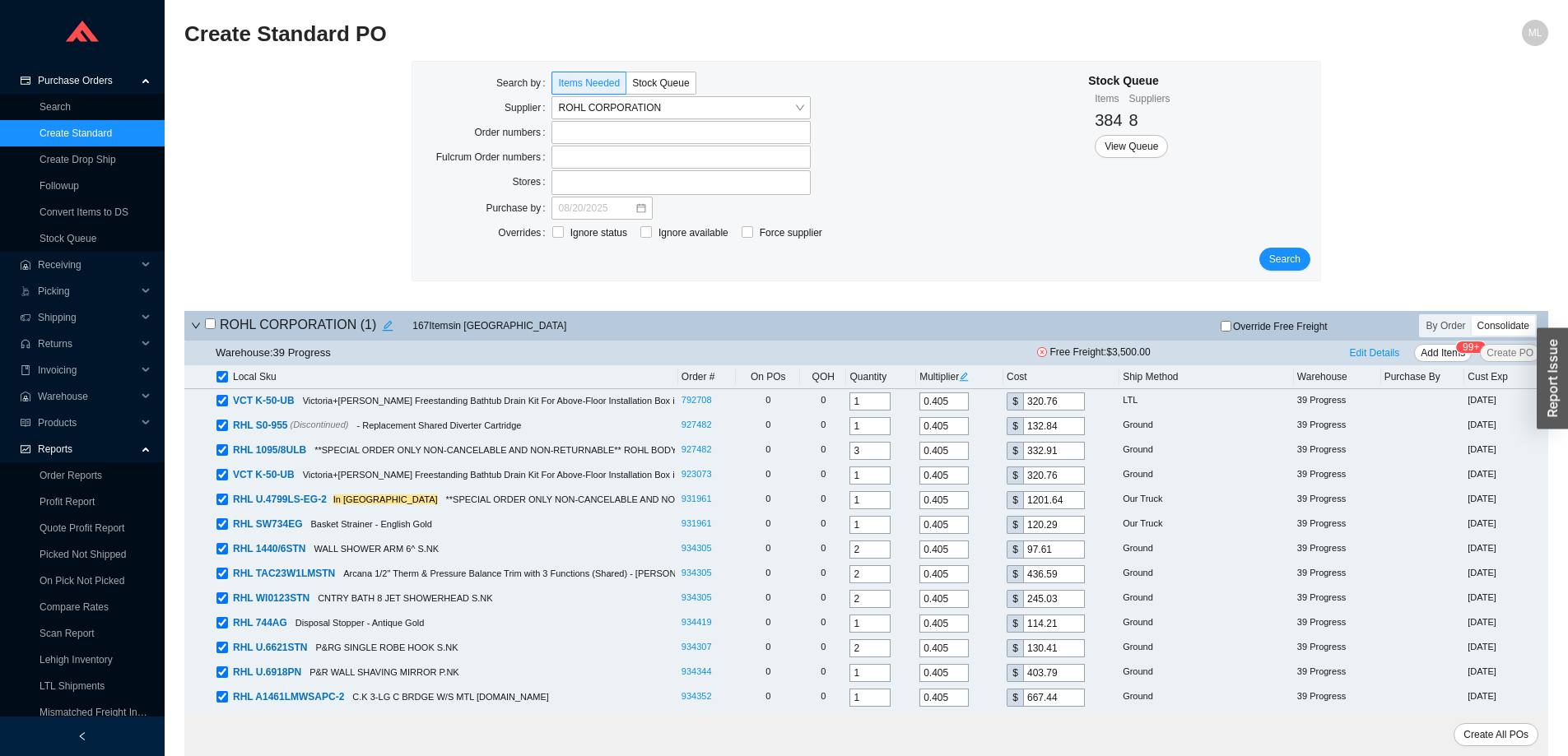
checkbox input "true"
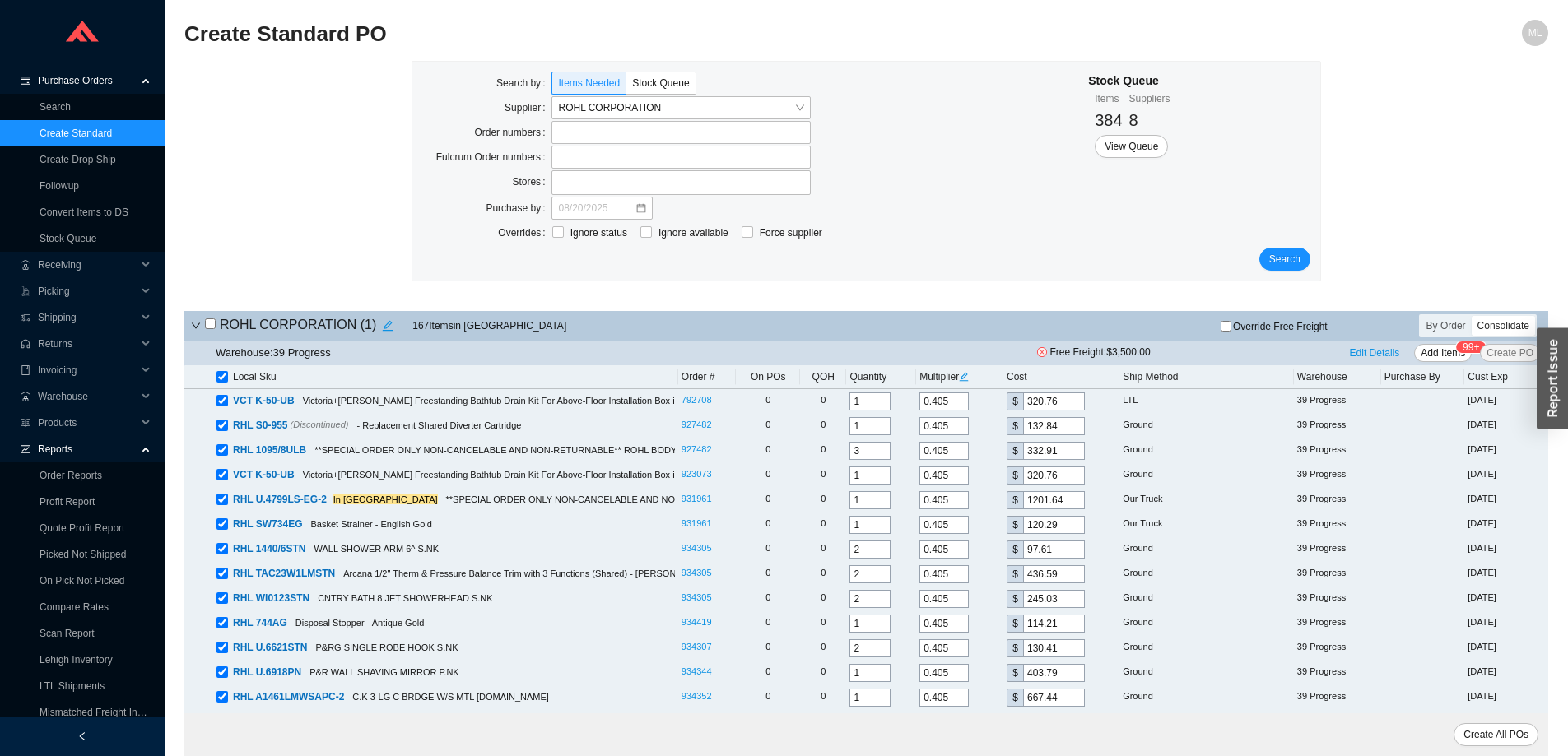
checkbox input "true"
click at [223, 376] on input "checkbox" at bounding box center [222, 377] width 12 height 12
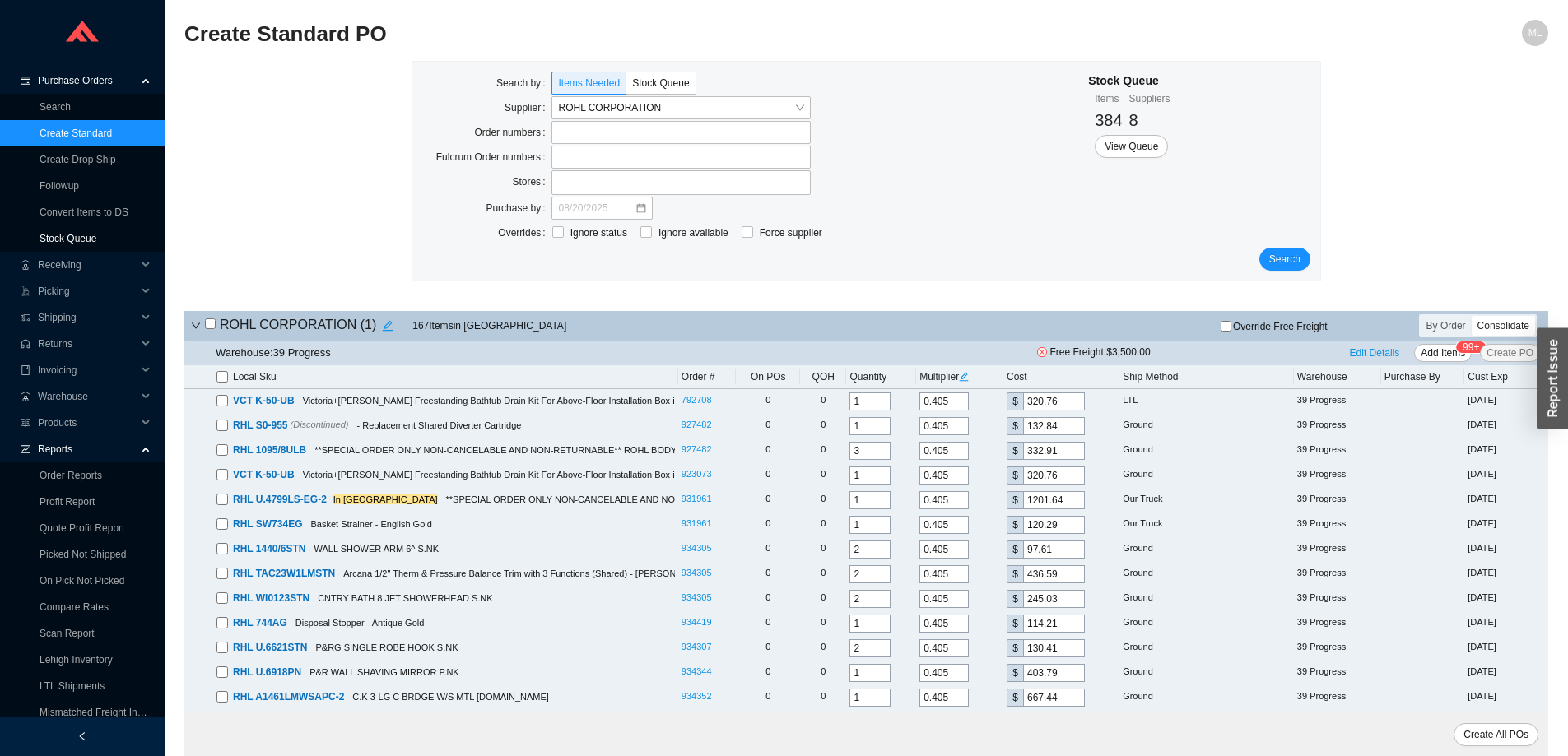
click at [64, 239] on link "Stock Queue" at bounding box center [68, 238] width 57 height 12
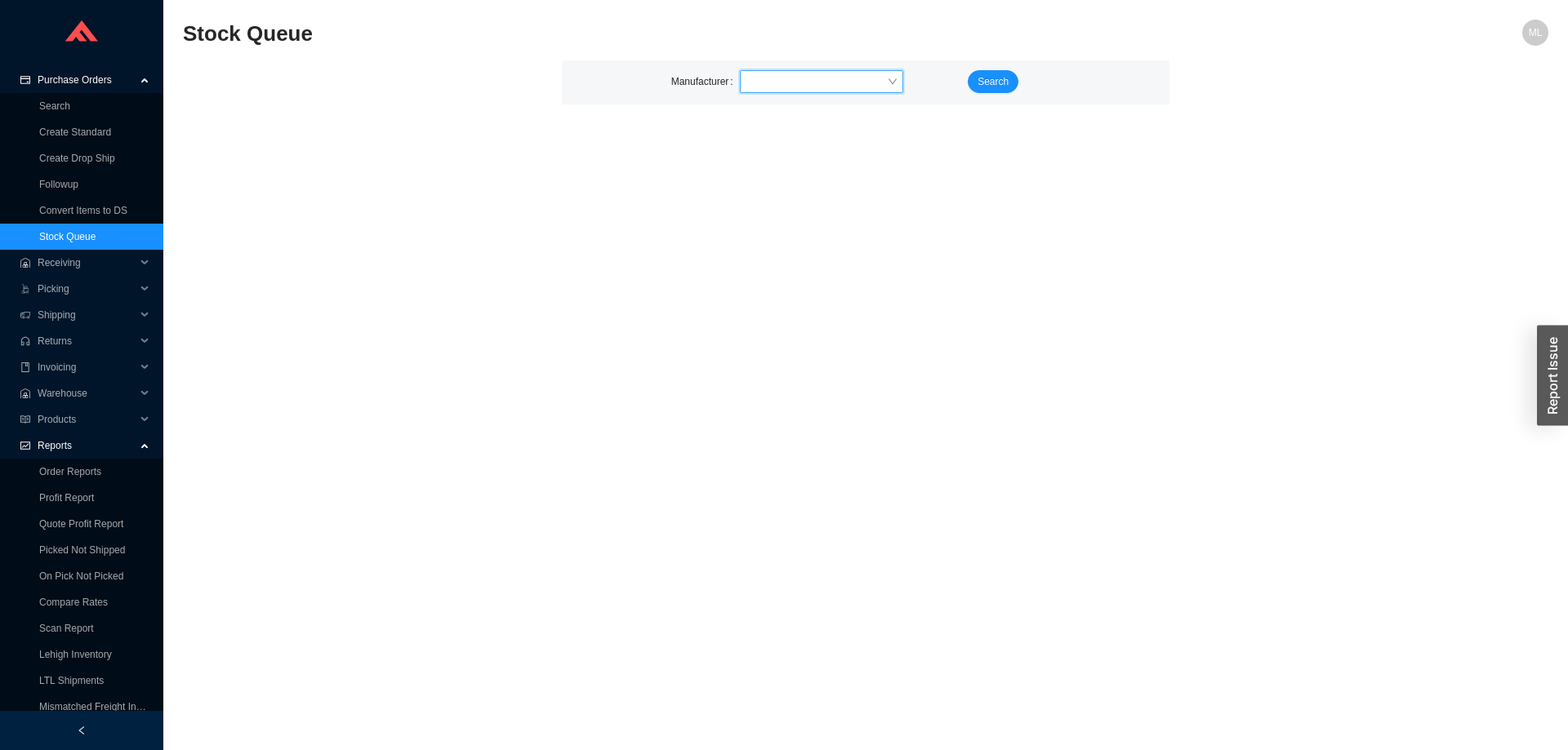
click at [764, 84] on input "search" at bounding box center [817, 82] width 140 height 21
click at [758, 107] on div "ROHL" at bounding box center [821, 110] width 150 height 14
click at [992, 78] on span "Search" at bounding box center [992, 81] width 31 height 16
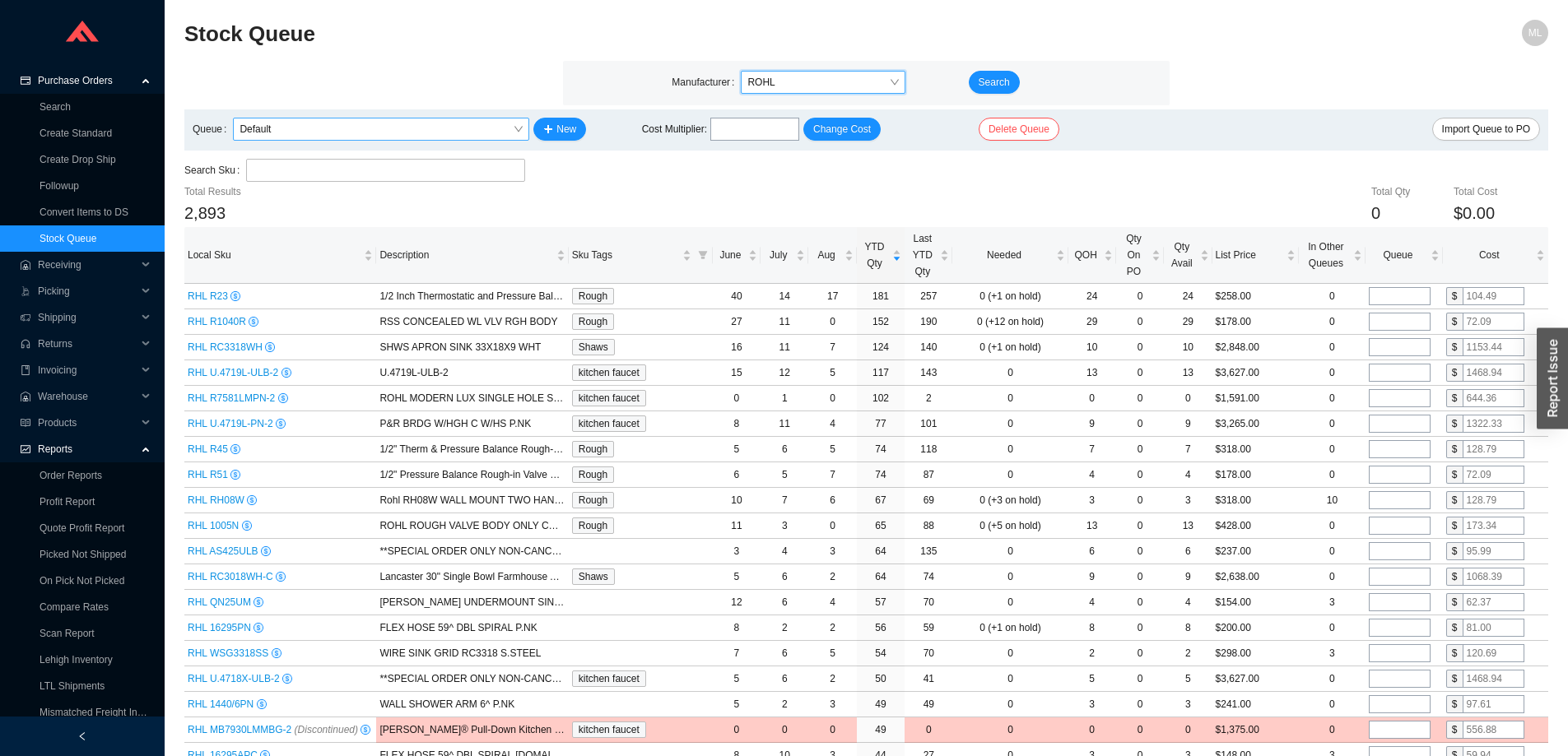
click at [345, 127] on span "Default" at bounding box center [381, 129] width 283 height 21
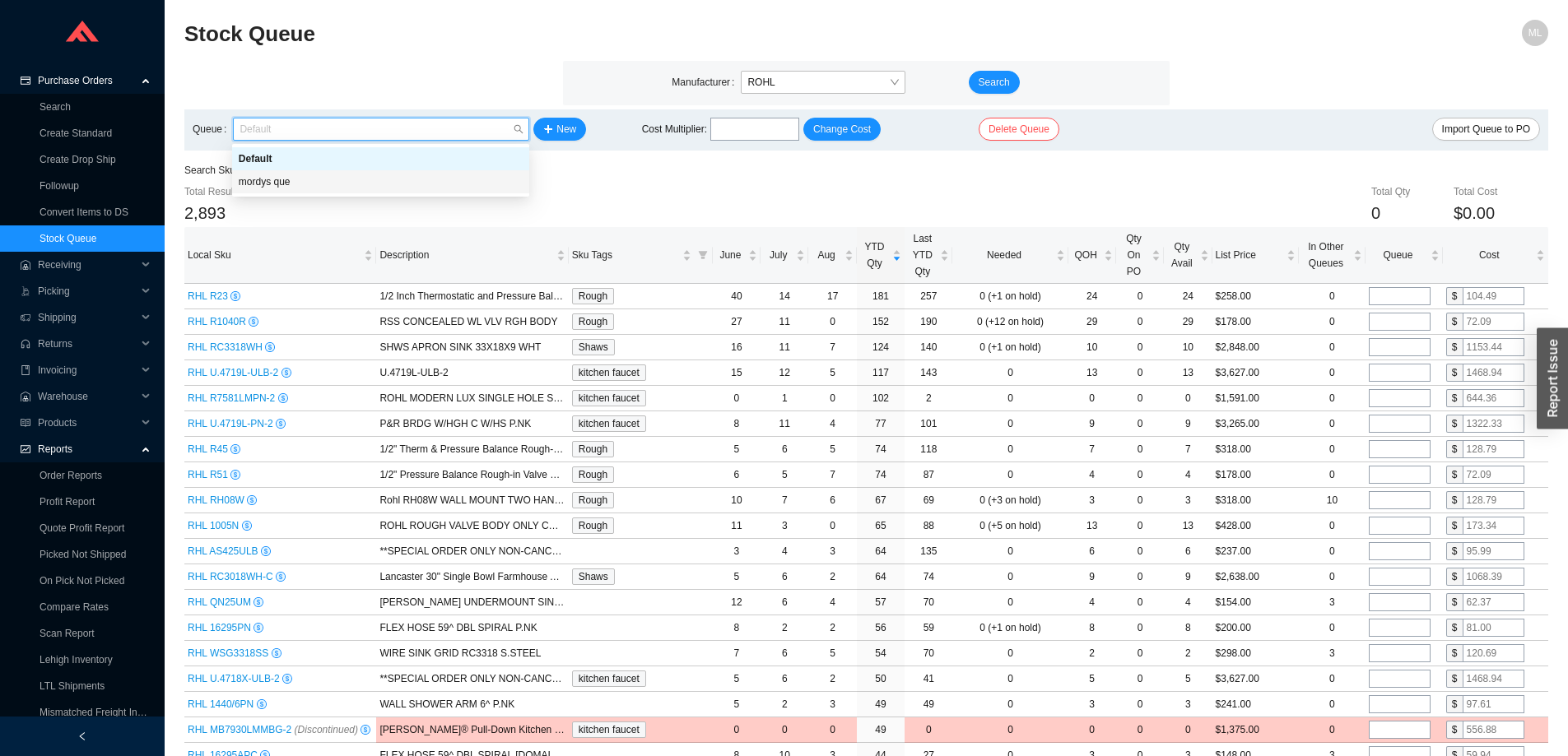
click at [286, 176] on div "mordys que" at bounding box center [380, 181] width 284 height 15
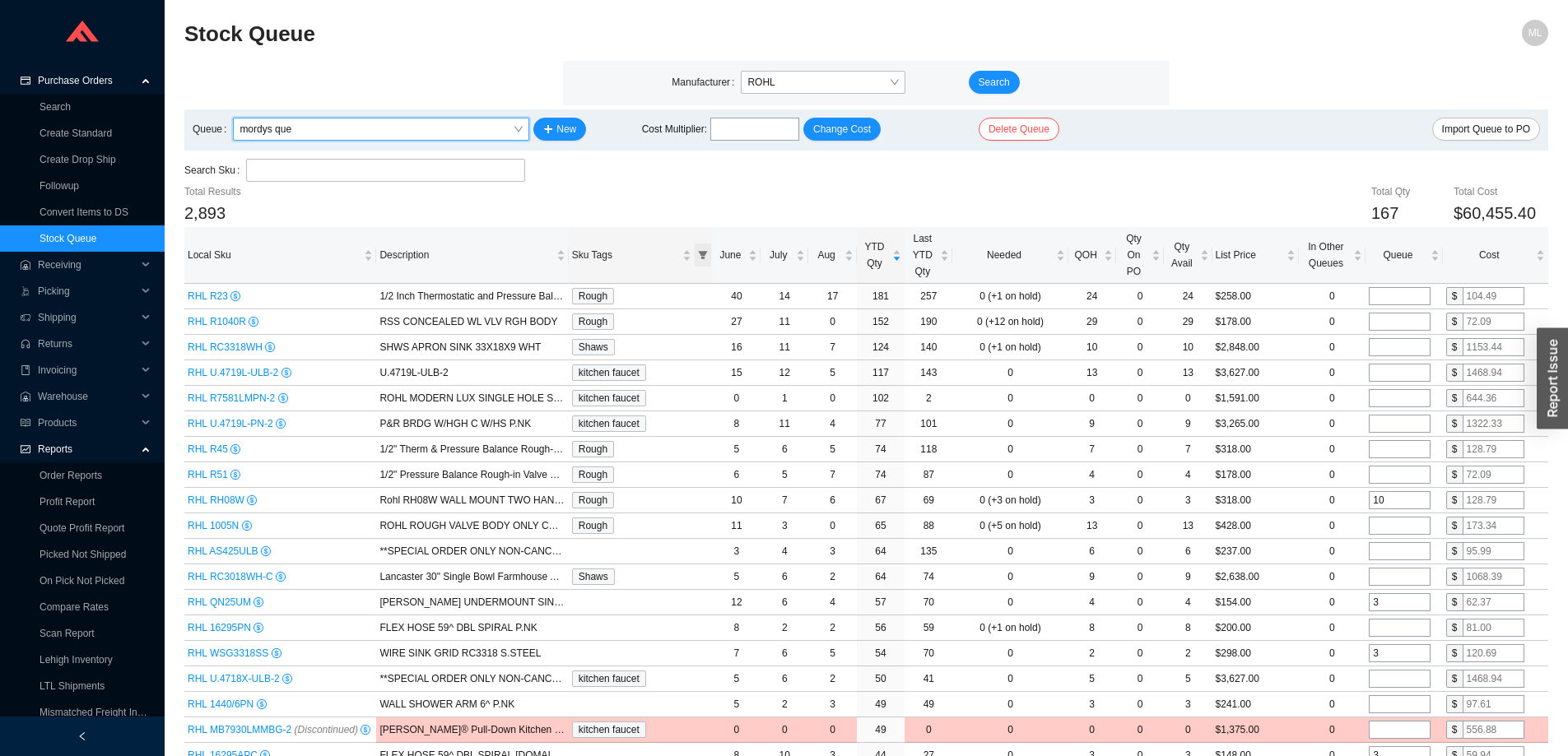
click at [701, 259] on icon "filter" at bounding box center [702, 256] width 9 height 8
click at [567, 345] on input "checkbox" at bounding box center [569, 347] width 12 height 12
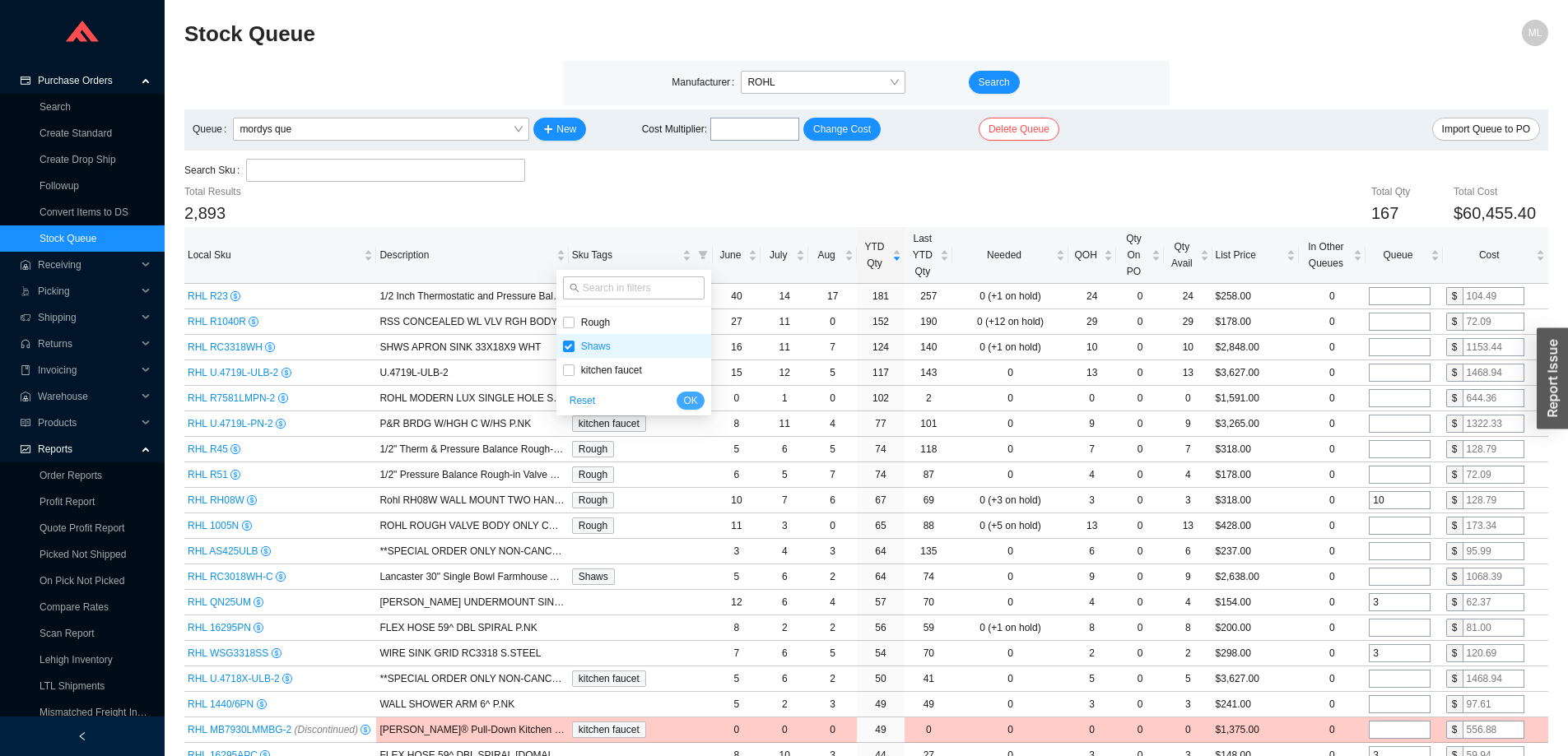
click at [698, 401] on button "OK" at bounding box center [690, 400] width 27 height 18
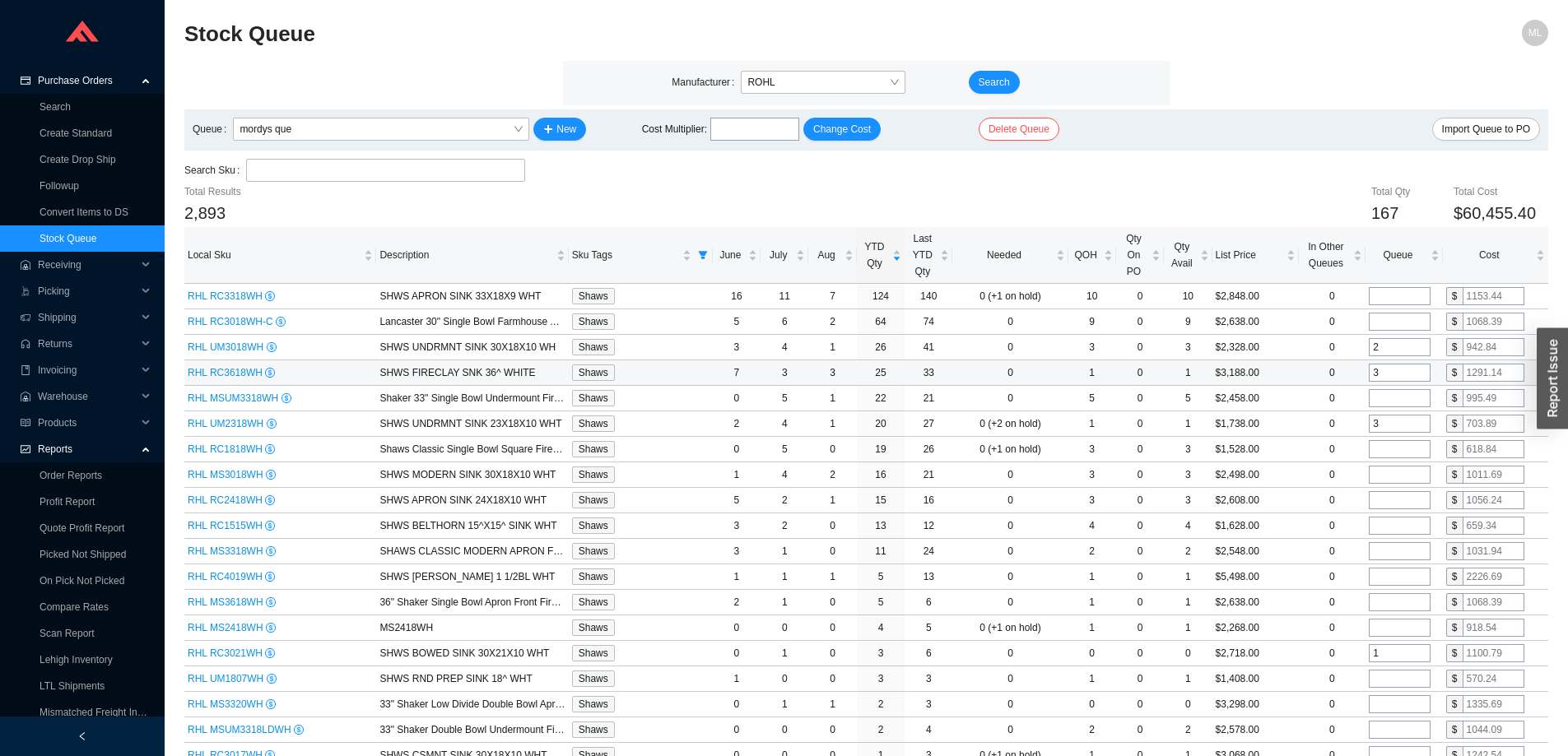
drag, startPoint x: 1384, startPoint y: 373, endPoint x: 1363, endPoint y: 372, distance: 21.0
click at [1364, 374] on tr "RHL RC3618WH SHWS FIRECLAY SNK 36^ WHITE Shaws 7 3 3 25 33 0 1 0 1 $3,188.00 0 …" at bounding box center [866, 373] width 1364 height 25
click at [1383, 296] on input "tel" at bounding box center [1399, 296] width 62 height 18
click at [1297, 185] on div "Total Qty 170 Total Cost $64,053.42" at bounding box center [980, 204] width 1137 height 44
click at [700, 254] on icon "filter" at bounding box center [702, 256] width 9 height 8
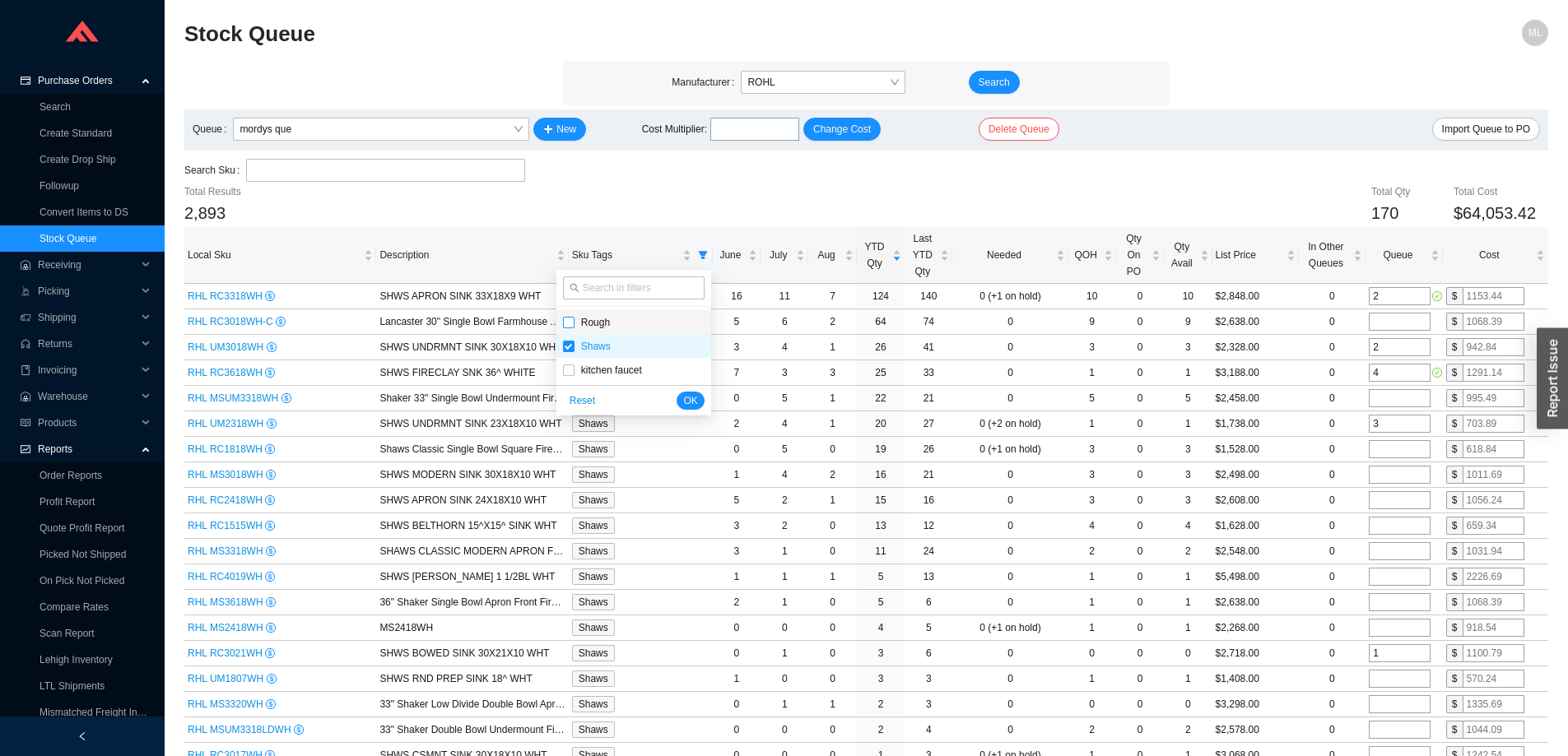
click at [569, 321] on input "checkbox" at bounding box center [569, 322] width 12 height 12
click at [569, 346] on input "checkbox" at bounding box center [569, 347] width 12 height 12
click at [692, 394] on span "OK" at bounding box center [690, 400] width 14 height 16
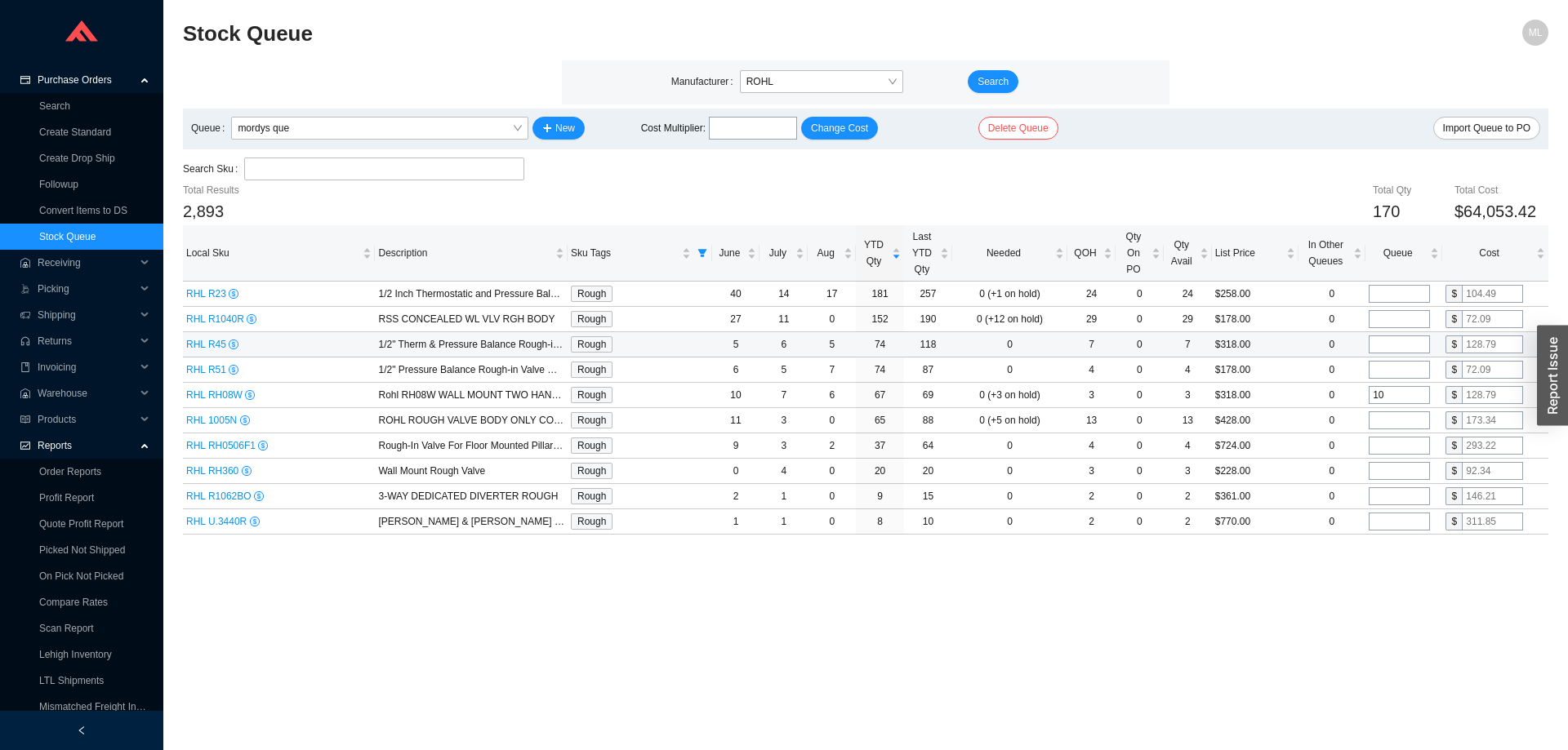
click at [1379, 343] on input "tel" at bounding box center [1399, 344] width 61 height 18
click at [1280, 178] on div "Search Sku" at bounding box center [865, 169] width 1365 height 24
click at [1380, 368] on input "tel" at bounding box center [1399, 370] width 61 height 18
click at [1320, 610] on main "Stock Queue ML Manufacturer ROHL Search Queue mordys que New Cost Multiplier : …" at bounding box center [865, 384] width 1365 height 731
click at [702, 247] on span "Sku Tags sortable" at bounding box center [701, 254] width 16 height 23
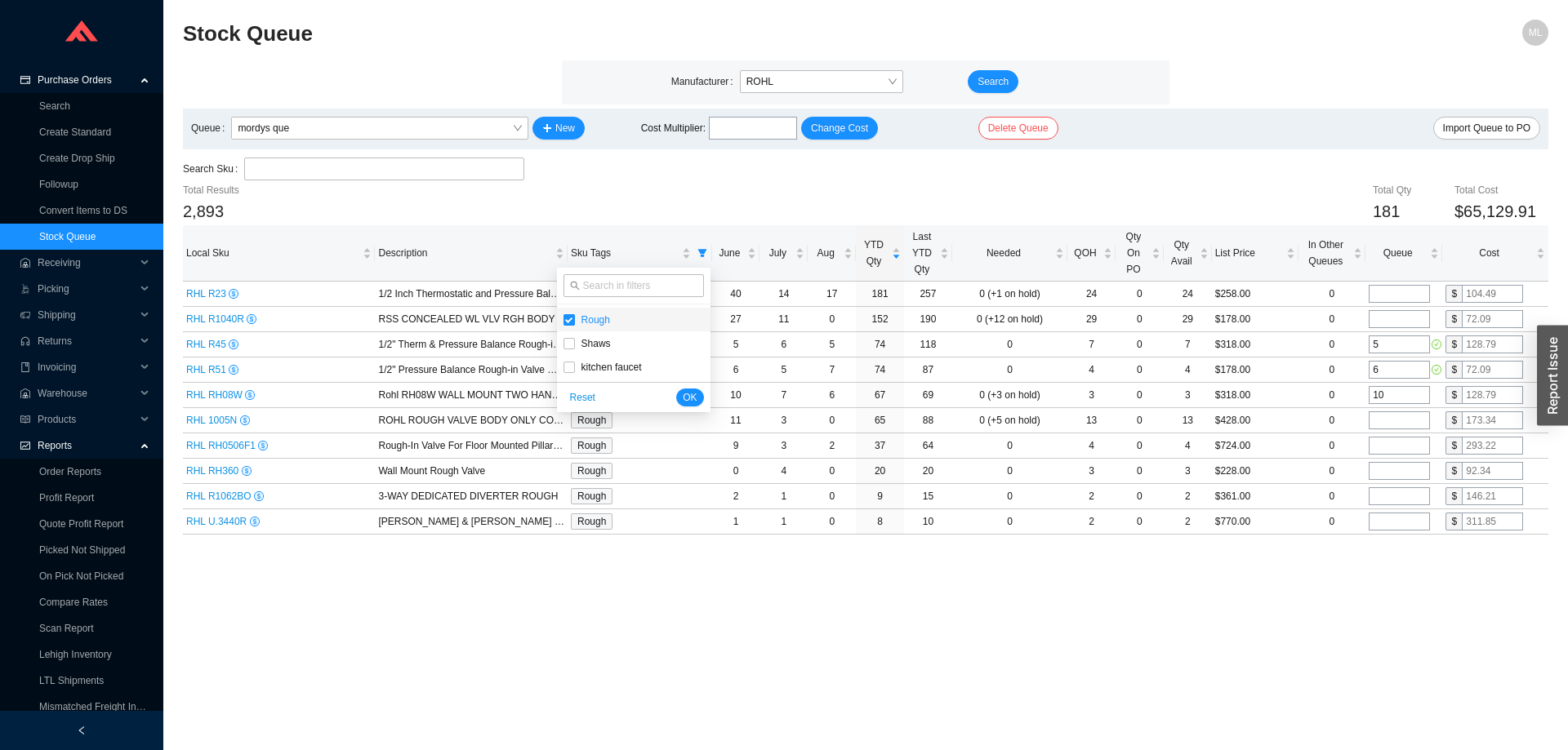
click at [571, 318] on input "checkbox" at bounding box center [569, 320] width 12 height 12
click at [684, 391] on span "OK" at bounding box center [689, 397] width 13 height 16
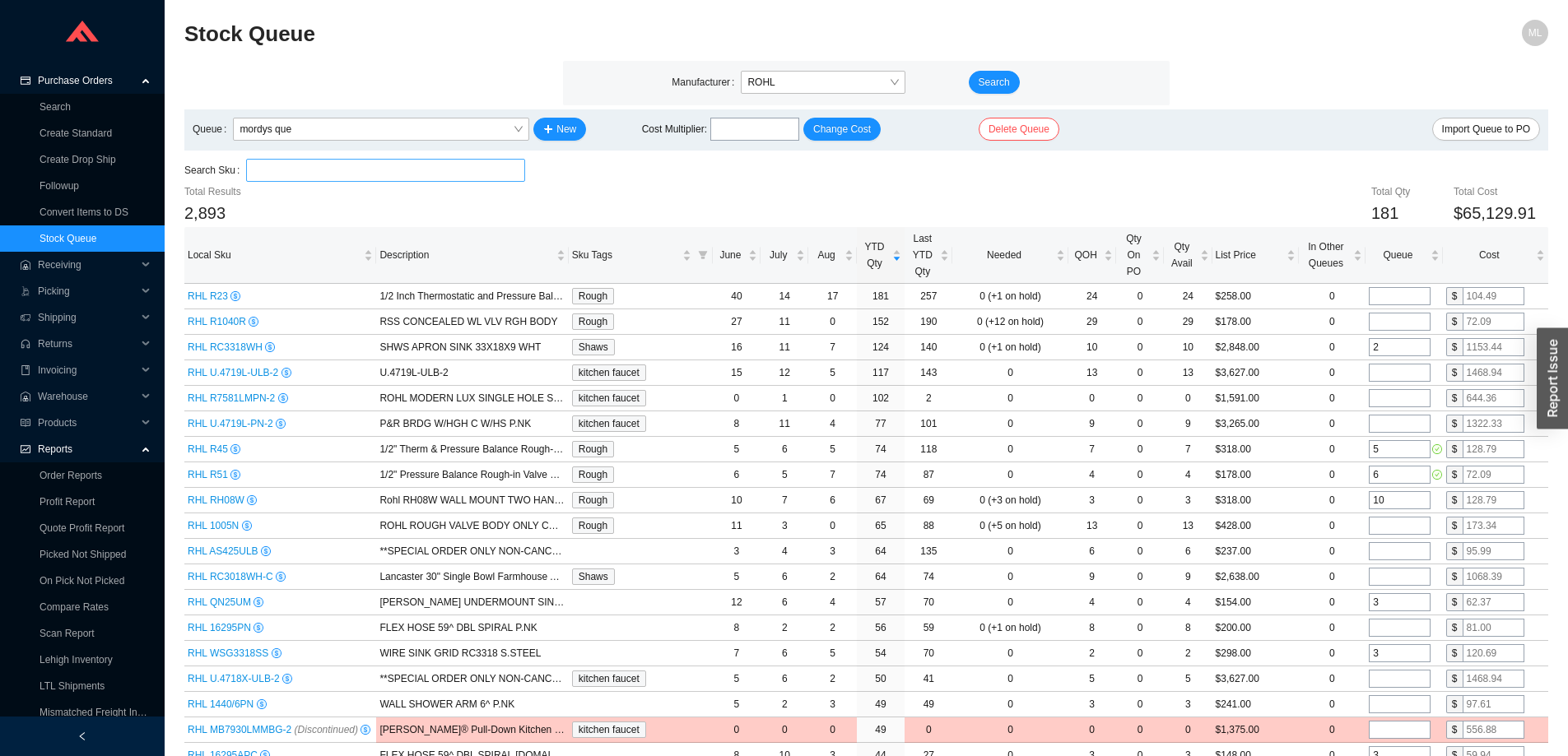
click at [309, 174] on input "search" at bounding box center [385, 170] width 265 height 21
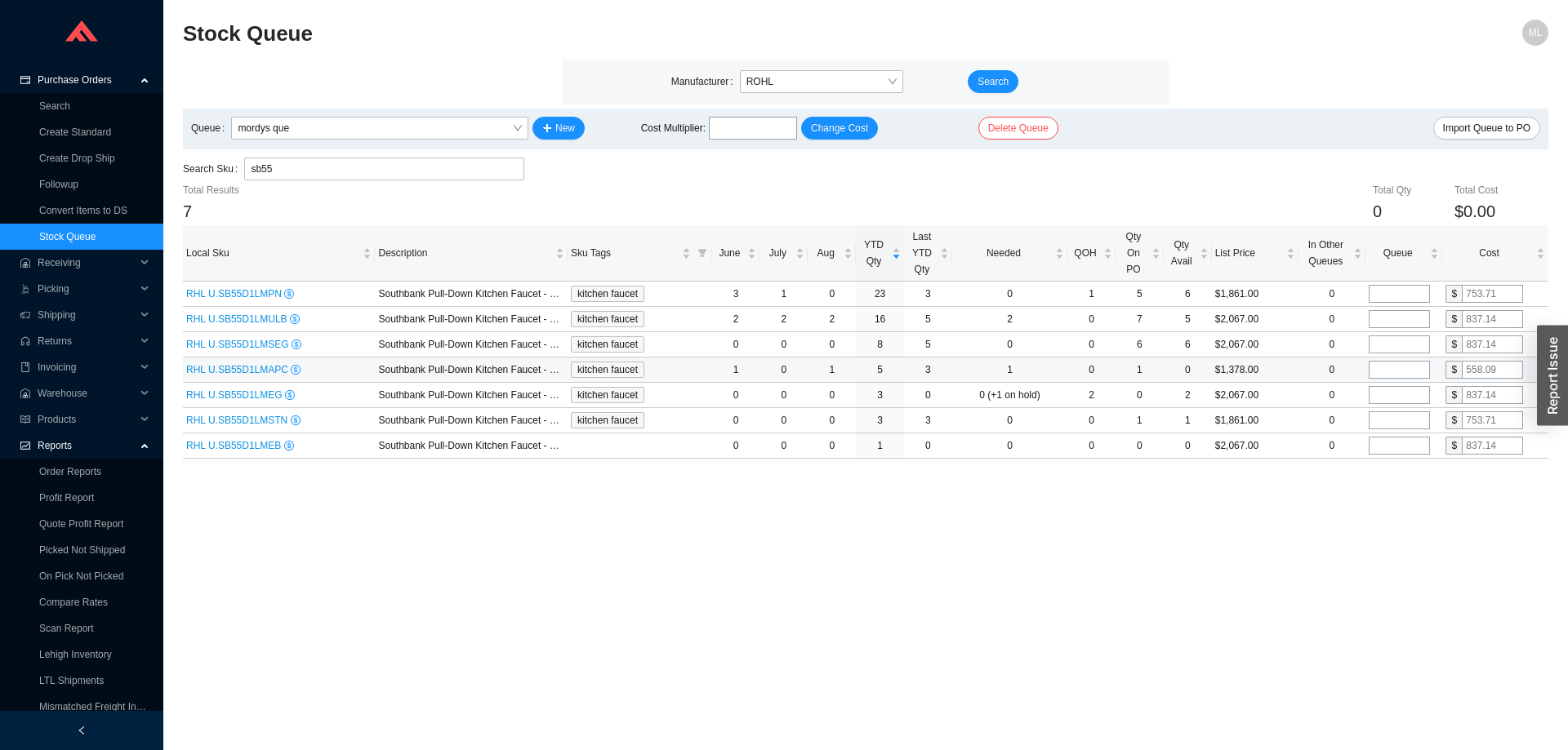
click at [1399, 367] on input "tel" at bounding box center [1399, 370] width 61 height 18
click at [1164, 508] on main "Stock Queue ML Manufacturer ROHL Search Queue mordys que New Cost Multiplier : …" at bounding box center [865, 384] width 1365 height 731
click at [1395, 290] on input "tel" at bounding box center [1399, 294] width 61 height 18
click at [1389, 318] on input "tel" at bounding box center [1399, 319] width 61 height 18
click at [1347, 477] on main "Stock Queue ML Manufacturer ROHL Search Queue mordys que New Cost Multiplier : …" at bounding box center [865, 384] width 1365 height 731
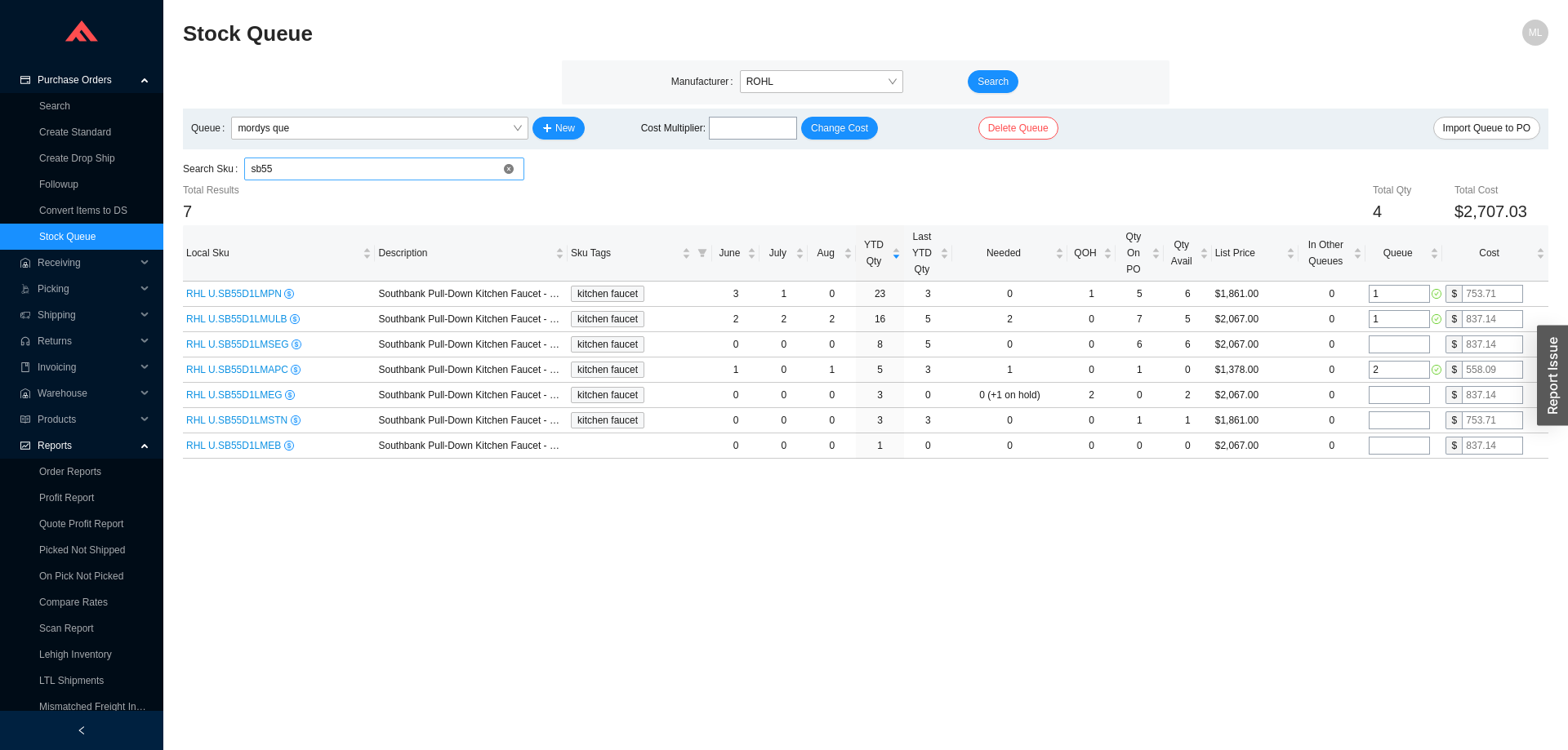
click at [276, 166] on input "sb55" at bounding box center [384, 169] width 267 height 21
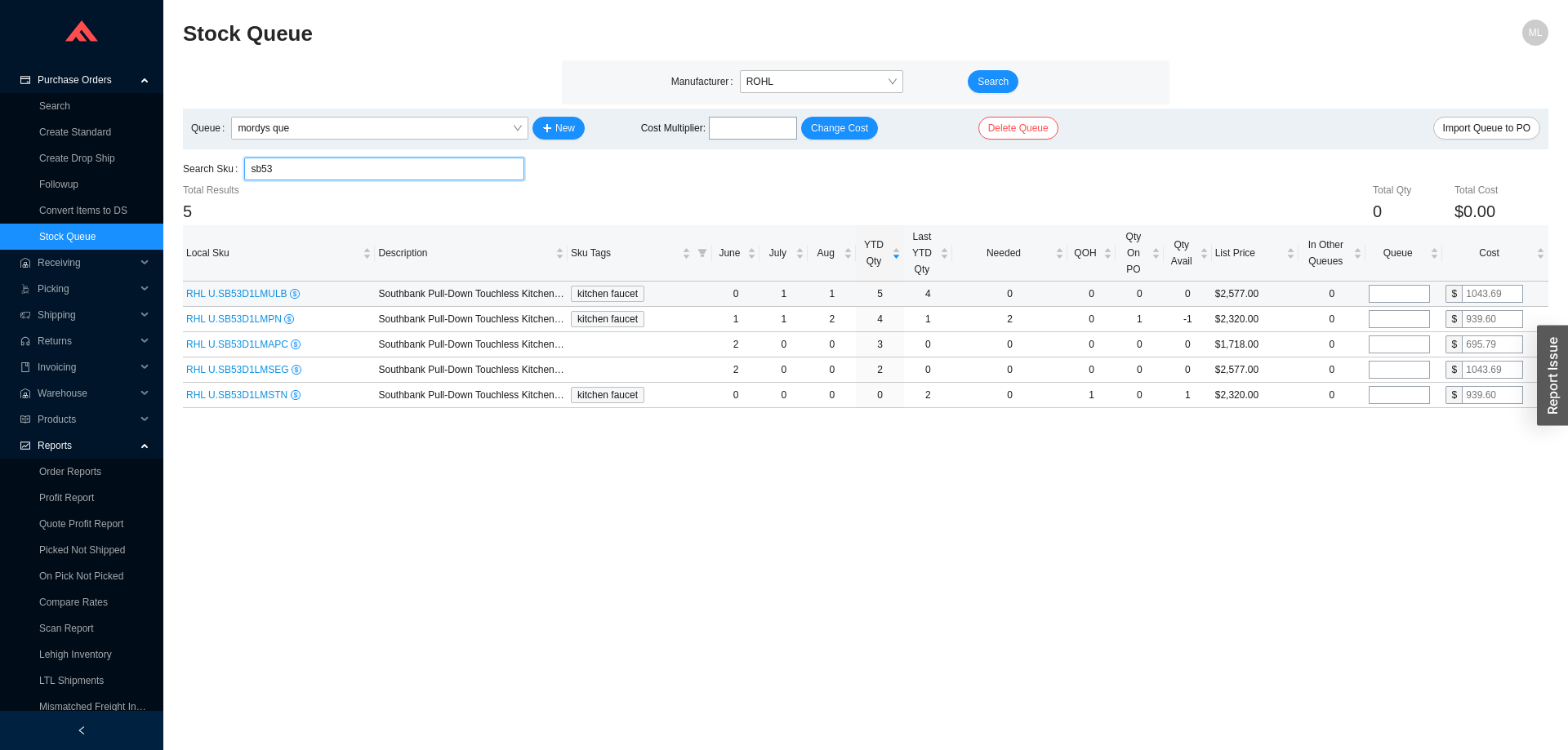
click at [1394, 290] on input "tel" at bounding box center [1399, 294] width 61 height 18
click at [1389, 318] on input "tel" at bounding box center [1399, 319] width 61 height 18
click at [1302, 428] on main "Stock Queue ML Manufacturer ROHL Search Queue mordys que New Cost Multiplier : …" at bounding box center [865, 384] width 1365 height 731
click at [1389, 343] on input "tel" at bounding box center [1399, 344] width 61 height 18
click at [1332, 437] on main "Stock Queue ML Manufacturer ROHL Search Queue mordys que New Cost Multiplier : …" at bounding box center [865, 384] width 1365 height 731
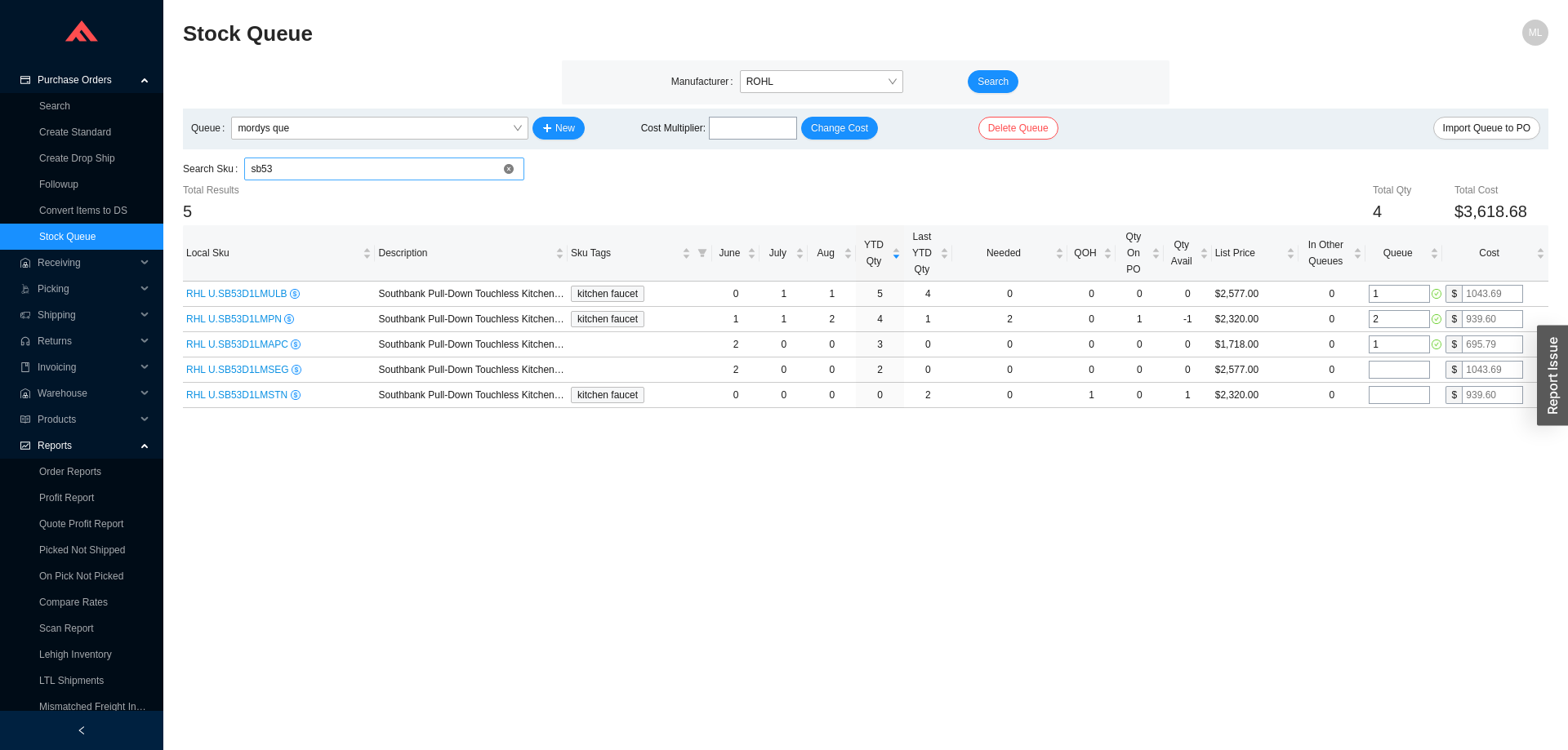
click at [288, 165] on input "sb53" at bounding box center [384, 169] width 267 height 21
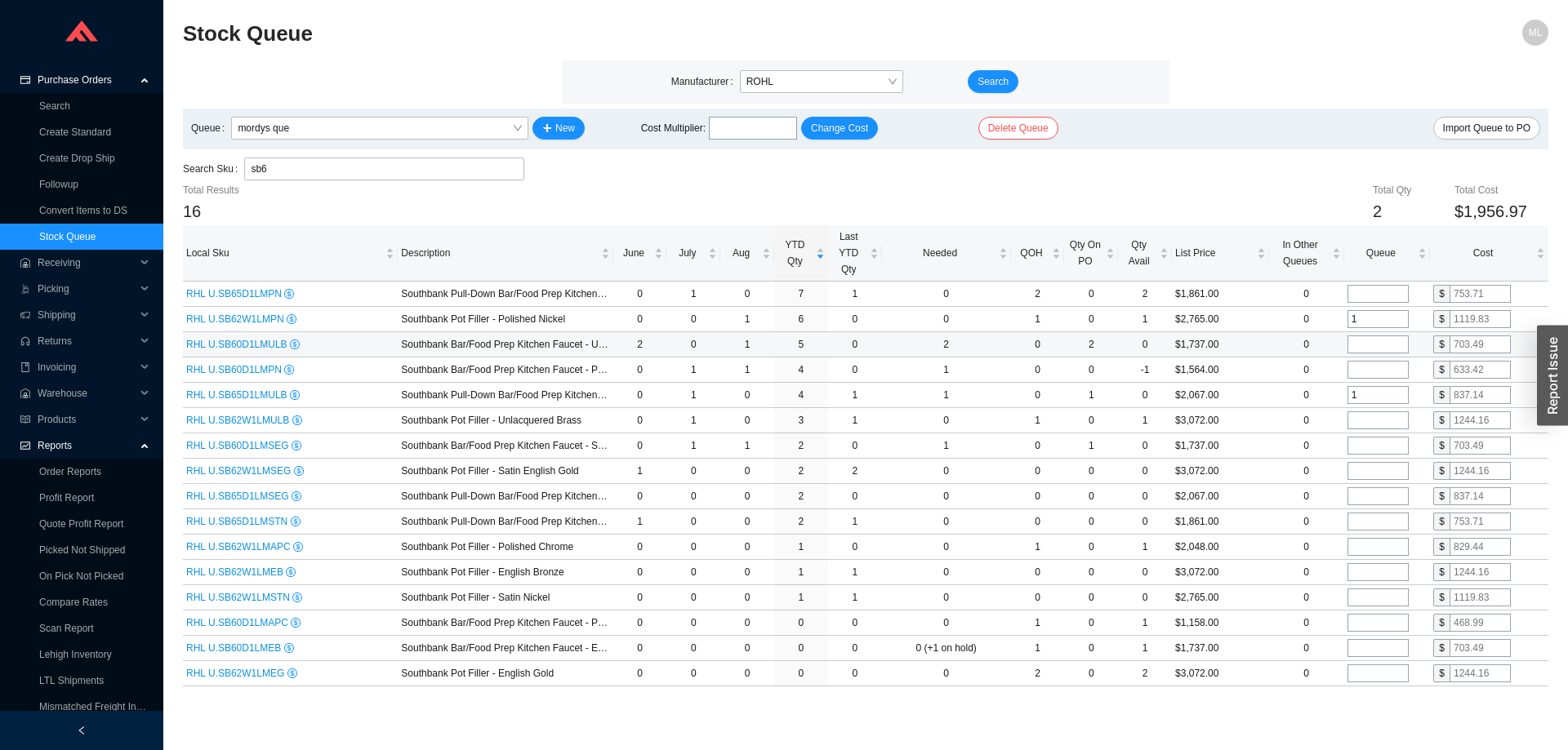
click at [1365, 344] on input "tel" at bounding box center [1378, 344] width 61 height 18
click at [1363, 369] on input "tel" at bounding box center [1378, 370] width 61 height 18
click at [1231, 187] on div "Total Qty 3 Total Cost $2,660.46" at bounding box center [979, 203] width 1138 height 43
click at [291, 166] on input "sb6" at bounding box center [384, 169] width 267 height 21
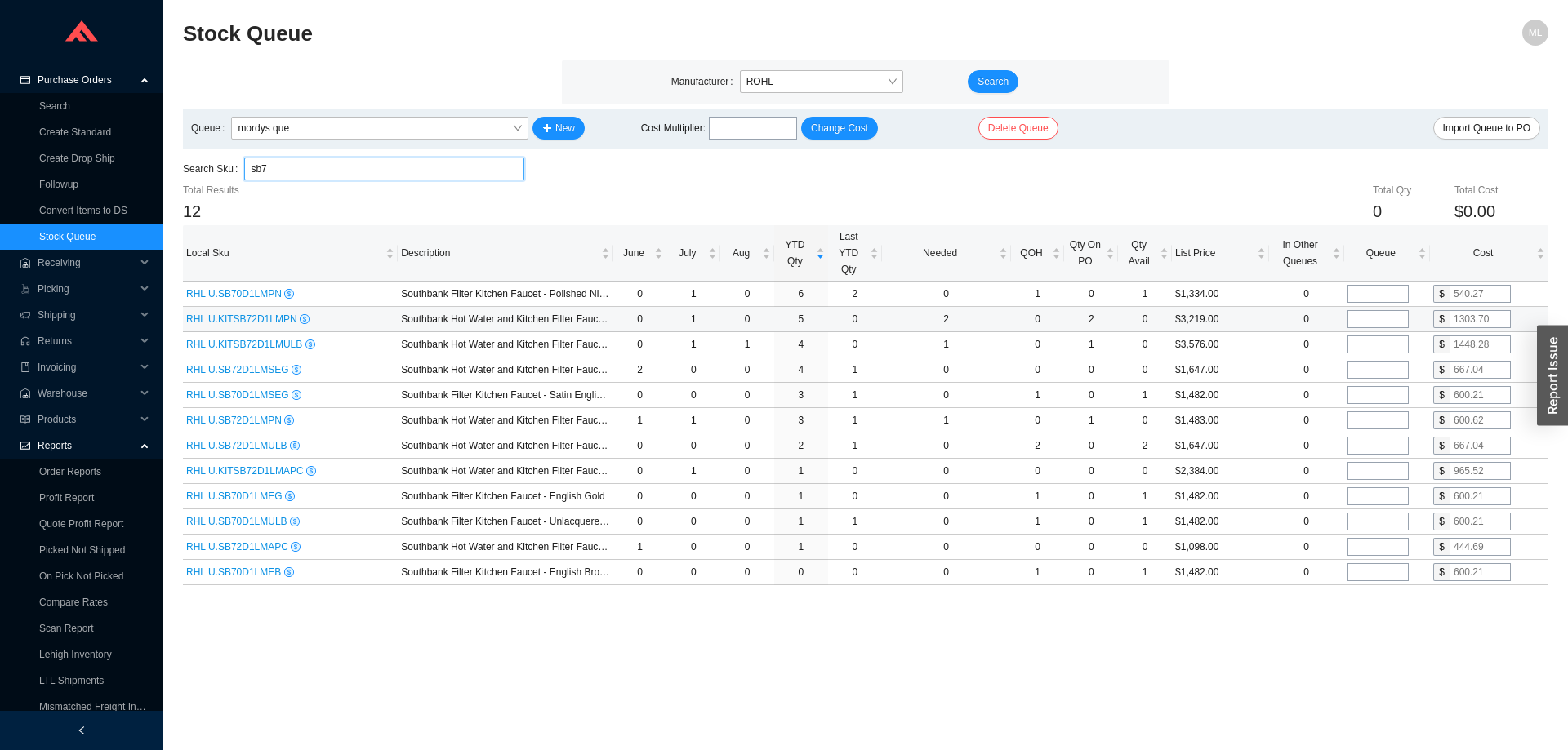
click at [1372, 318] on input "tel" at bounding box center [1378, 319] width 61 height 18
click at [1187, 180] on div "Search Sku sb7" at bounding box center [865, 169] width 1365 height 24
click at [1384, 346] on input "tel" at bounding box center [1378, 344] width 61 height 18
click at [1372, 369] on input "tel" at bounding box center [1378, 370] width 61 height 18
click at [1237, 169] on div "Search Sku sb7" at bounding box center [865, 169] width 1365 height 24
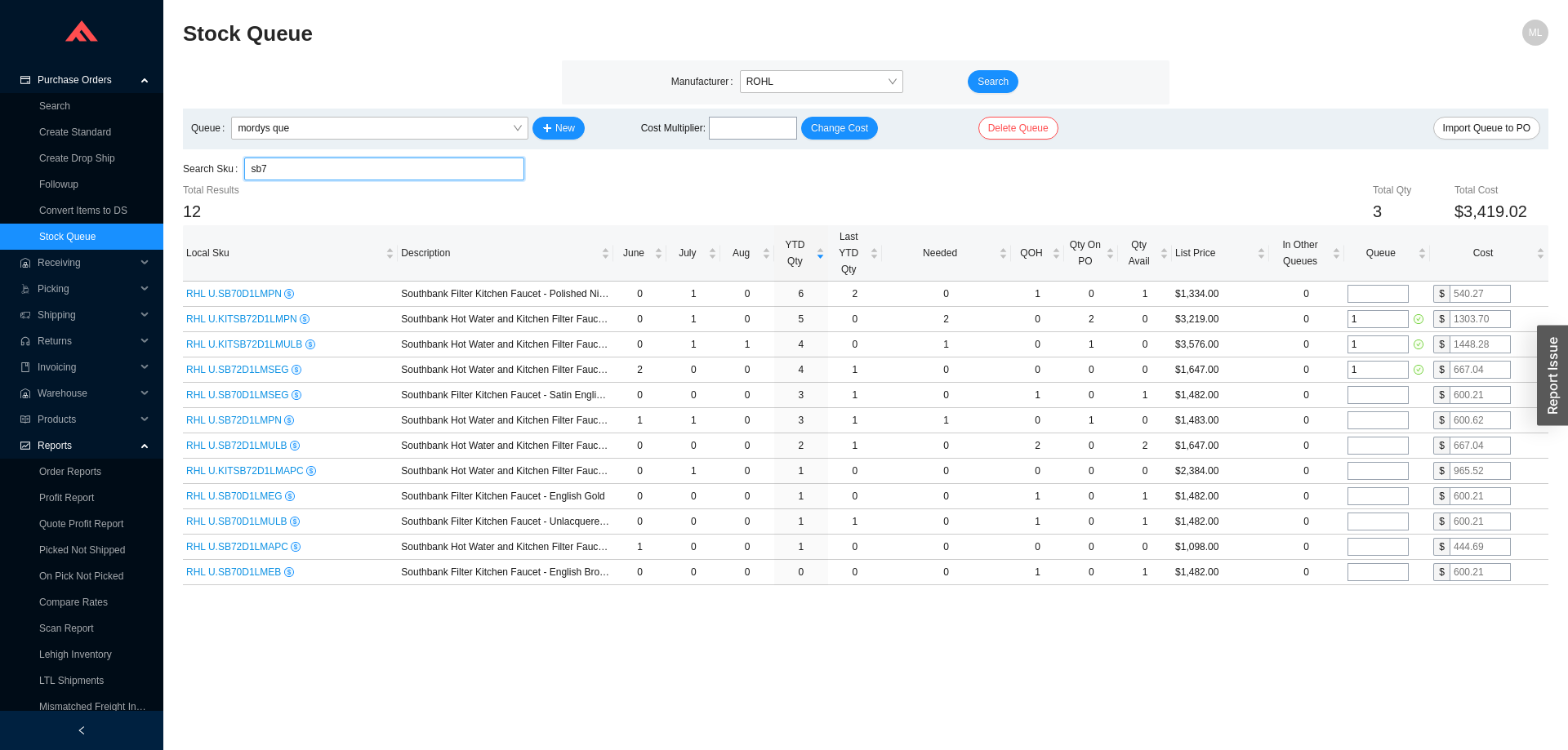
drag, startPoint x: 281, startPoint y: 170, endPoint x: 211, endPoint y: 169, distance: 70.0
click at [211, 169] on div "Search Sku sb7 sb7" at bounding box center [353, 169] width 341 height 23
click at [330, 162] on input "sb7" at bounding box center [384, 169] width 267 height 21
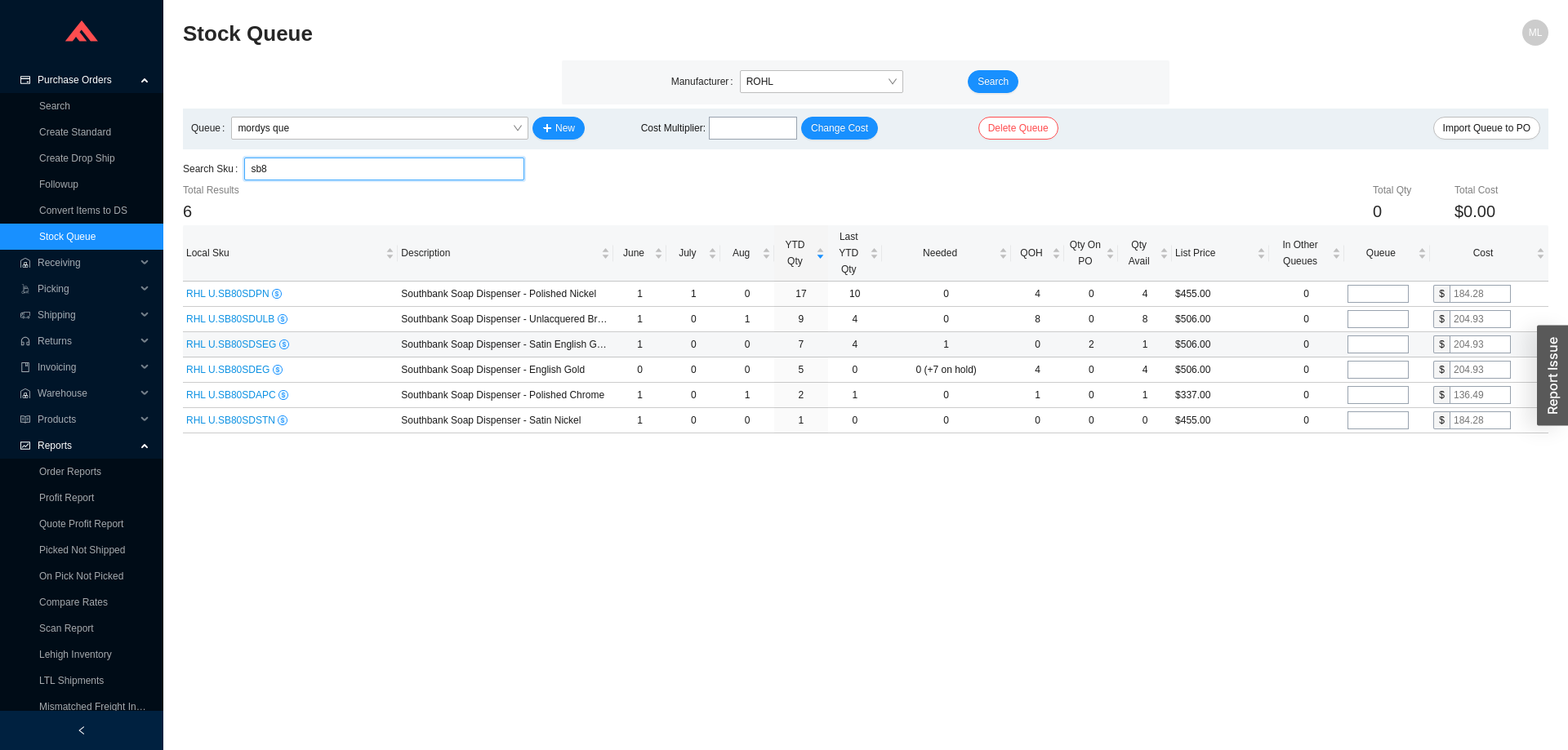
click at [1372, 345] on input "tel" at bounding box center [1378, 344] width 61 height 18
click at [1276, 494] on main "Stock Queue ML Manufacturer ROHL Search Queue mordys que New Cost Multiplier : …" at bounding box center [865, 384] width 1365 height 731
drag, startPoint x: 286, startPoint y: 161, endPoint x: 208, endPoint y: 169, distance: 78.4
click at [208, 169] on div "Search Sku sb8 sb8" at bounding box center [353, 169] width 341 height 23
